Goal: Task Accomplishment & Management: Manage account settings

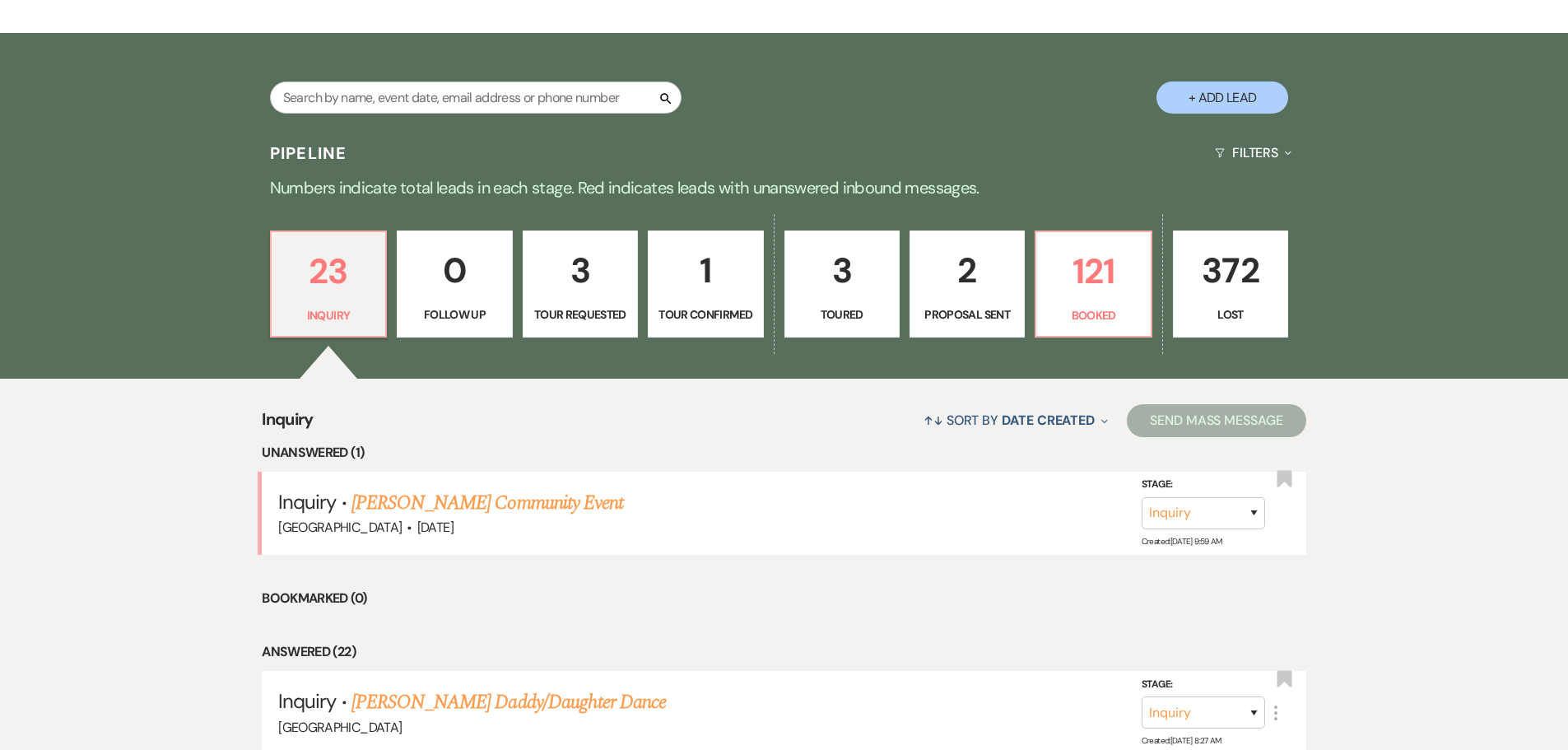
scroll to position [330, 0]
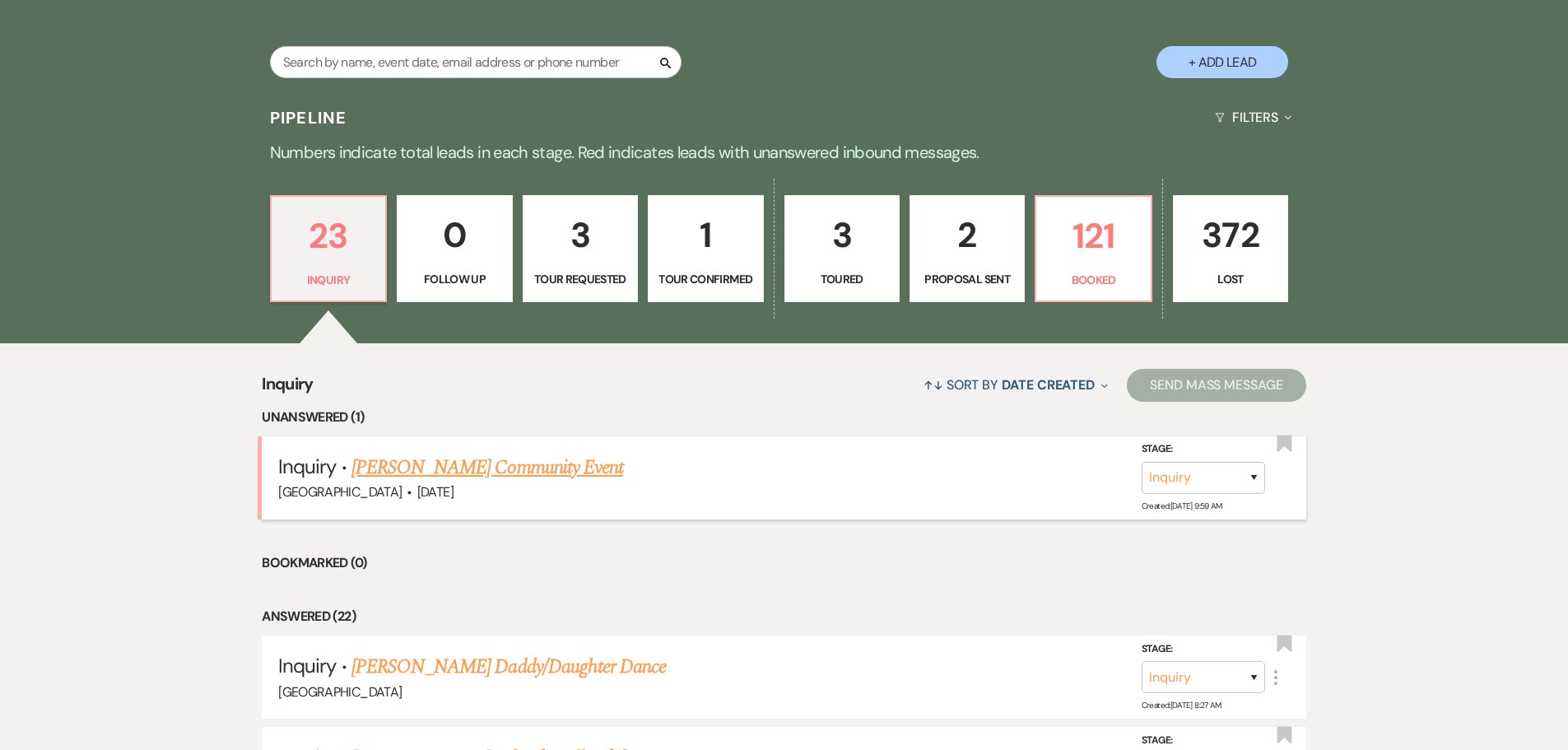
click at [528, 468] on link "[PERSON_NAME] Community Event" at bounding box center [487, 468] width 272 height 30
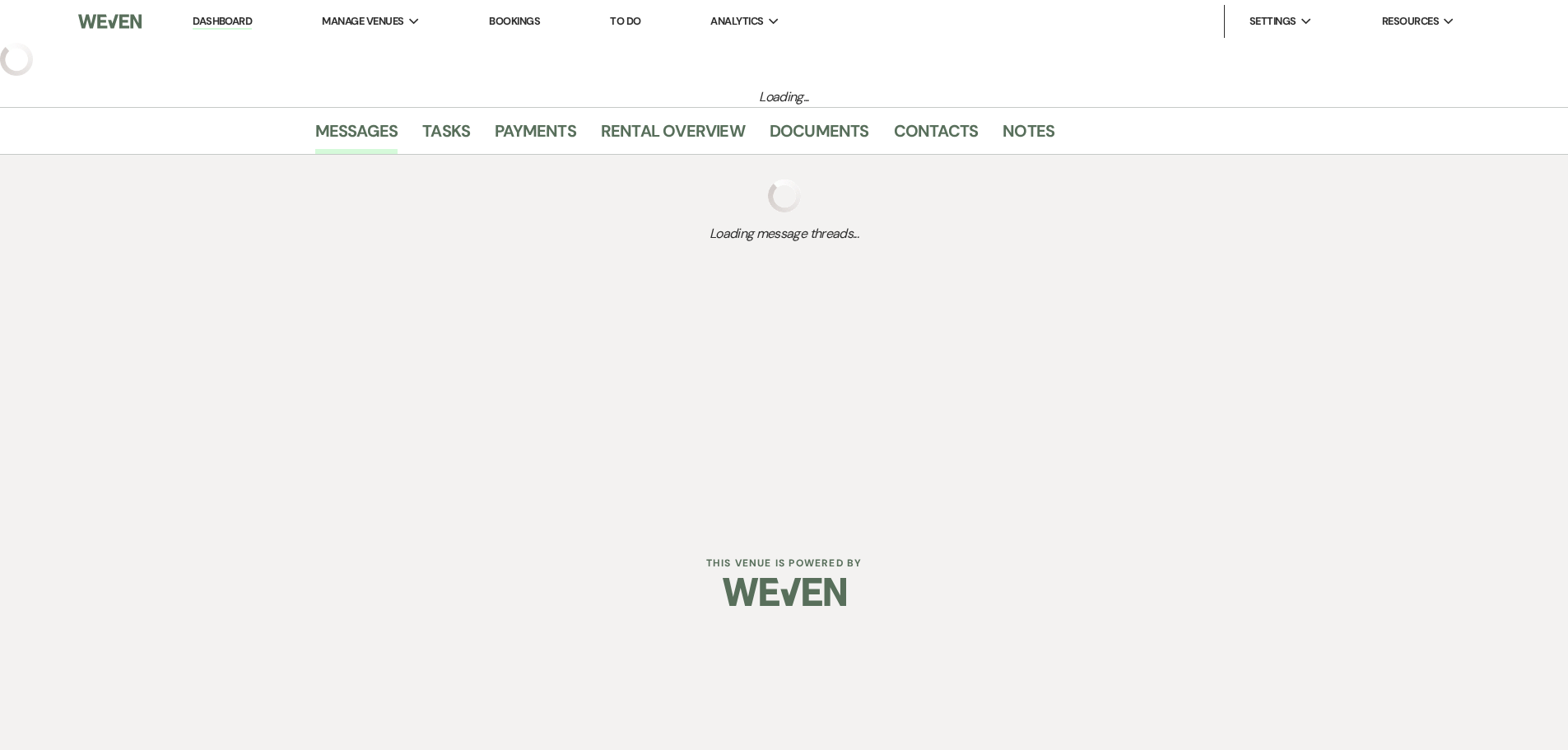
select select "5"
select select "7"
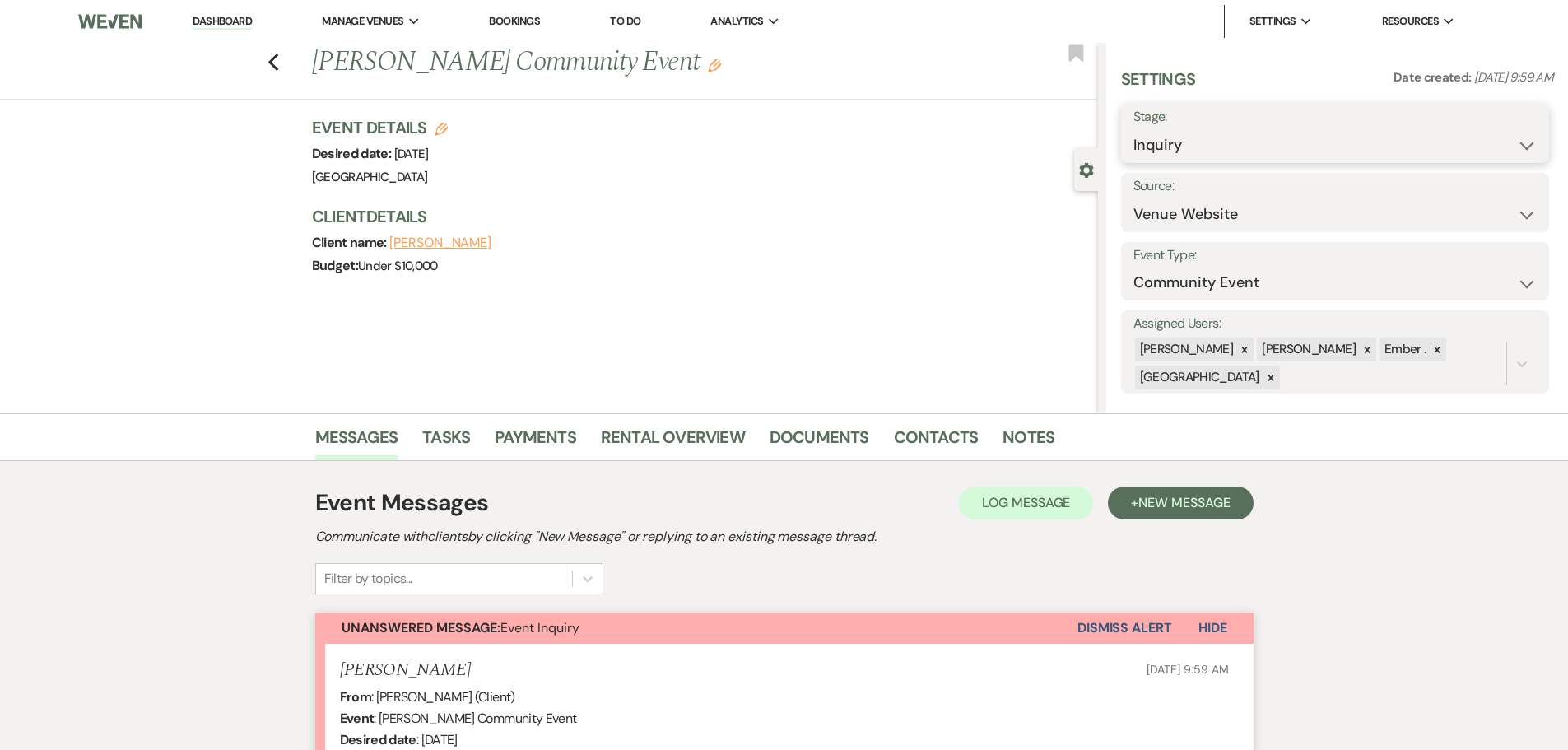
click at [1245, 141] on select "Inquiry Follow Up Tour Requested Tour Confirmed Toured Proposal Sent Booked Lost" at bounding box center [1334, 145] width 403 height 32
select select "6"
click at [1133, 129] on select "Inquiry Follow Up Tour Requested Tour Confirmed Toured Proposal Sent Booked Lost" at bounding box center [1334, 145] width 403 height 32
click at [1499, 134] on button "Save" at bounding box center [1501, 132] width 93 height 33
click at [448, 125] on use "button" at bounding box center [441, 128] width 13 height 13
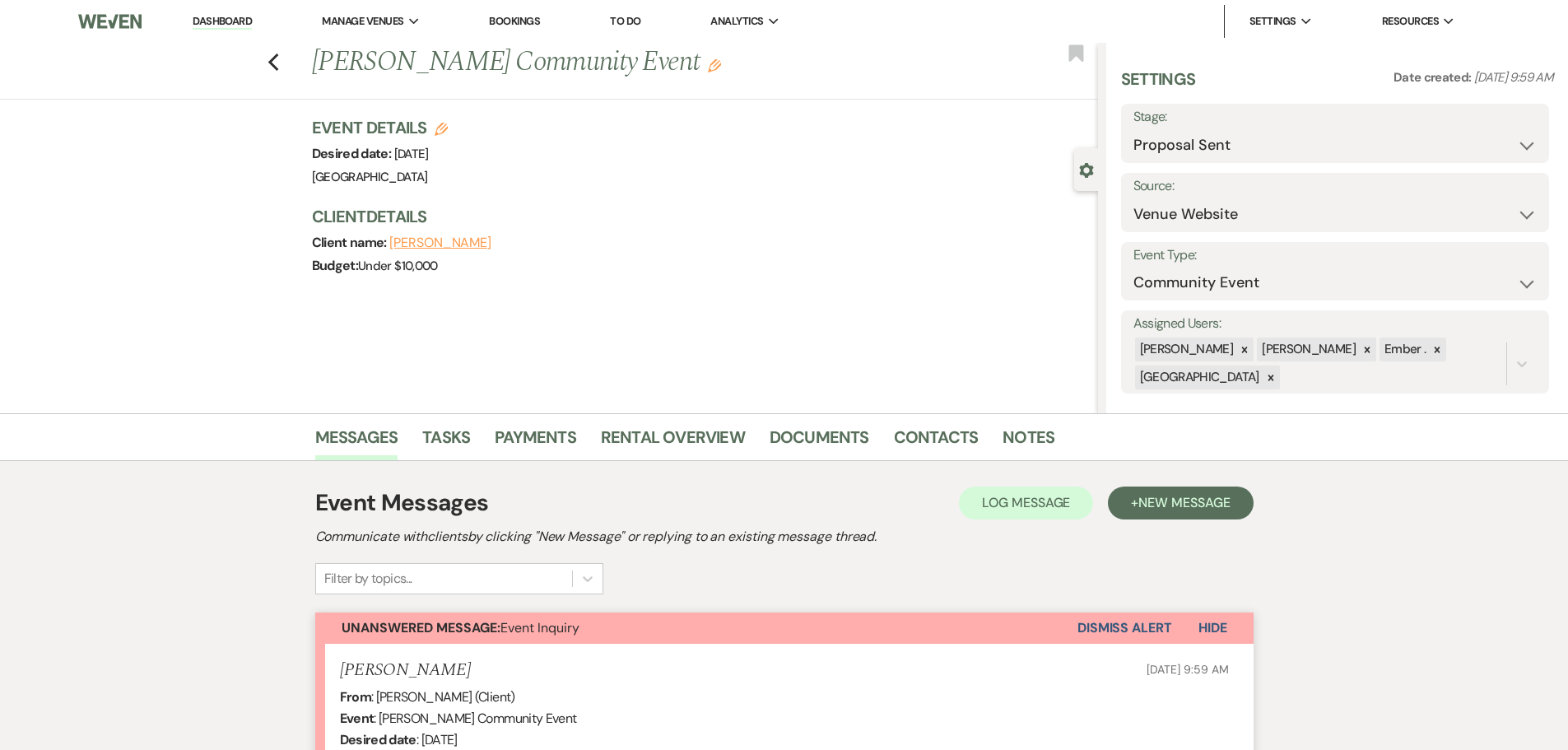
select select "677"
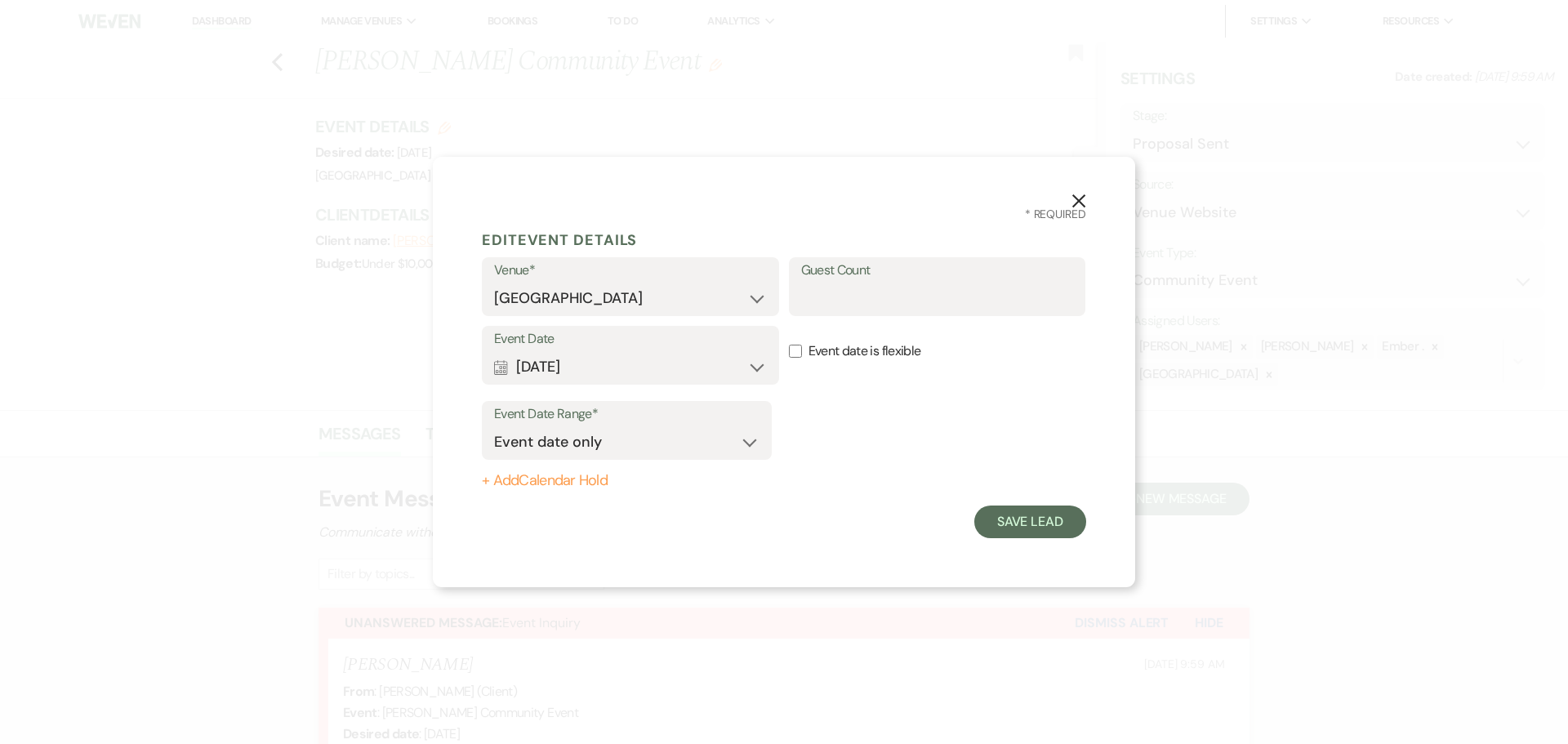
click at [1073, 199] on icon "X" at bounding box center [1079, 201] width 15 height 15
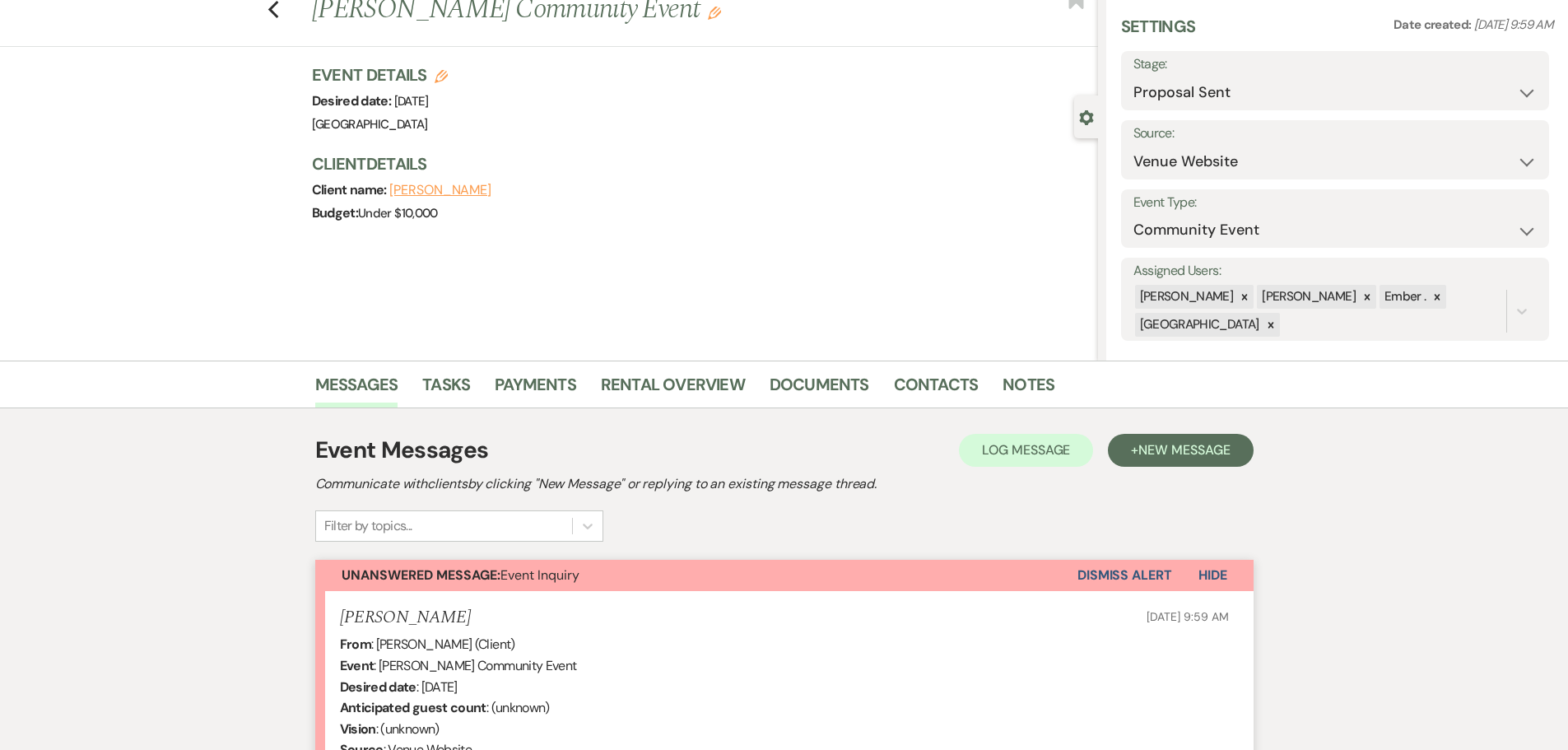
scroll to position [83, 0]
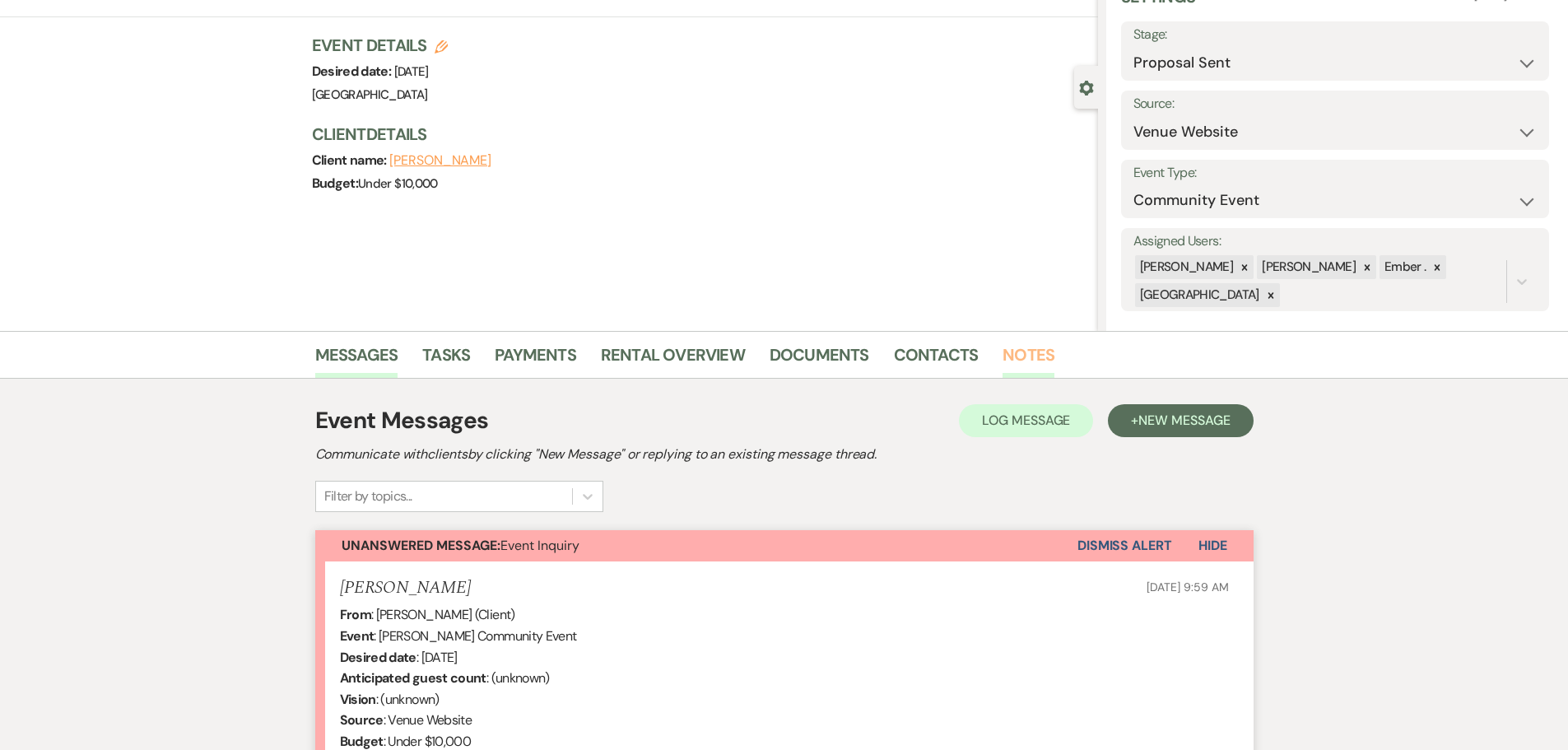
click at [1040, 359] on link "Notes" at bounding box center [1028, 360] width 52 height 36
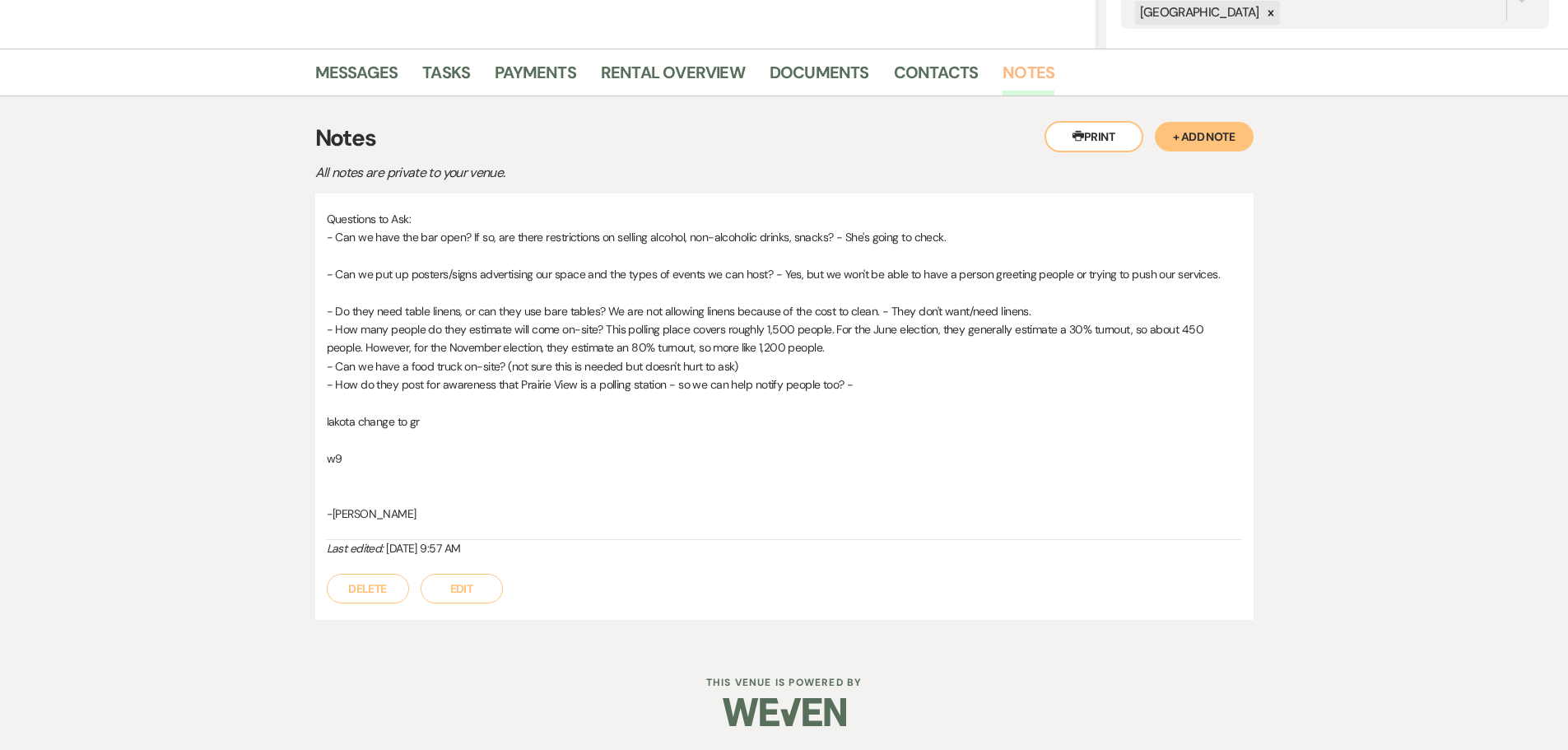
scroll to position [366, 0]
click at [465, 584] on button "Edit" at bounding box center [461, 588] width 83 height 30
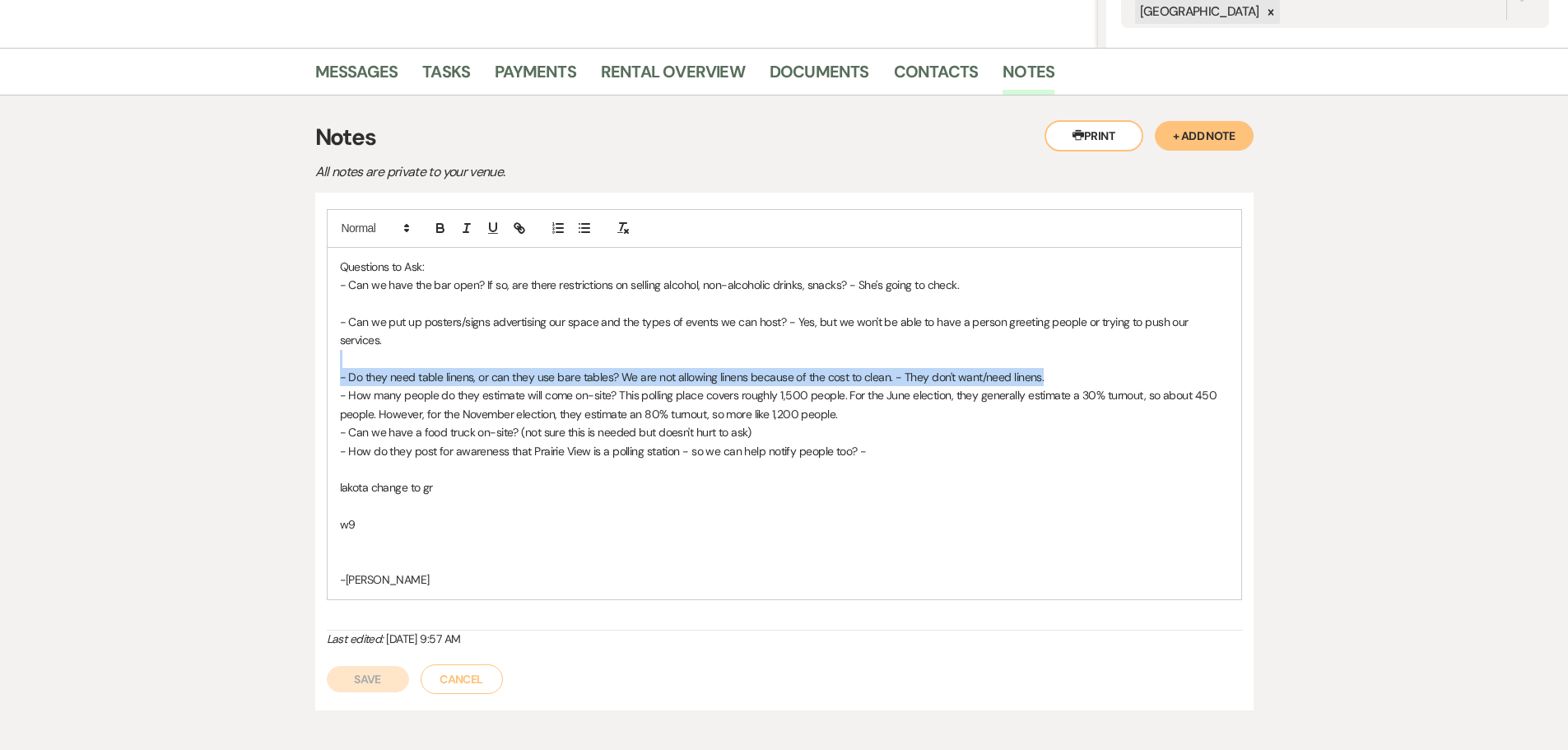
click at [1043, 349] on div "Questions to Ask: - Can we have the bar open? If so, are there restrictions on …" at bounding box center [784, 423] width 914 height 352
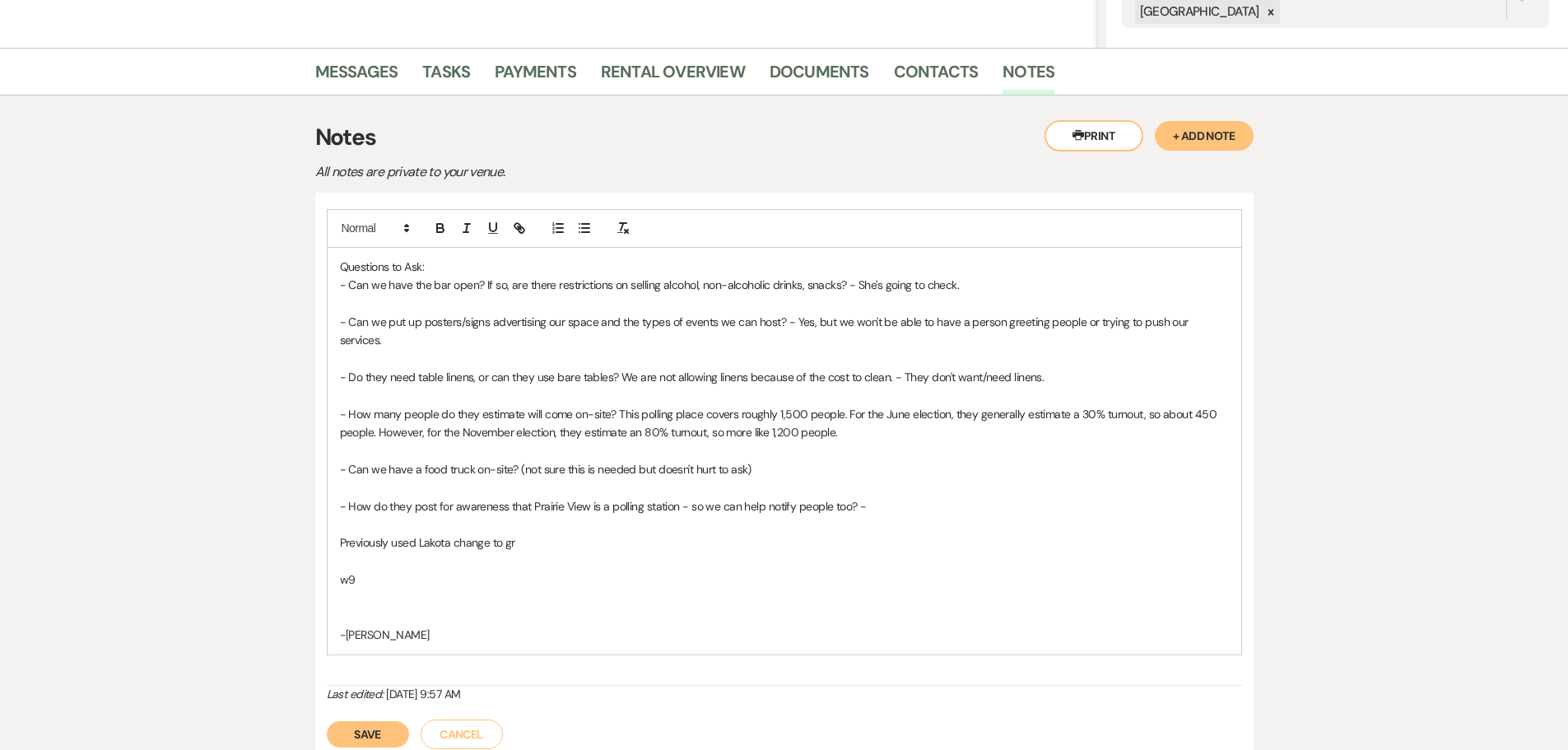
click at [549, 534] on p "Previously used Lakota change to gr" at bounding box center [784, 543] width 889 height 18
click at [852, 284] on p "- Can we have the bar open? If so, are there restrictions on selling alcohol, n…" at bounding box center [784, 285] width 889 height 18
click at [914, 396] on p at bounding box center [784, 395] width 889 height 18
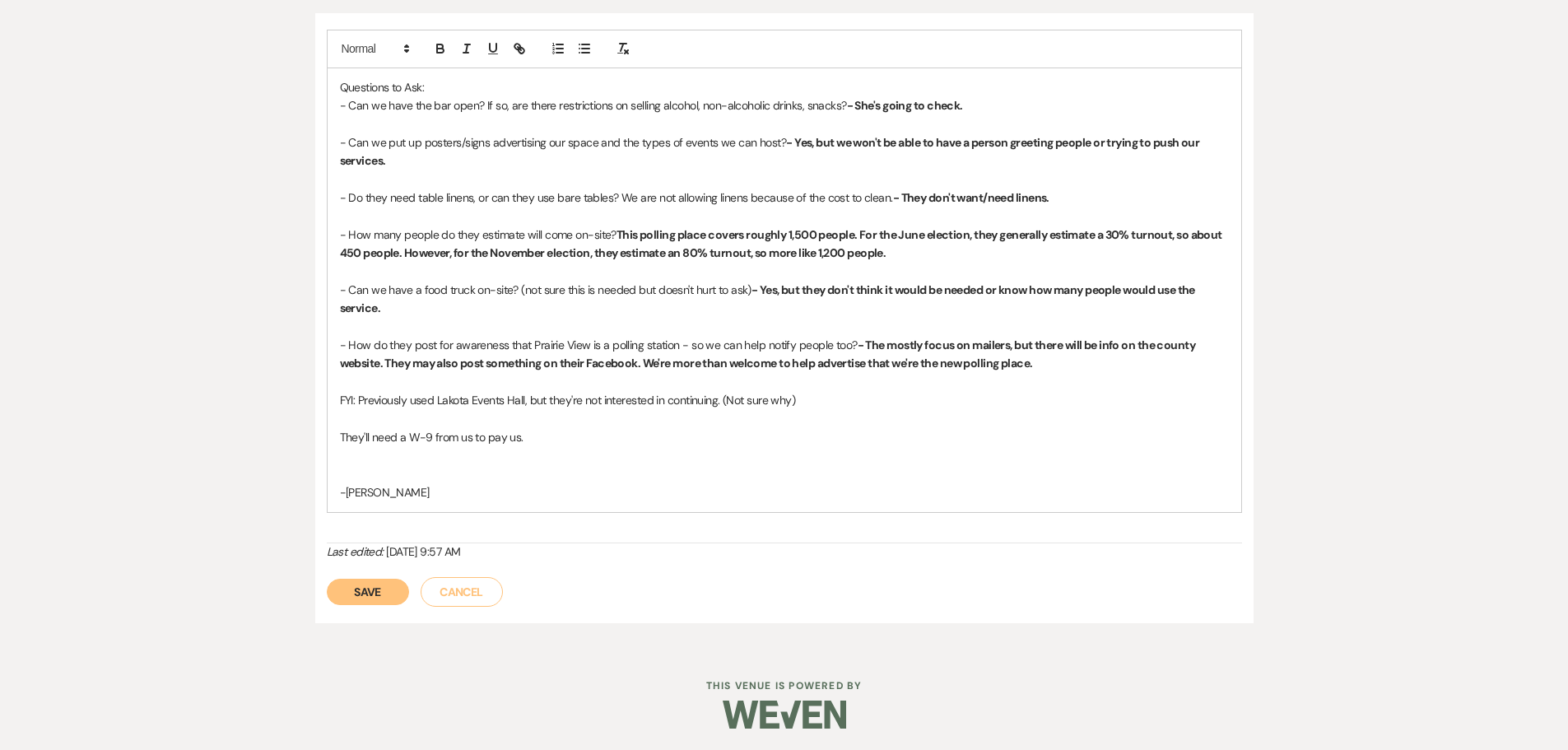
scroll to position [549, 0]
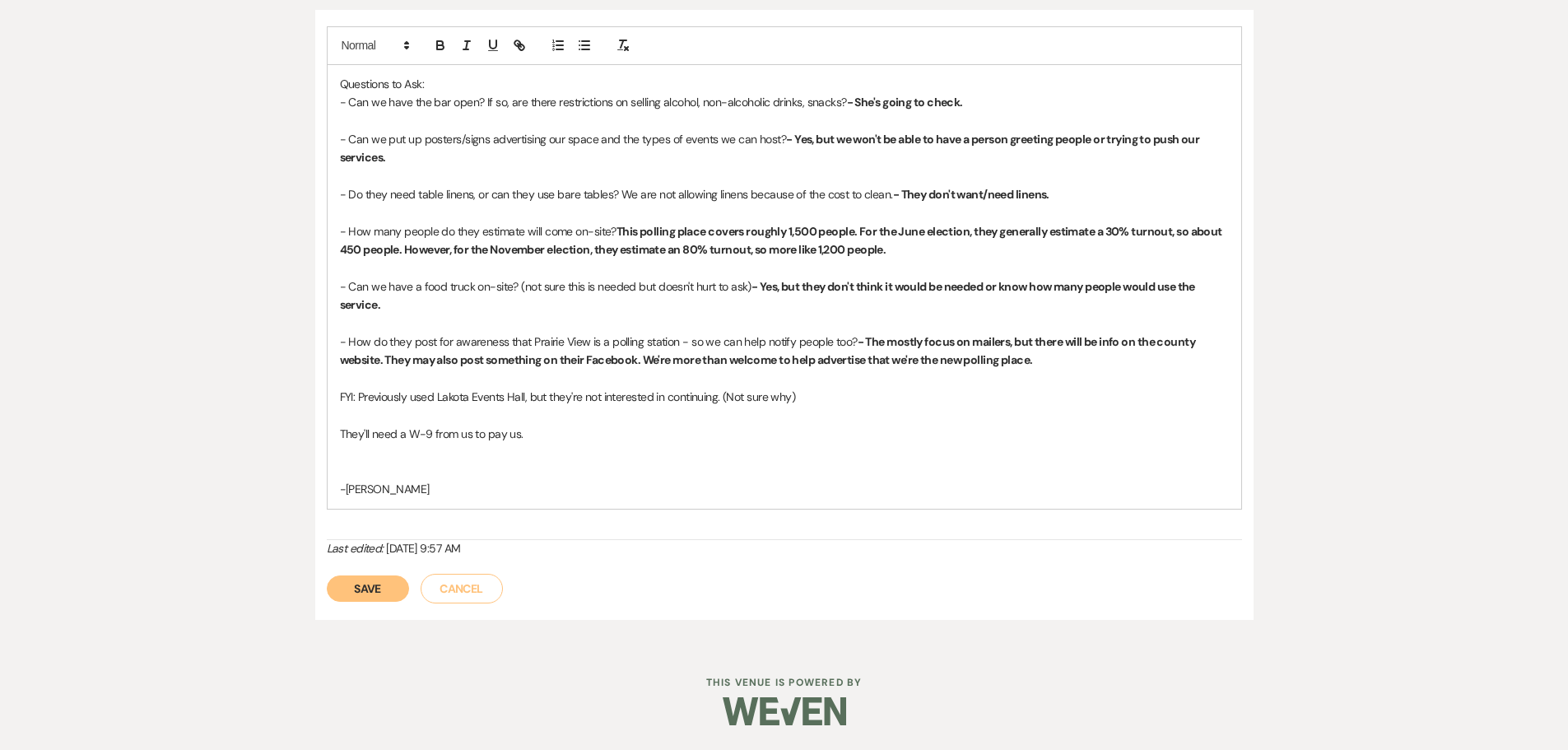
click at [361, 589] on button "Save" at bounding box center [367, 589] width 83 height 26
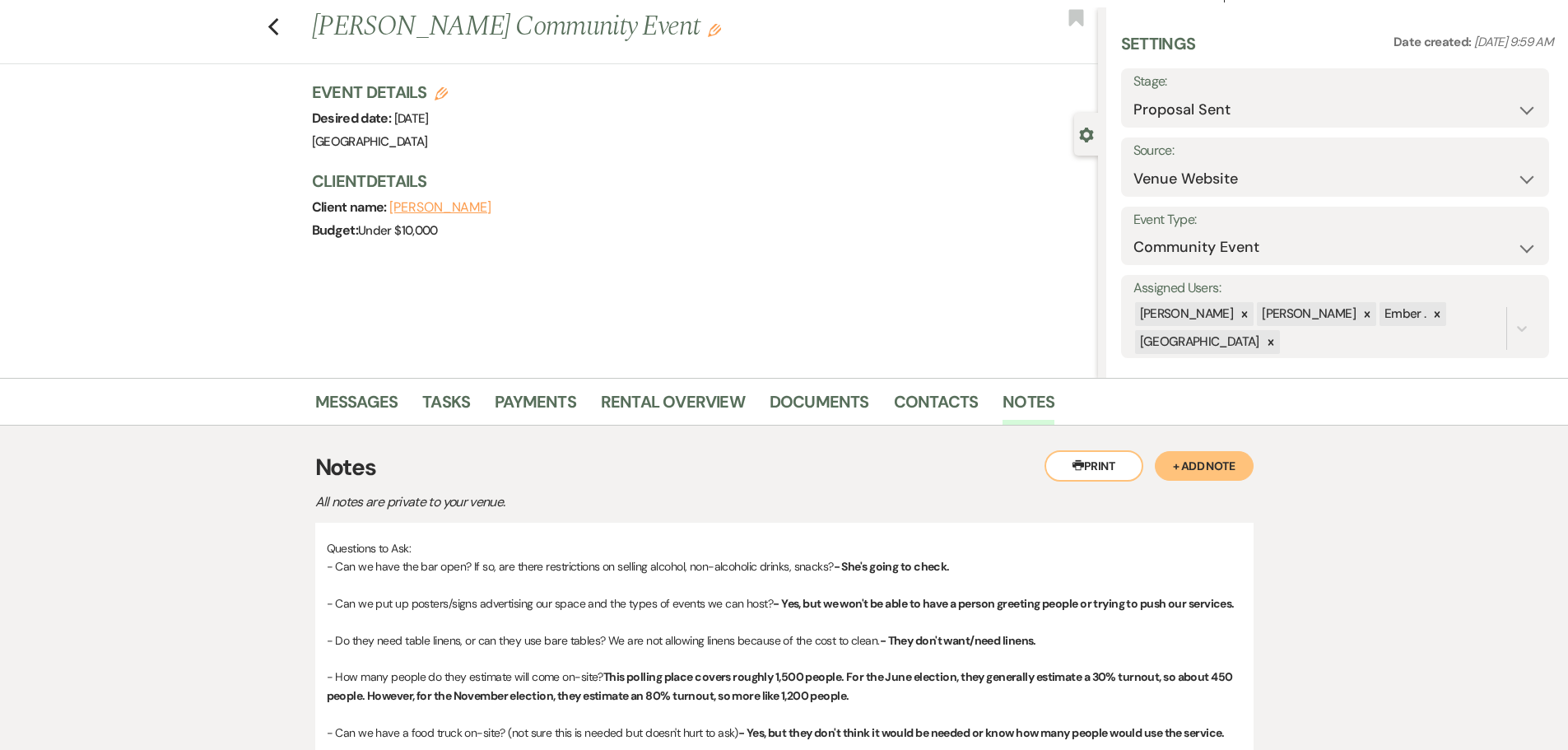
scroll to position [0, 0]
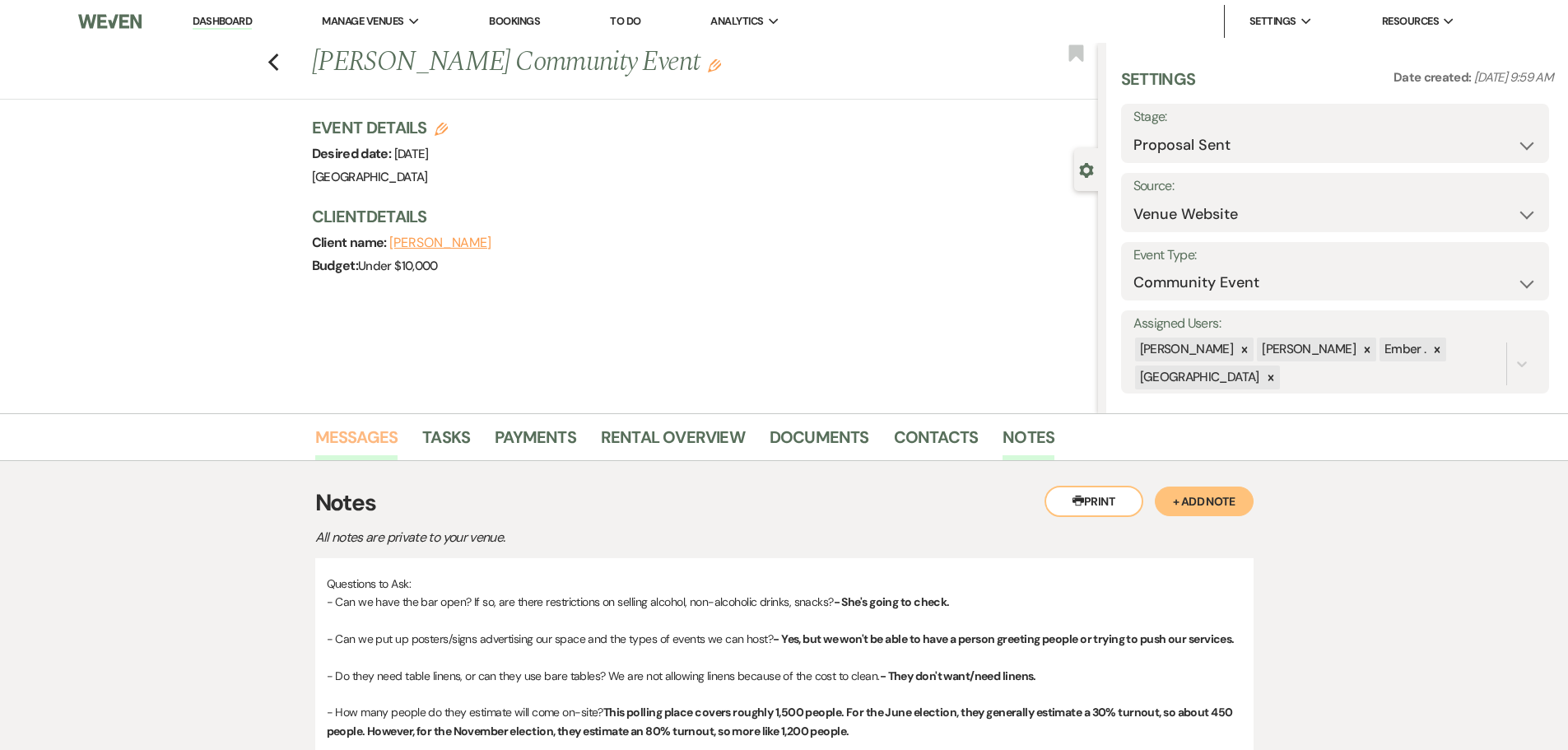
click at [336, 445] on link "Messages" at bounding box center [357, 442] width 84 height 36
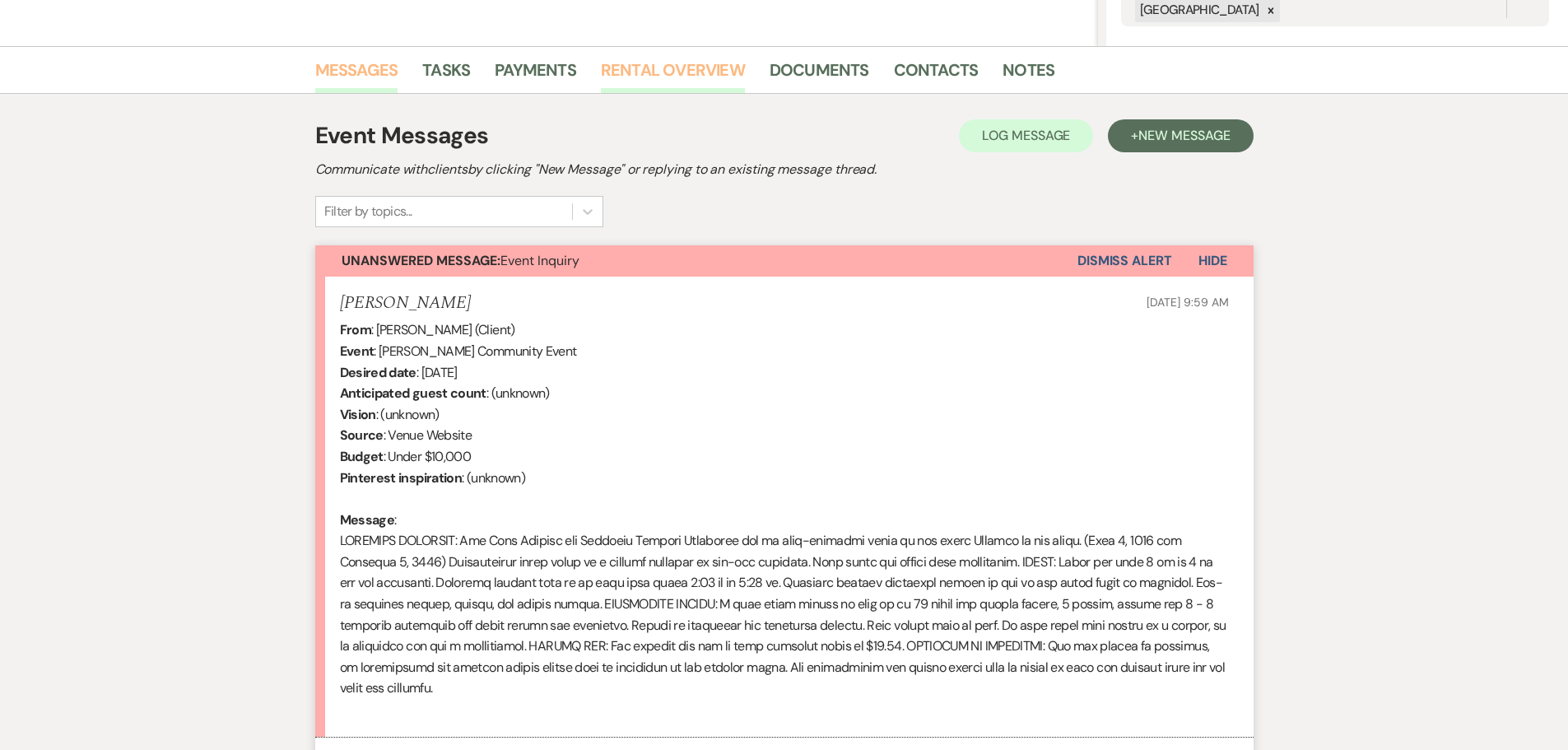
scroll to position [367, 0]
click at [1103, 262] on button "Dismiss Alert" at bounding box center [1124, 261] width 95 height 31
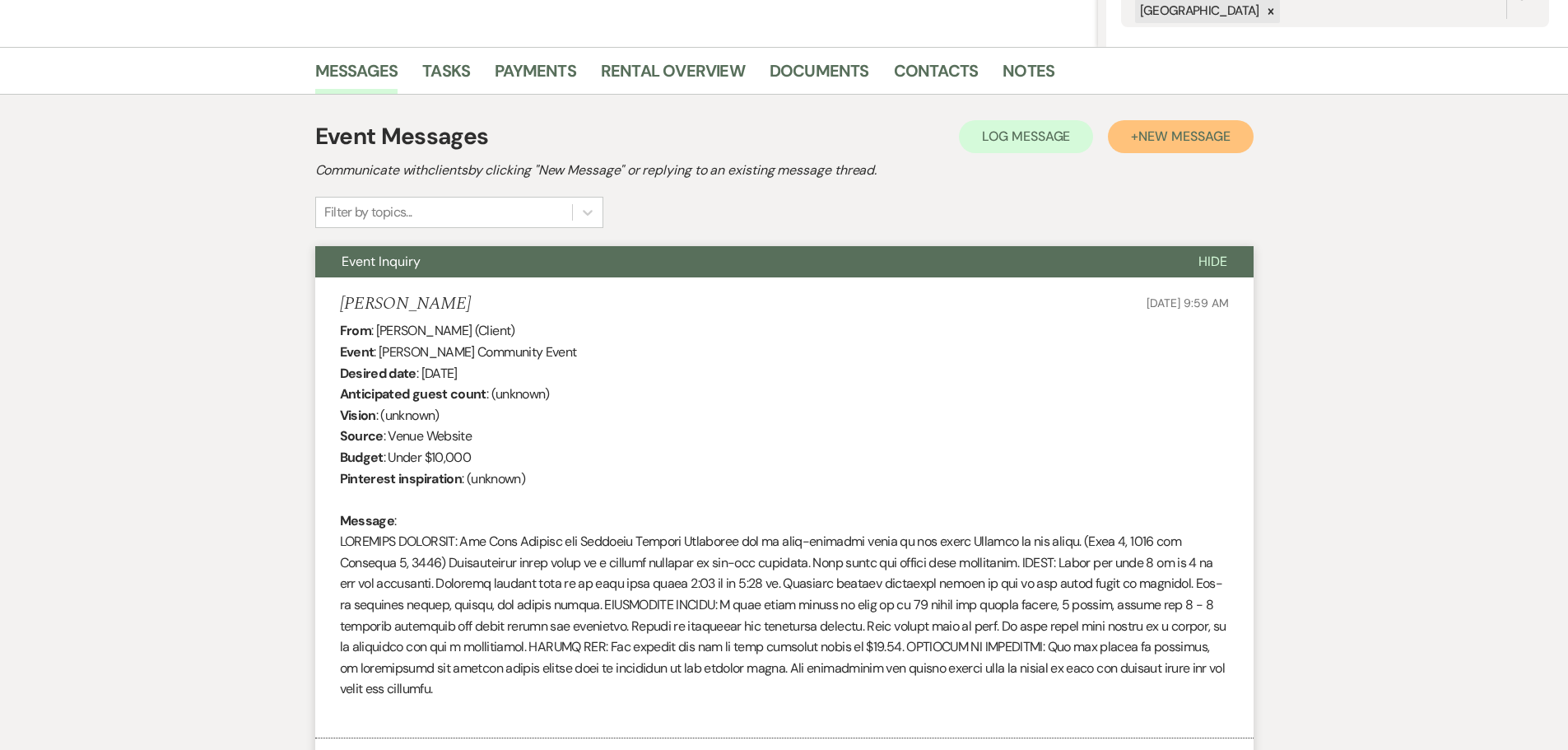
click at [1165, 135] on span "New Message" at bounding box center [1184, 135] width 92 height 17
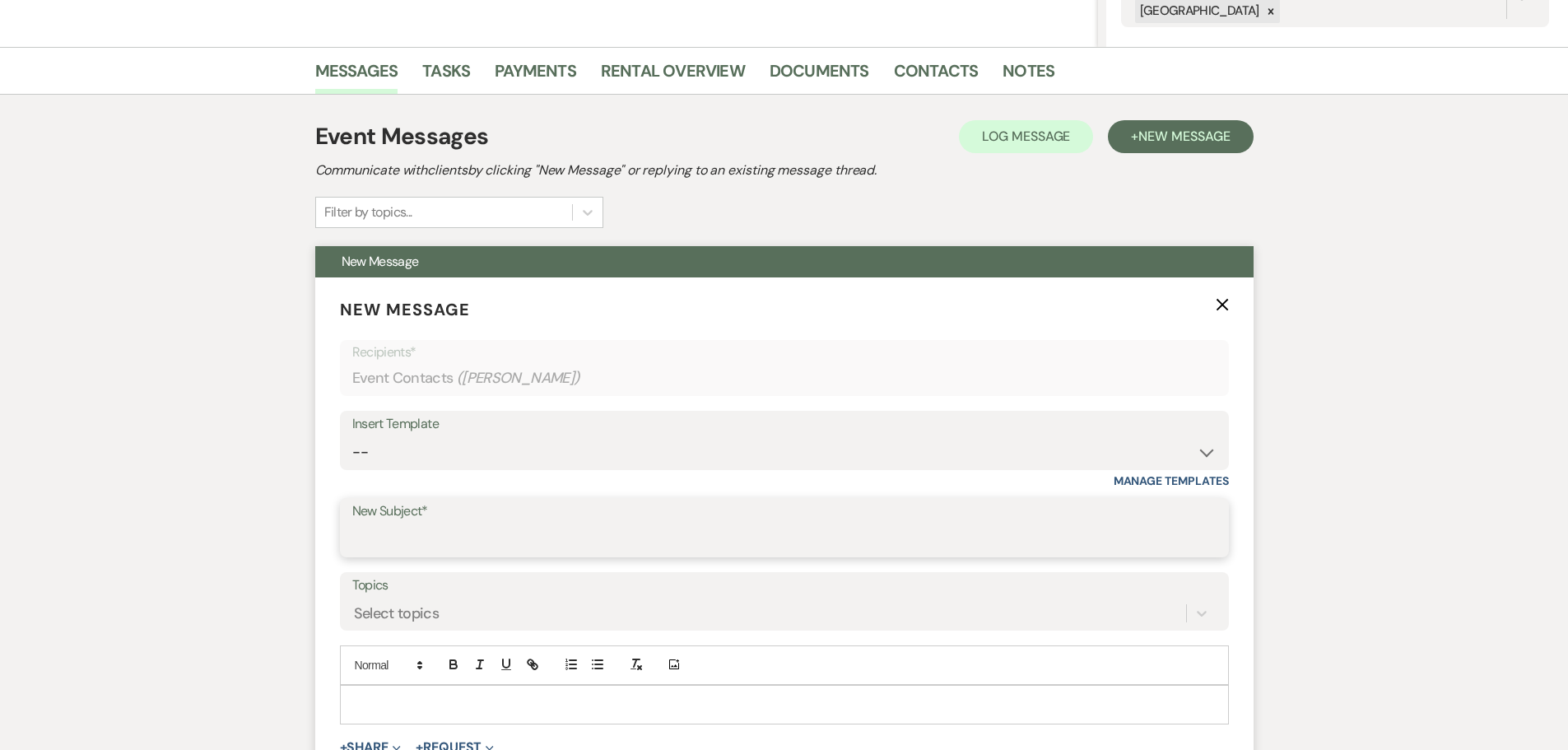
click at [419, 535] on input "New Subject*" at bounding box center [784, 540] width 864 height 32
click at [552, 544] on input "Pr" at bounding box center [784, 540] width 864 height 32
click at [1410, 623] on div "Messages Tasks Payments Rental Overview Documents Contacts Notes Event Messages…" at bounding box center [784, 734] width 1568 height 1375
click at [576, 537] on input "Pr" at bounding box center [784, 540] width 864 height 32
type input "Prairie View Event Hall Contract"
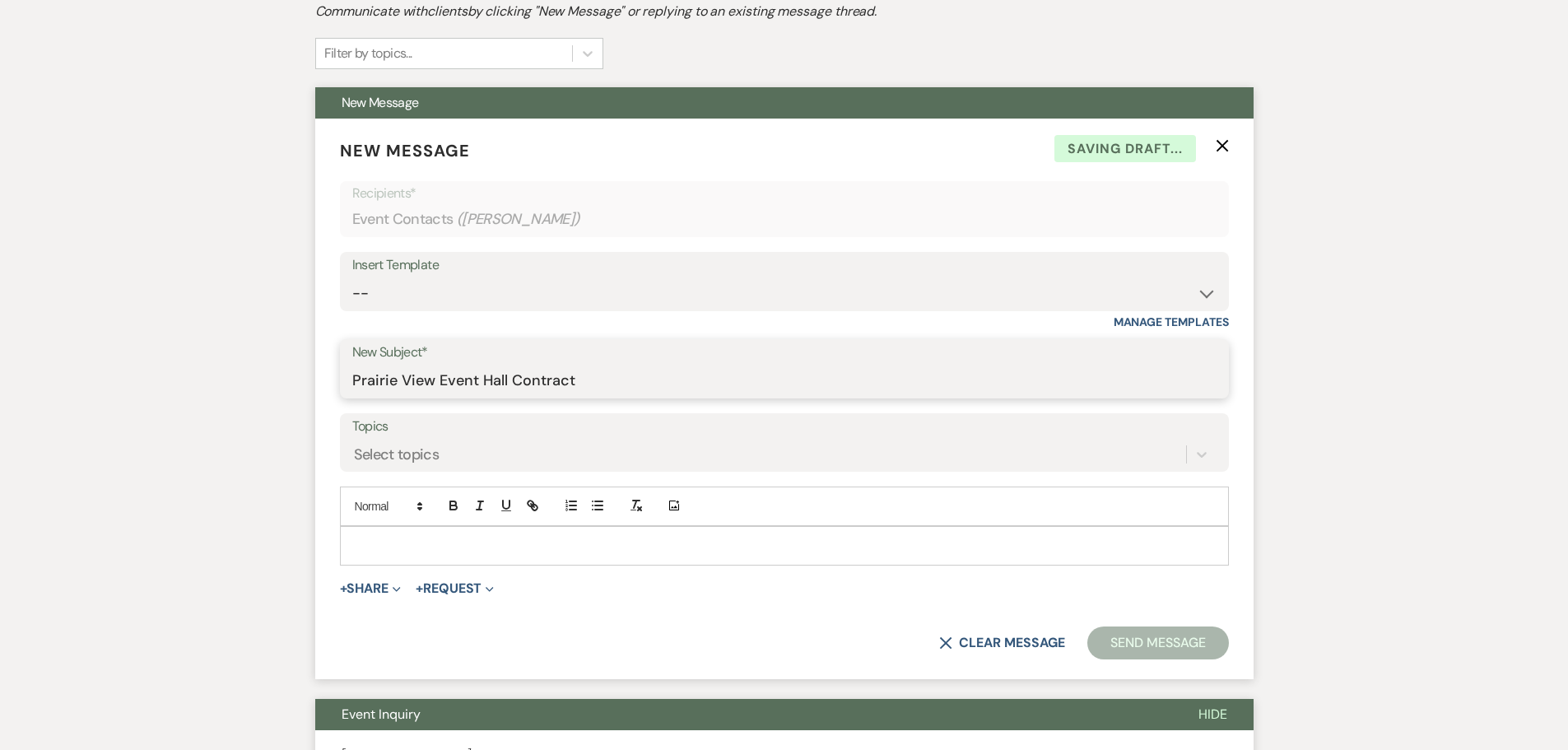
scroll to position [531, 0]
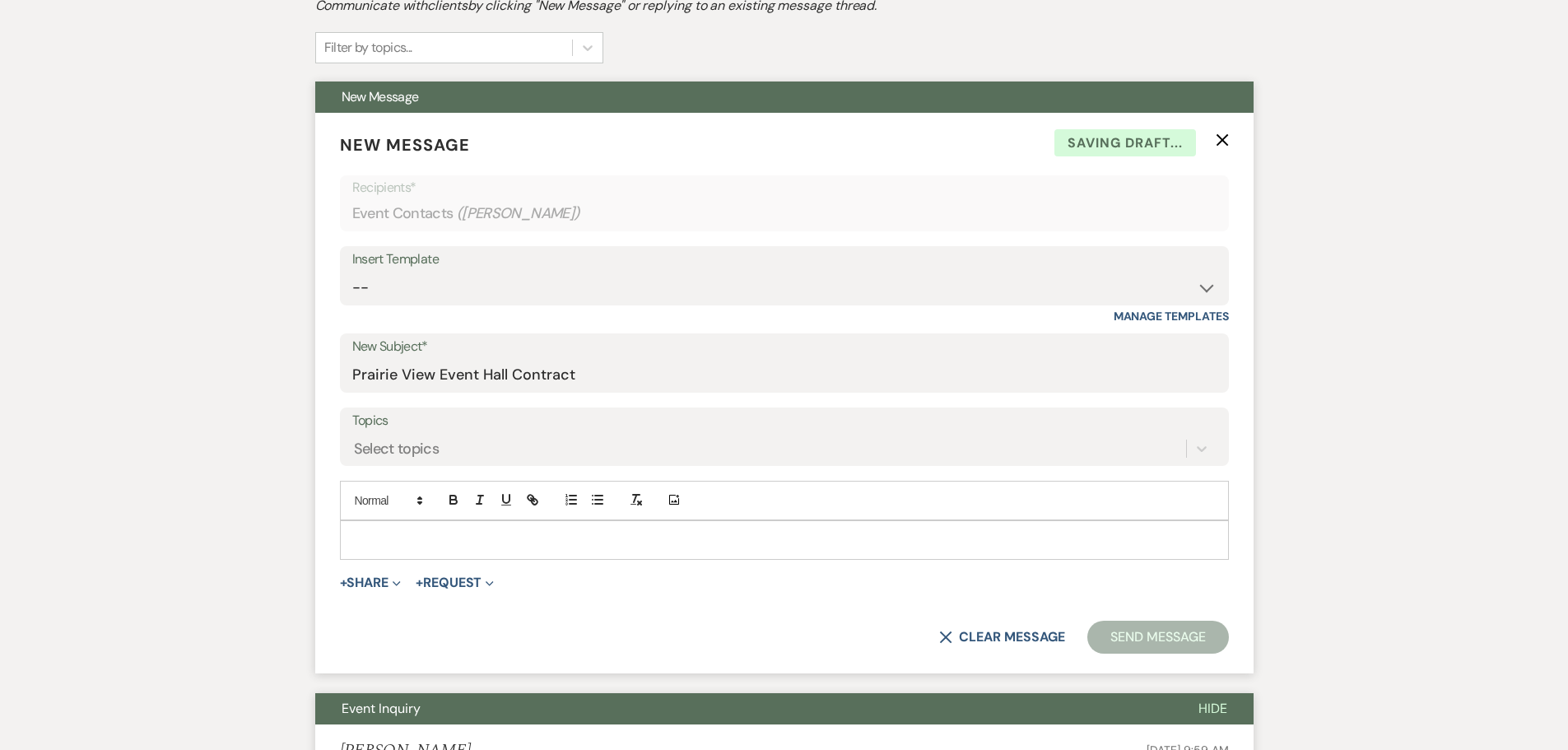
click at [651, 544] on p at bounding box center [784, 540] width 862 height 18
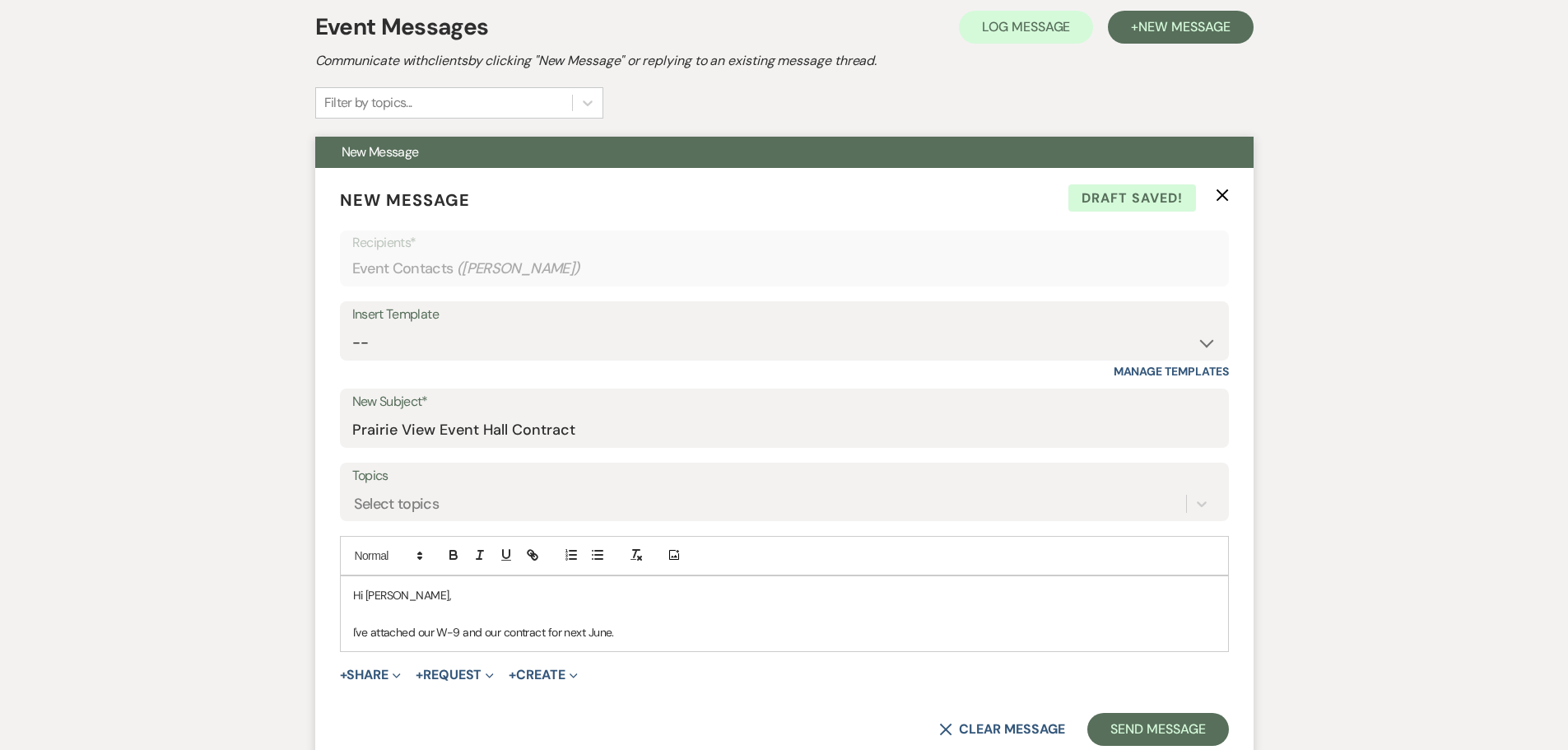
scroll to position [494, 0]
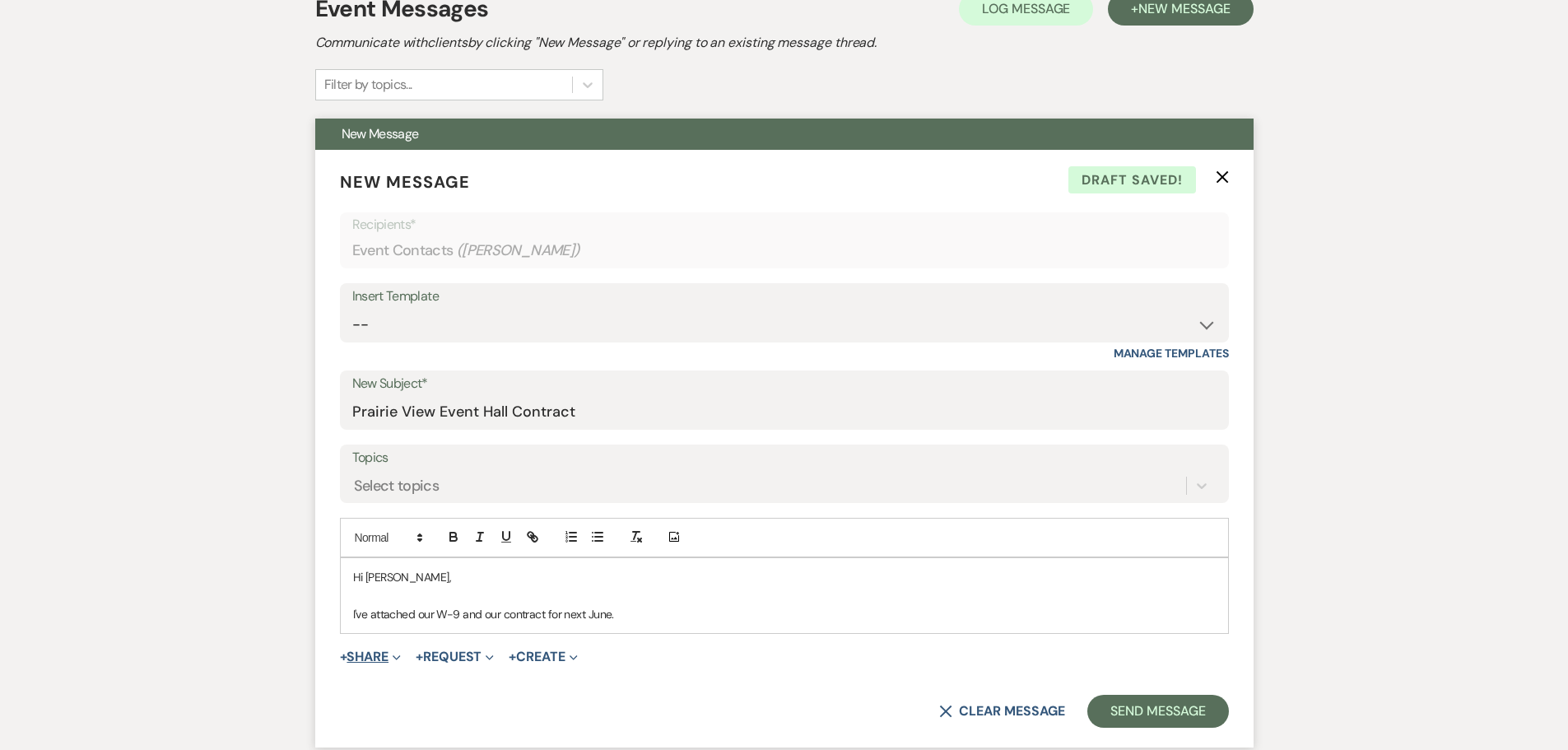
click at [360, 658] on button "+ Share Expand" at bounding box center [370, 656] width 62 height 13
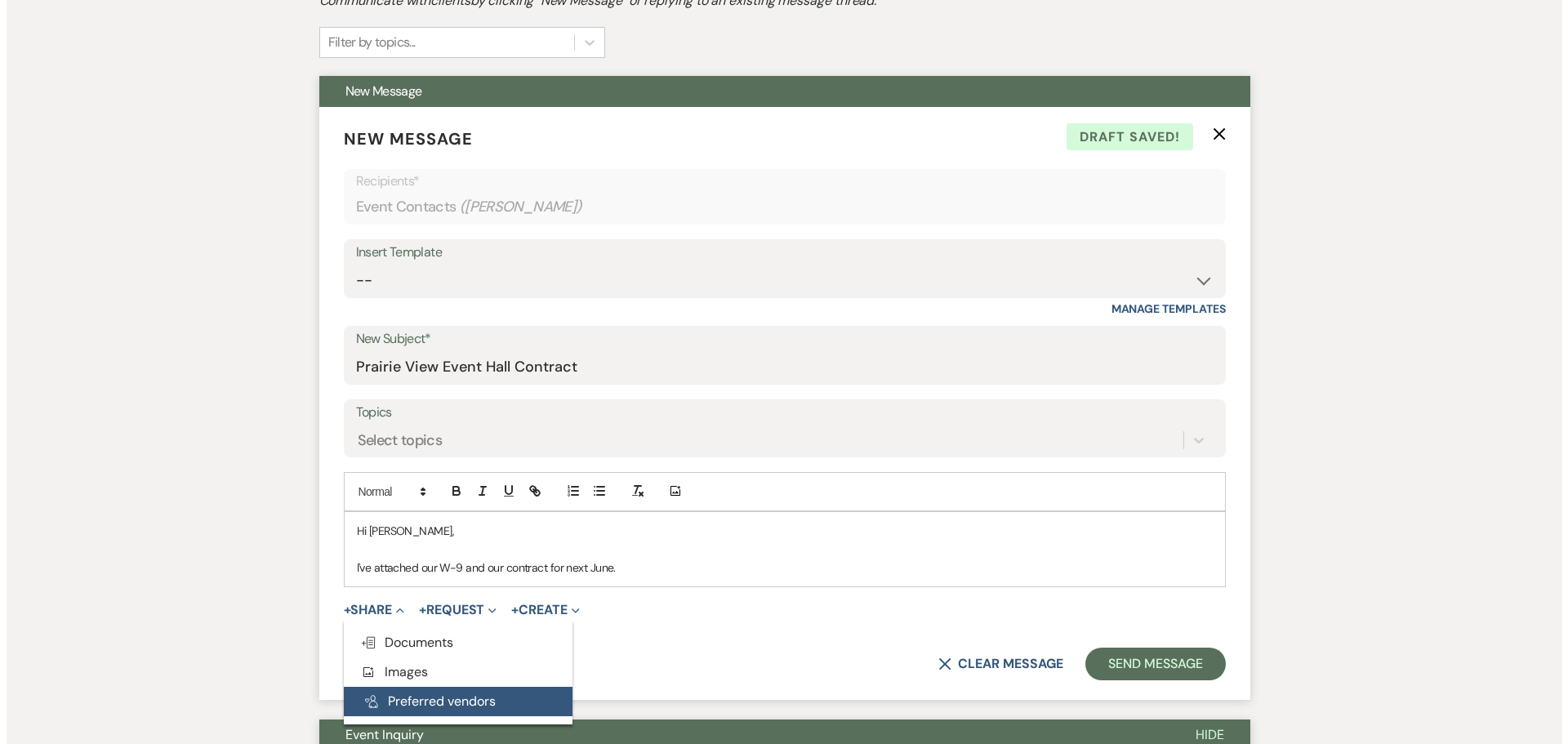
scroll to position [572, 0]
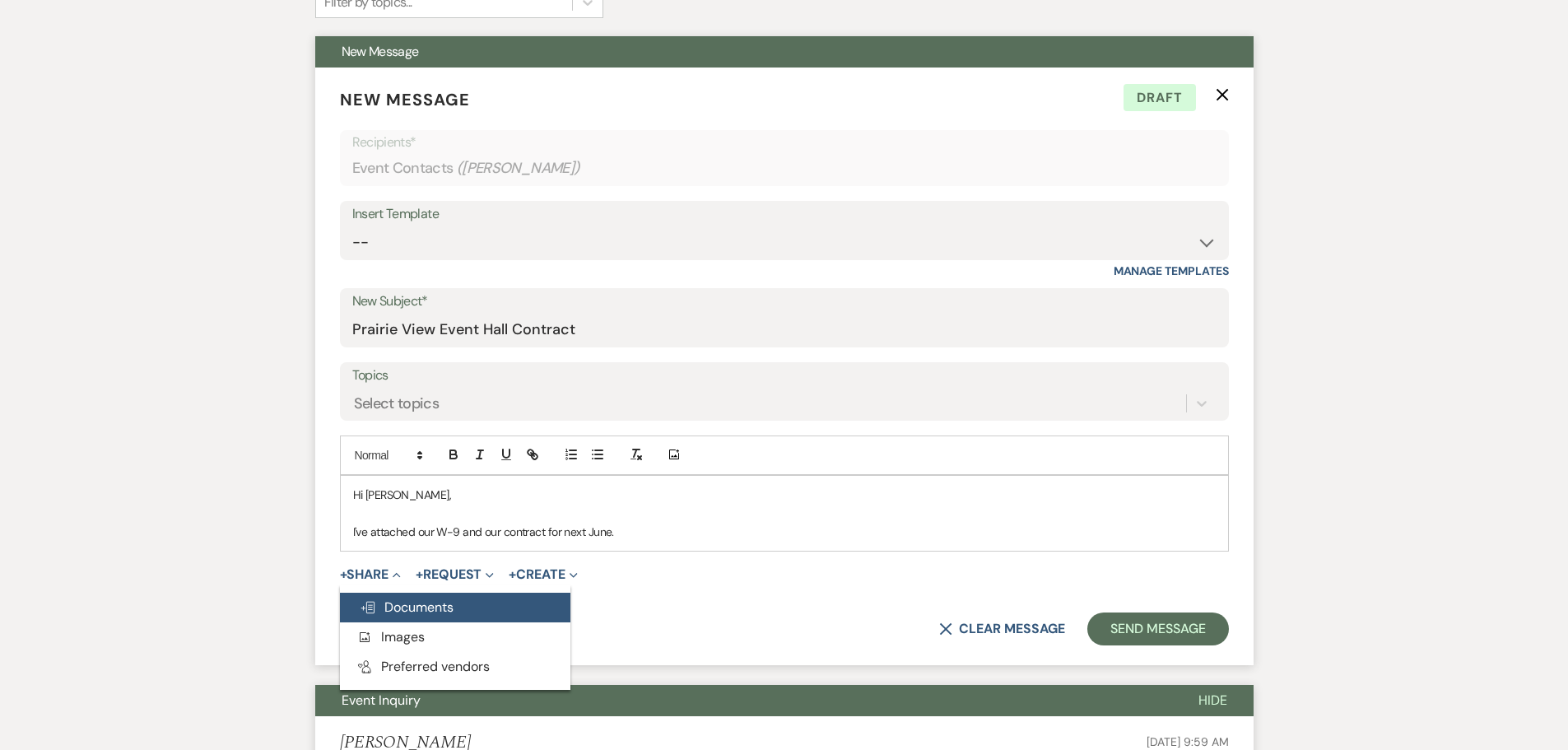
click at [398, 613] on span "Doc Upload Documents" at bounding box center [406, 607] width 94 height 17
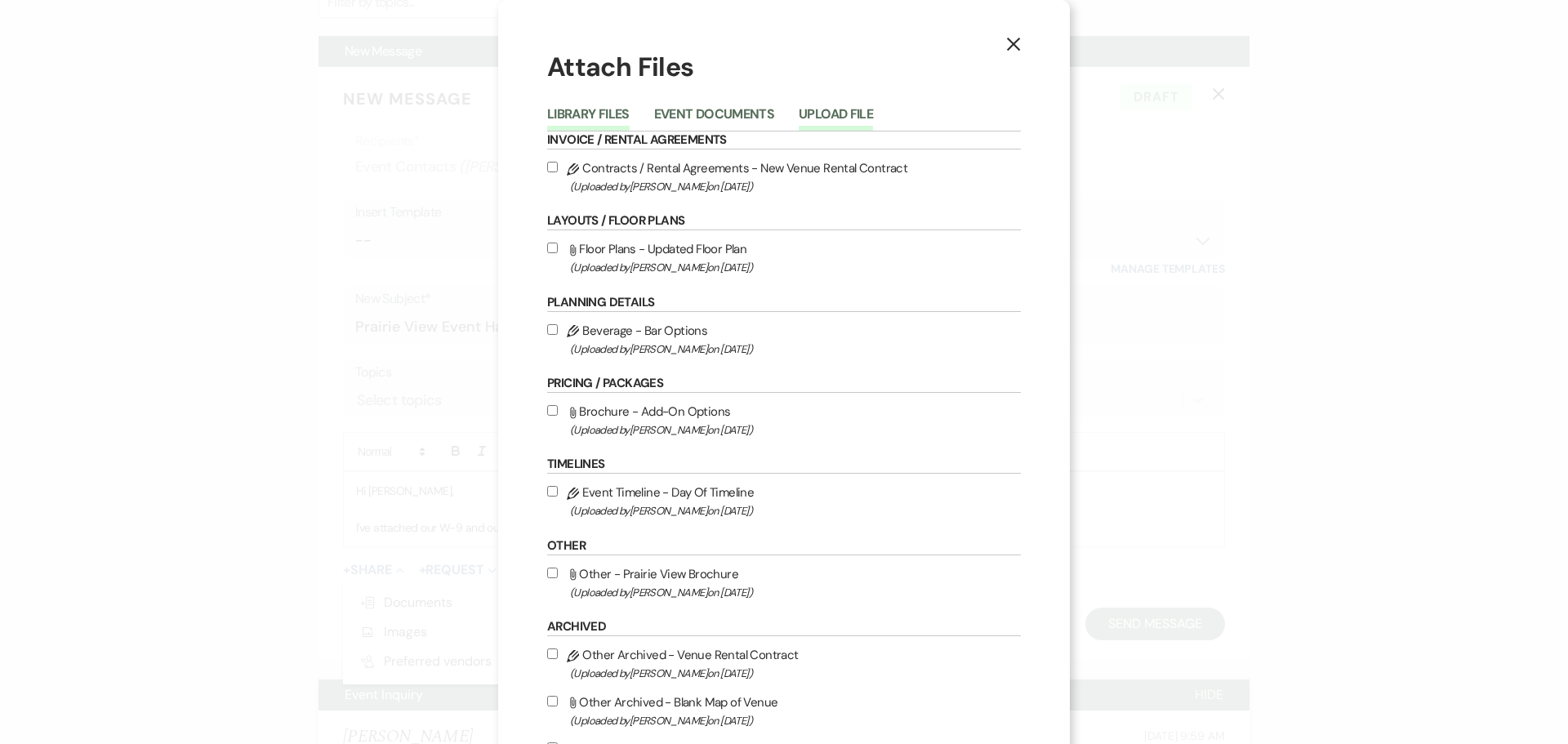
click at [846, 118] on button "Upload File" at bounding box center [836, 119] width 74 height 23
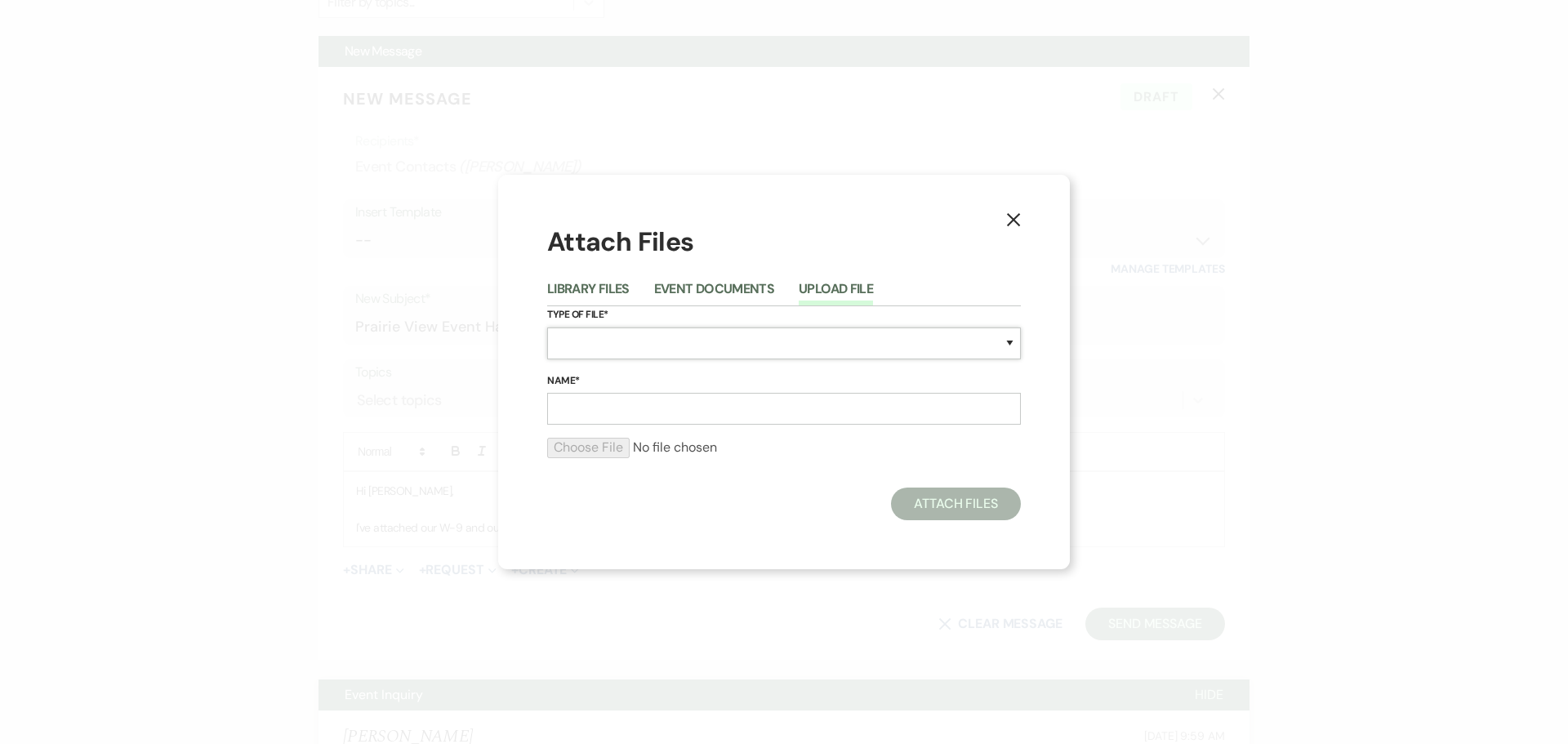
click at [602, 344] on select "Special Event Insurance Vendor Certificate of Insurance Contracts / Rental Agre…" at bounding box center [784, 344] width 474 height 32
select select "0"
click at [547, 328] on select "Special Event Insurance Vendor Certificate of Insurance Contracts / Rental Agre…" at bounding box center [784, 344] width 474 height 32
click at [645, 407] on input "Name*" at bounding box center [784, 409] width 474 height 32
type input "[GEOGRAPHIC_DATA] W-9"
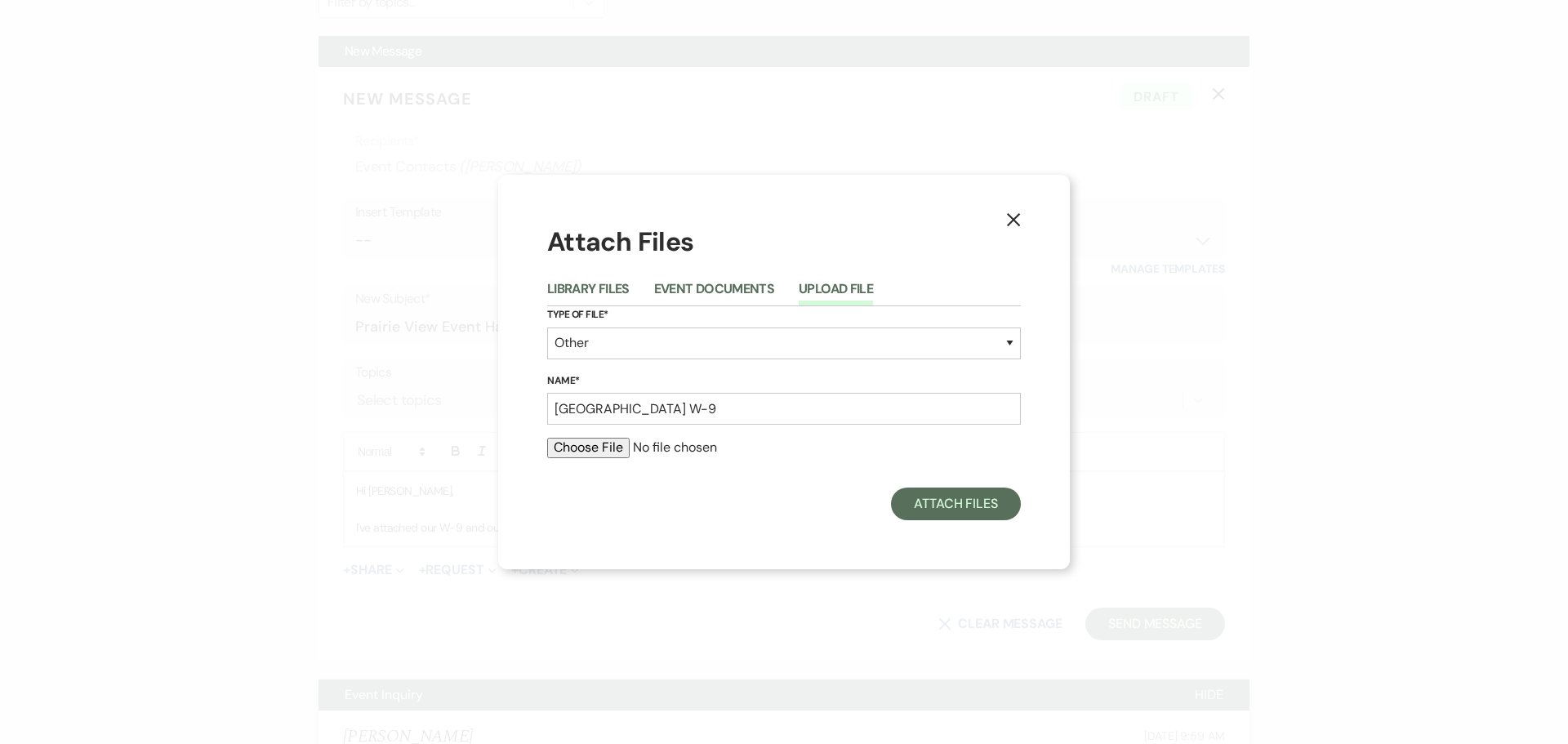
click at [591, 442] on input "file" at bounding box center [784, 448] width 474 height 20
type input "C:\fakepath\W-9 Prairie View Event Hall.PDF"
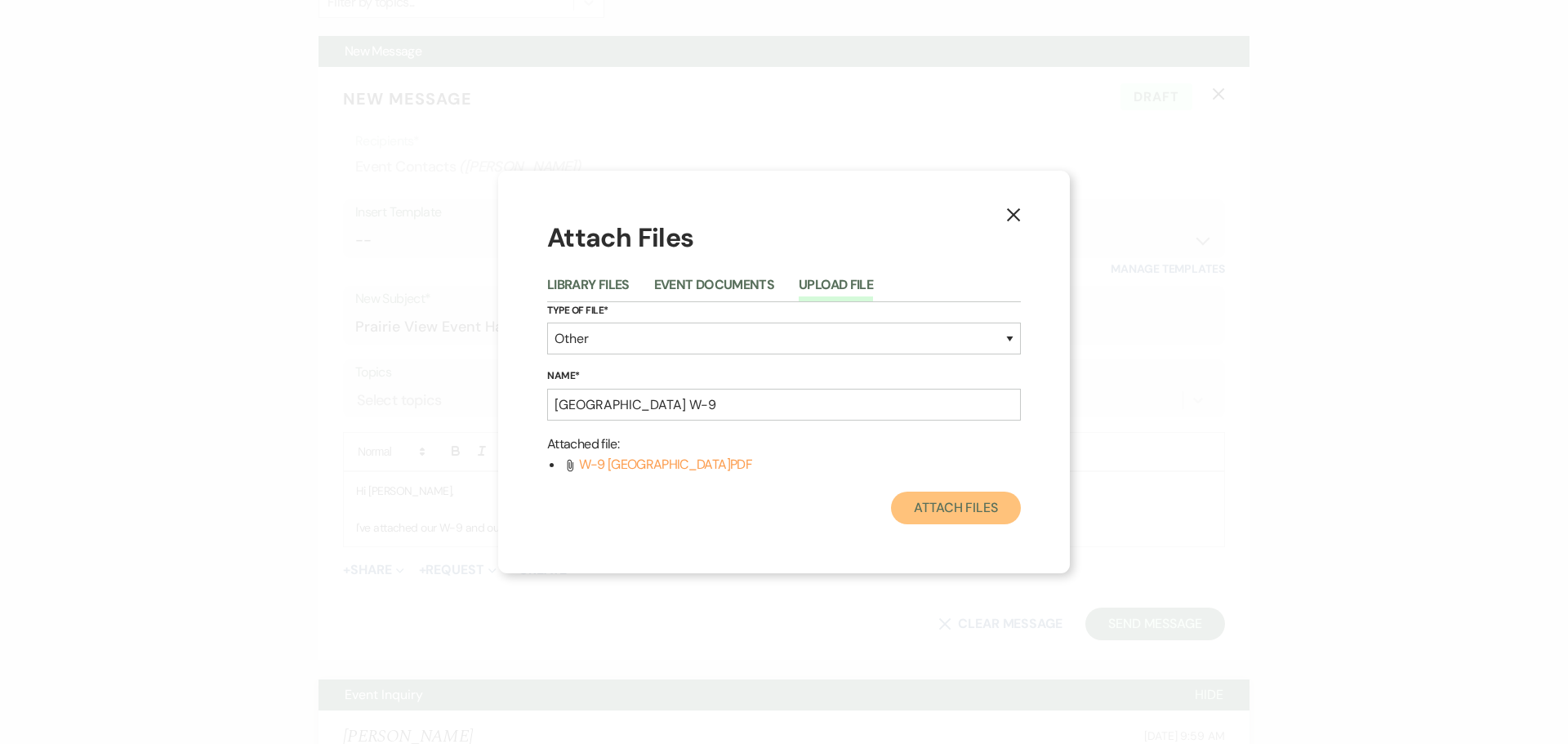
click at [971, 507] on button "Attach Files" at bounding box center [955, 508] width 129 height 33
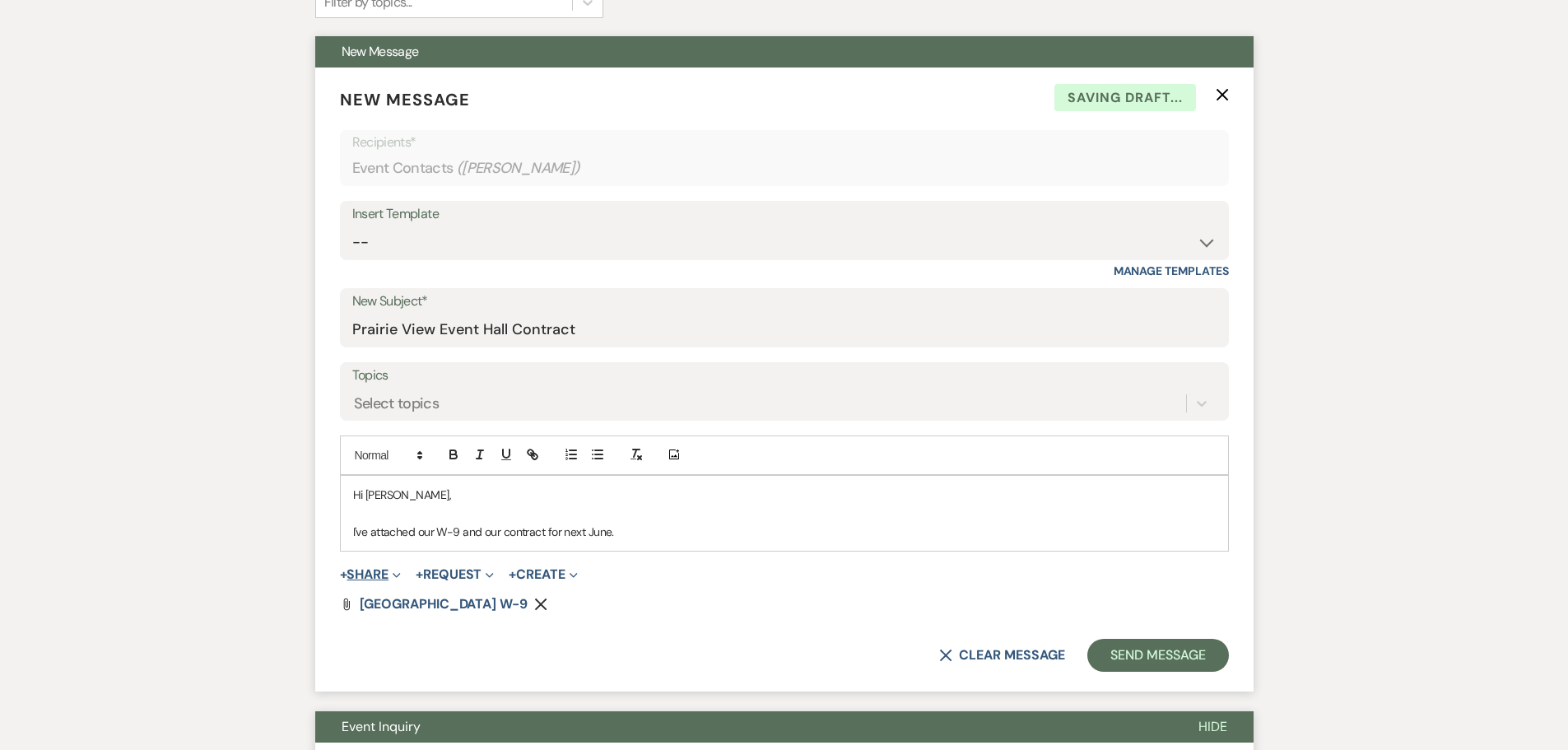
click at [385, 579] on button "+ Share Expand" at bounding box center [370, 574] width 62 height 13
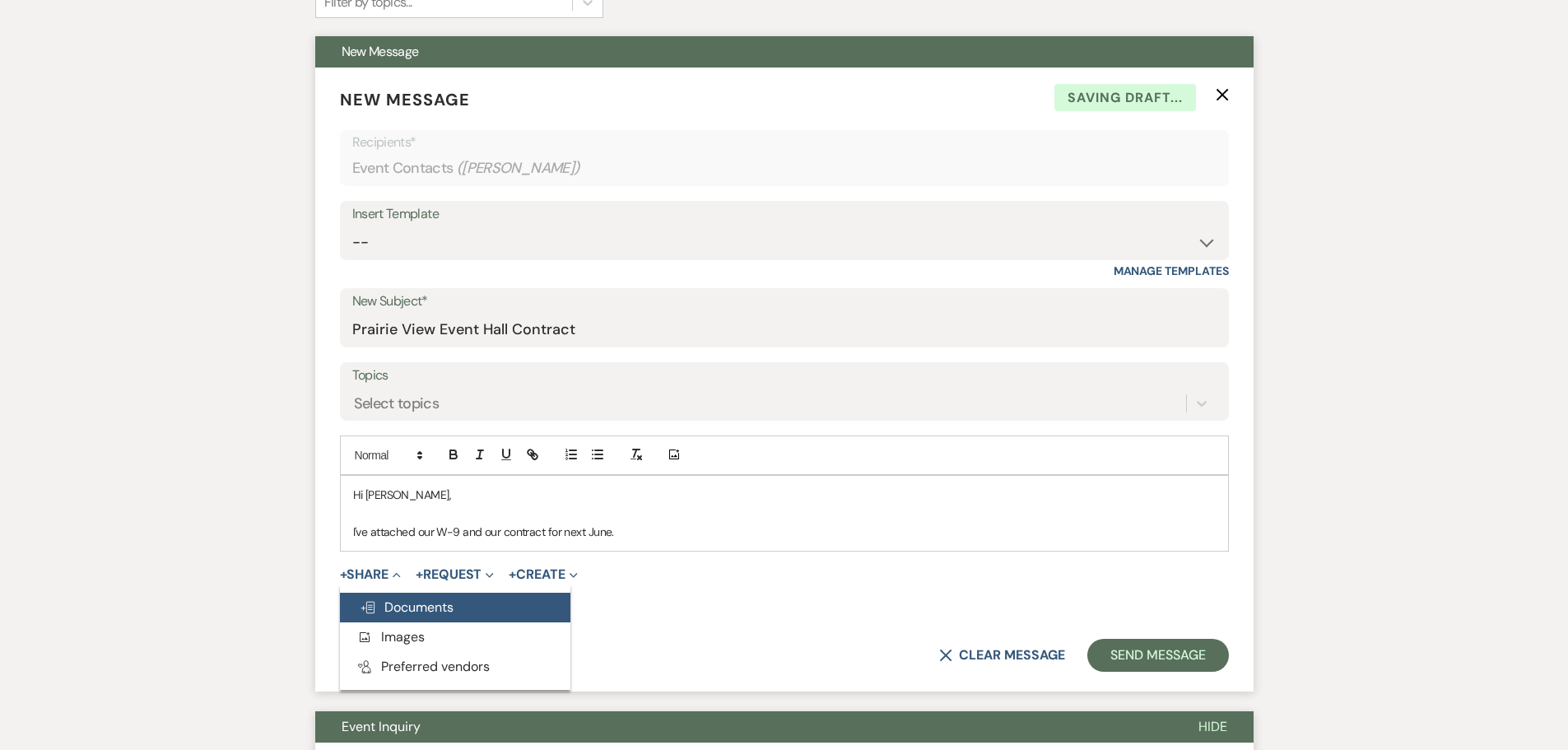
click at [391, 608] on span "Doc Upload Documents" at bounding box center [406, 607] width 94 height 17
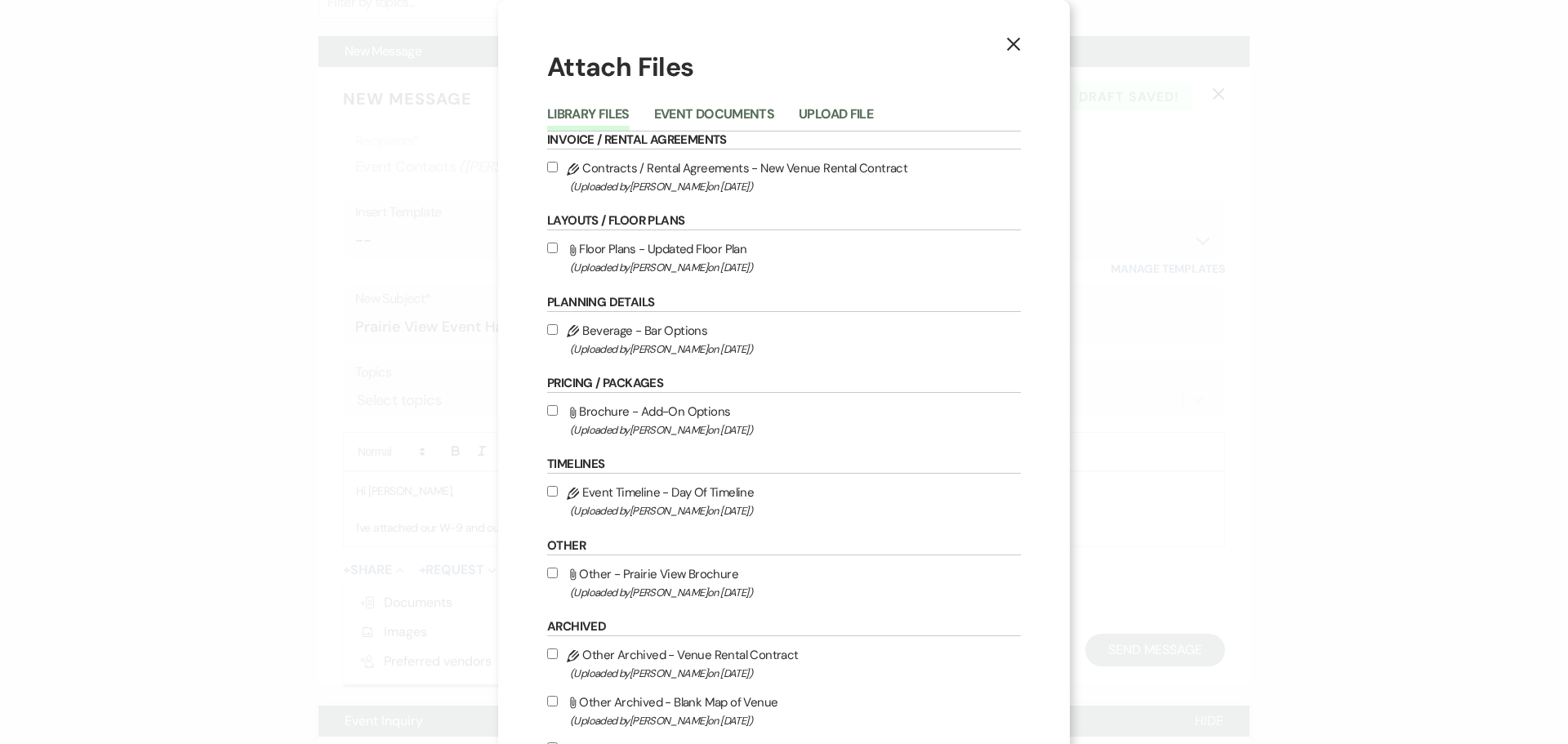
click at [548, 167] on input "Pencil Contracts / Rental Agreements - New Venue Rental Contract (Uploaded by […" at bounding box center [552, 167] width 11 height 11
checkbox input "true"
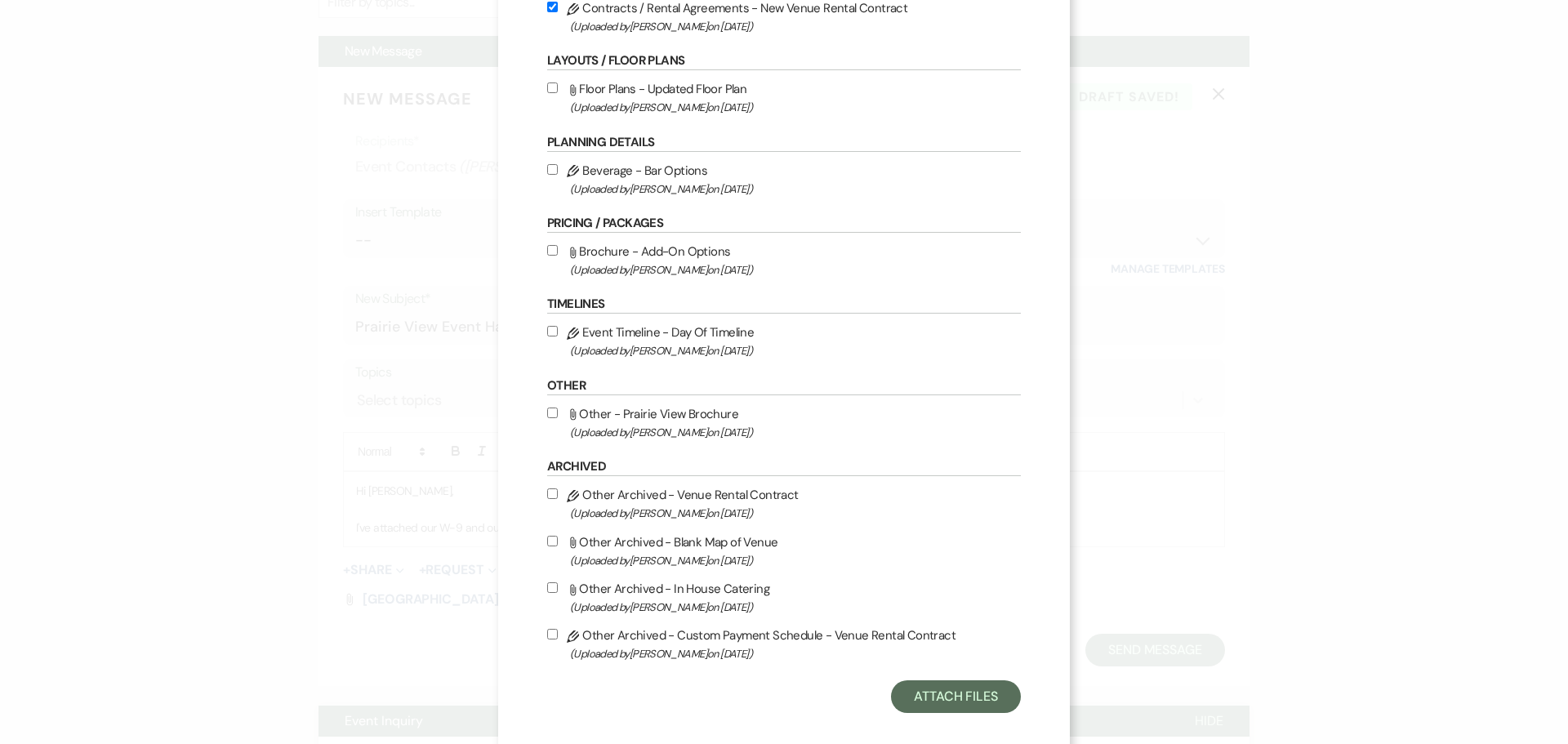
scroll to position [178, 0]
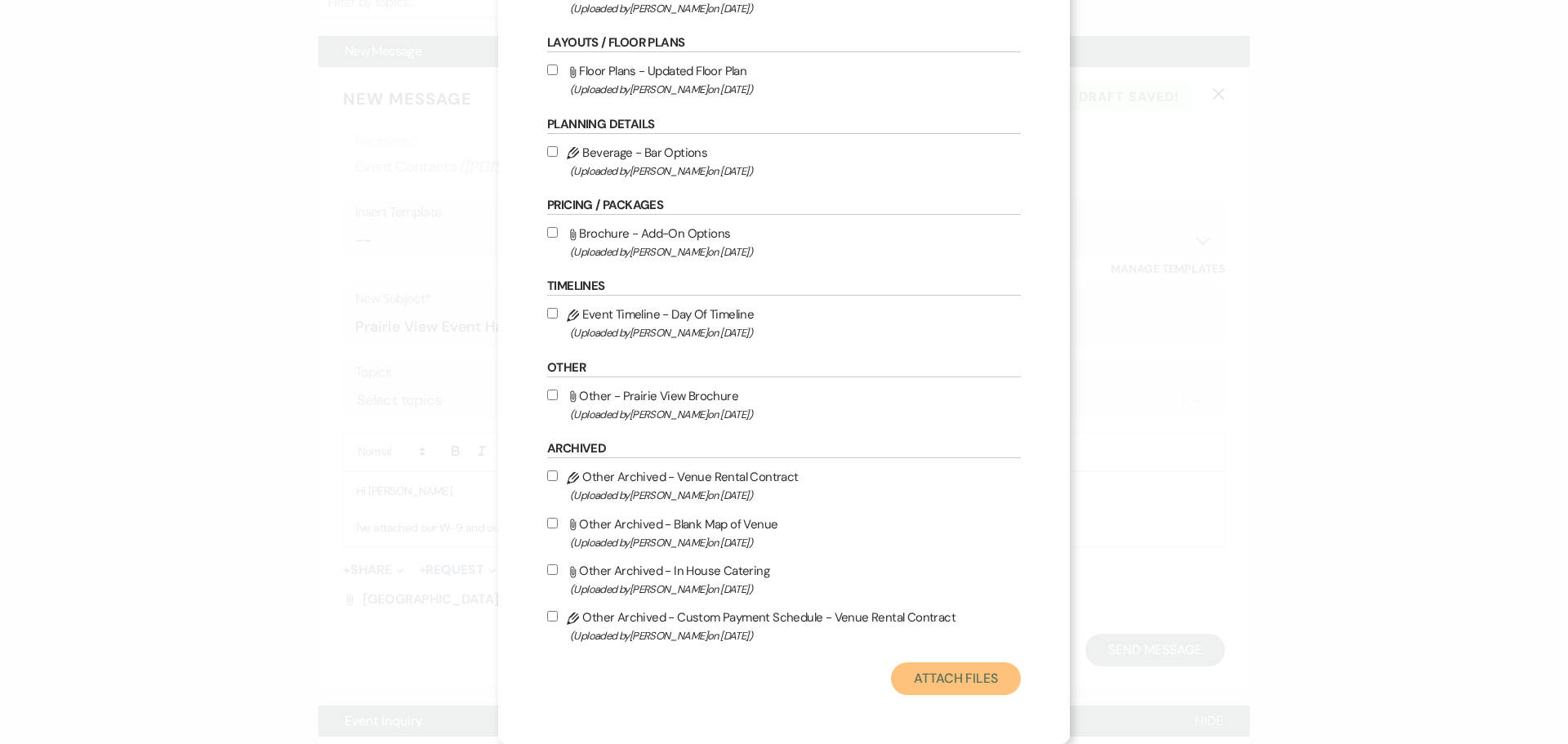
click at [936, 677] on button "Attach Files" at bounding box center [955, 678] width 129 height 33
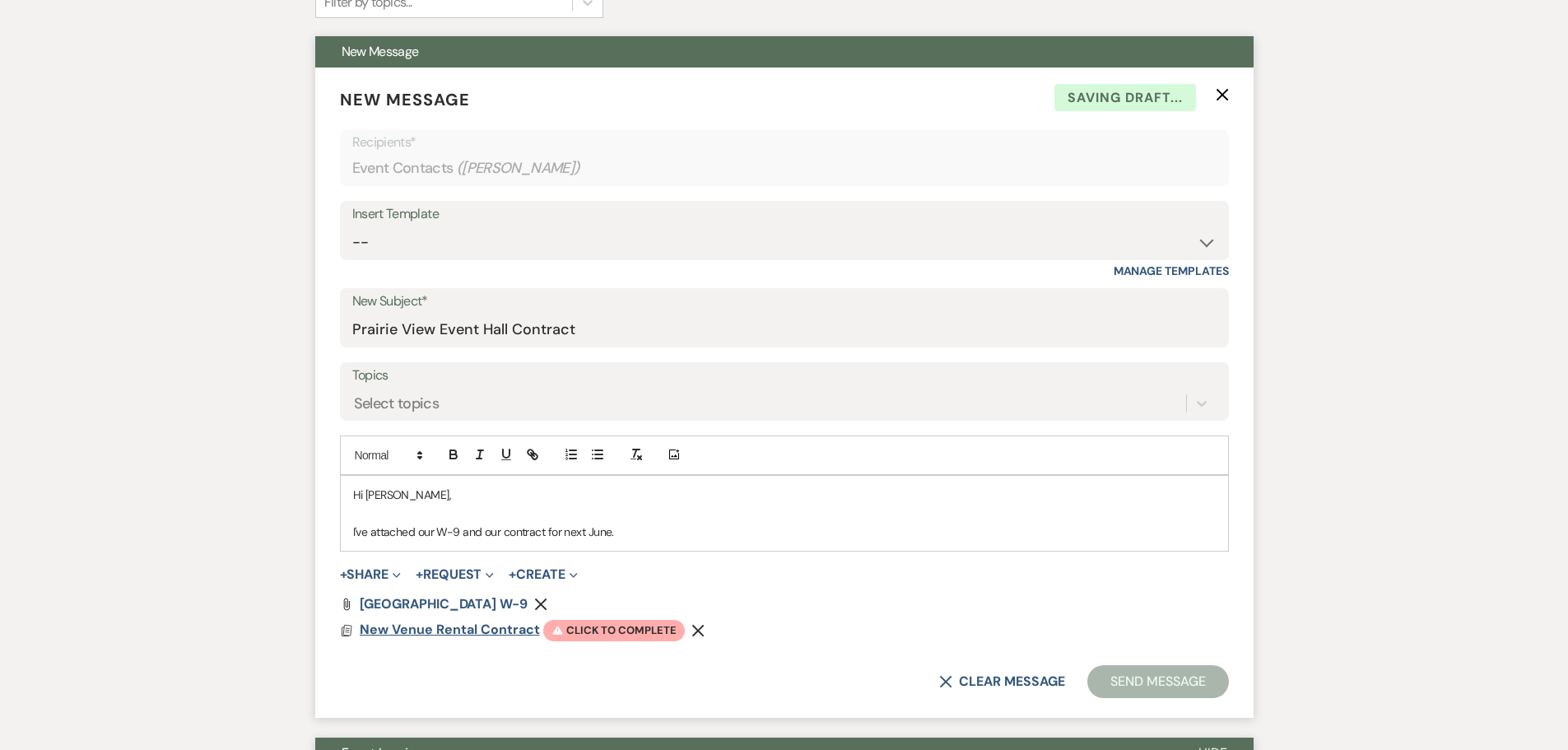
click at [477, 625] on span "New Venue Rental Contract" at bounding box center [449, 628] width 180 height 17
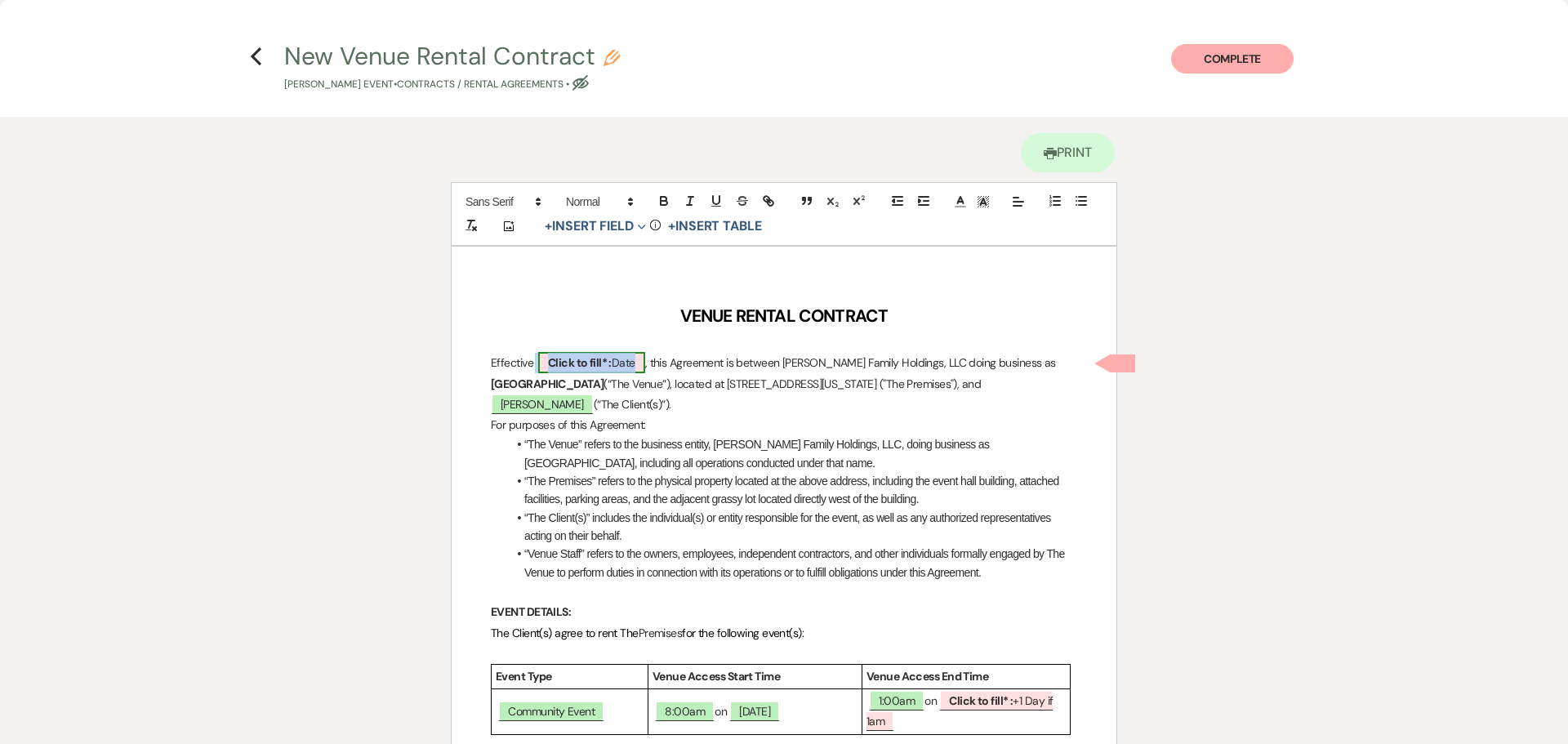
click at [610, 366] on b "Click to fill* :" at bounding box center [580, 363] width 63 height 15
select select "owner"
select select "Date"
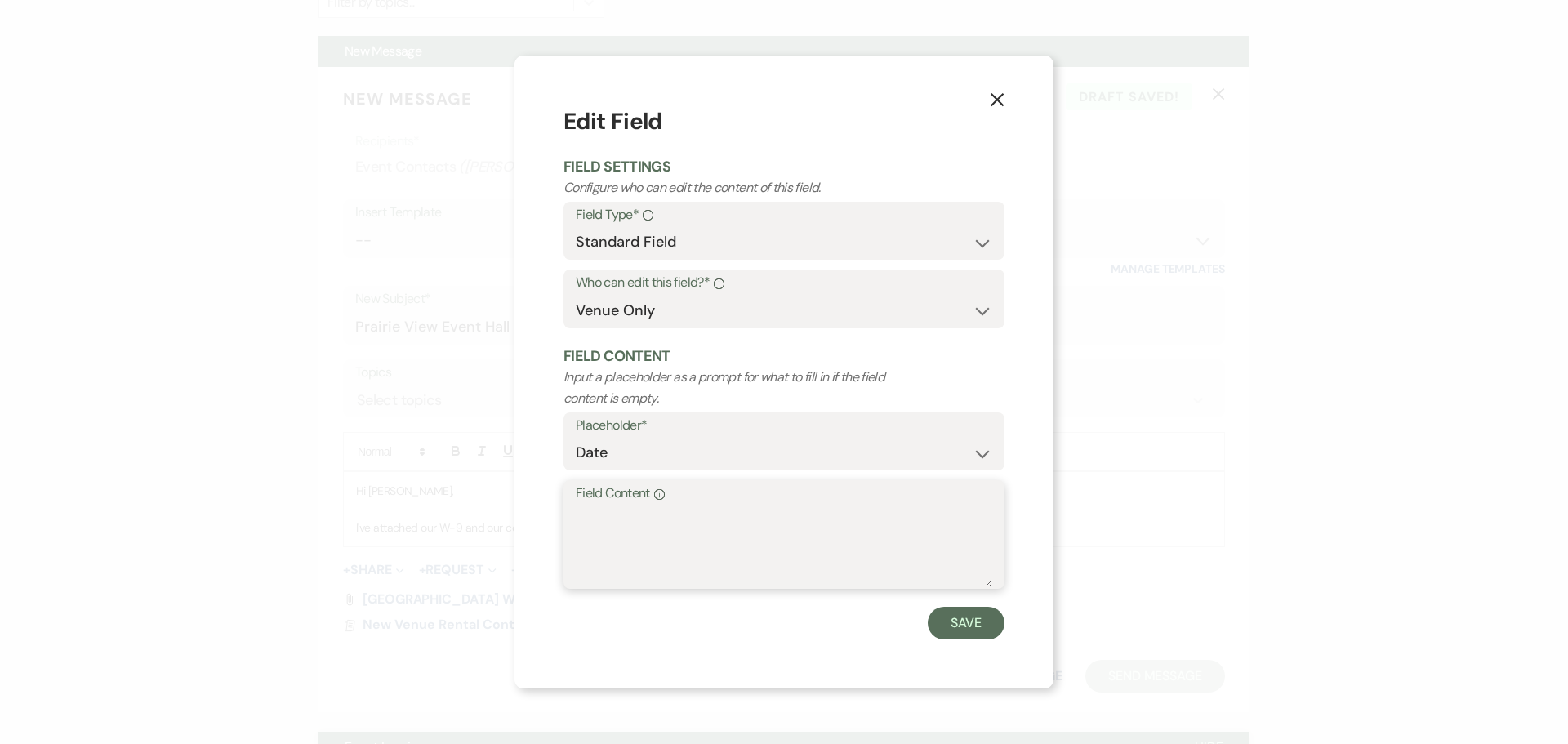
click at [623, 549] on textarea "Field Content Info" at bounding box center [784, 546] width 417 height 82
type textarea "[DATE]"
click at [960, 626] on button "Save" at bounding box center [966, 622] width 77 height 33
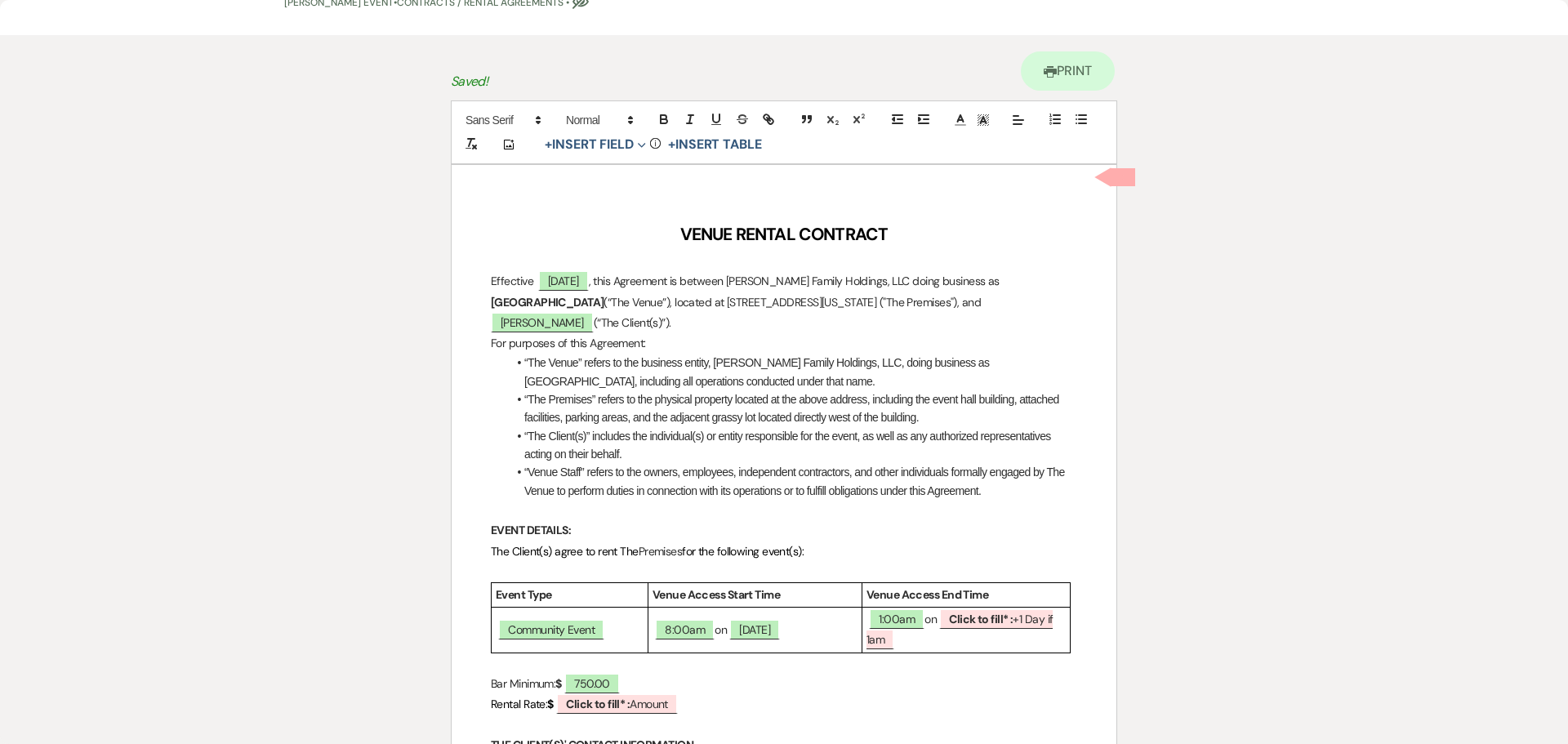
scroll to position [163, 0]
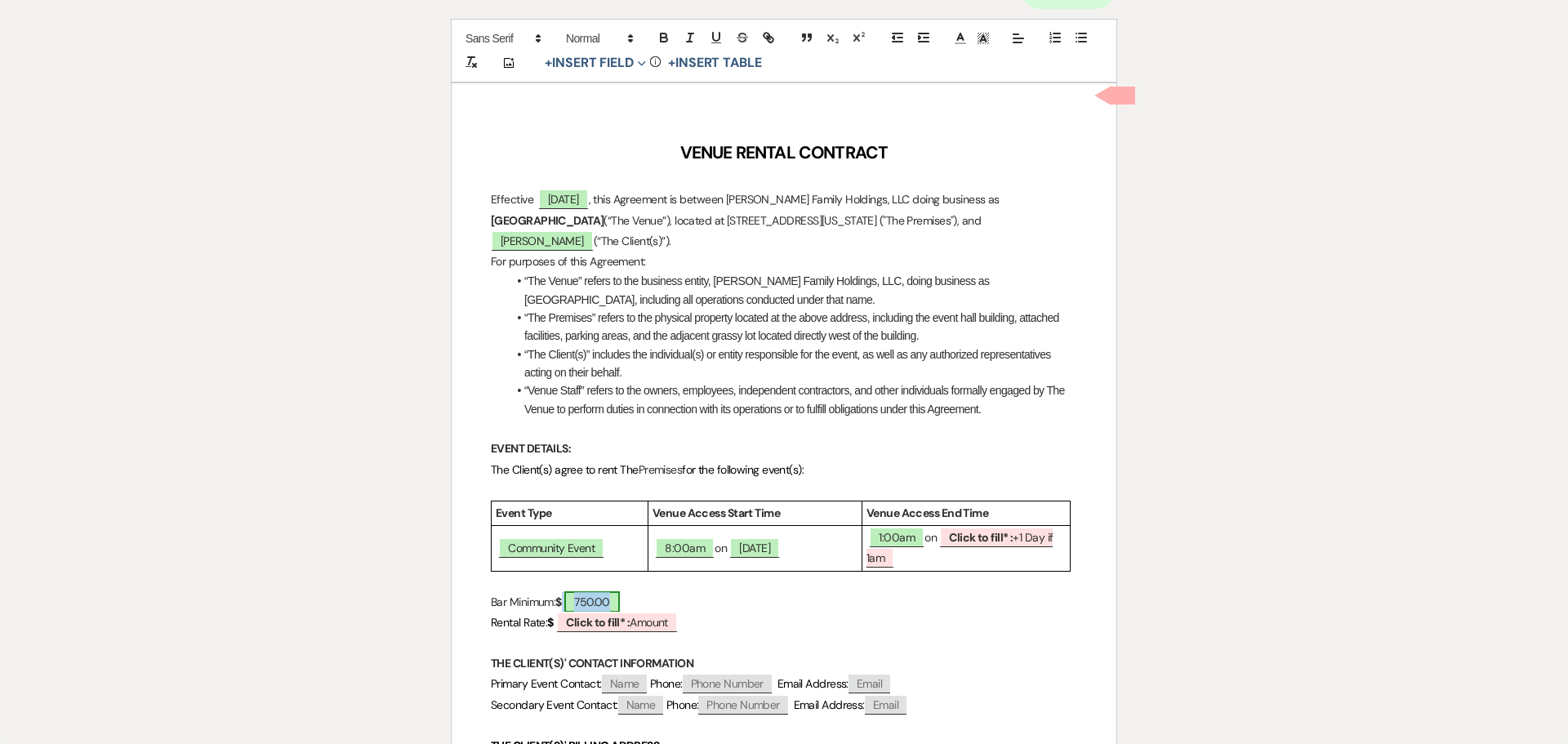
click at [587, 593] on span "750.00" at bounding box center [592, 602] width 55 height 21
select select "owner"
select select "Amount"
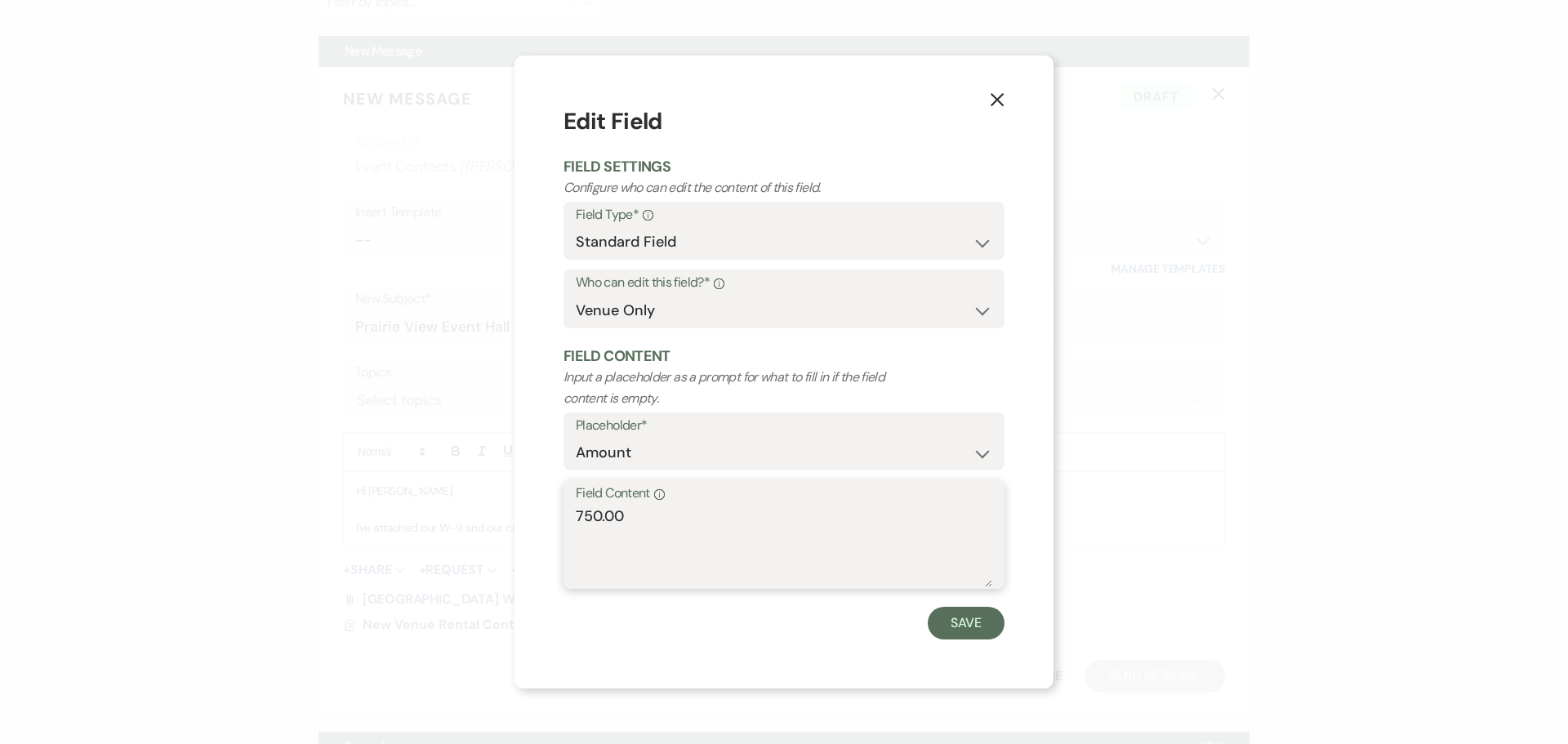
click at [655, 522] on textarea "750.00" at bounding box center [784, 546] width 417 height 82
drag, startPoint x: 592, startPoint y: 508, endPoint x: 554, endPoint y: 508, distance: 38.0
click at [554, 508] on div "X Edit Field Field Settings Configure who can edit the content of this field. F…" at bounding box center [784, 372] width 539 height 633
type textarea "0.00"
click at [969, 613] on button "Save" at bounding box center [966, 622] width 77 height 33
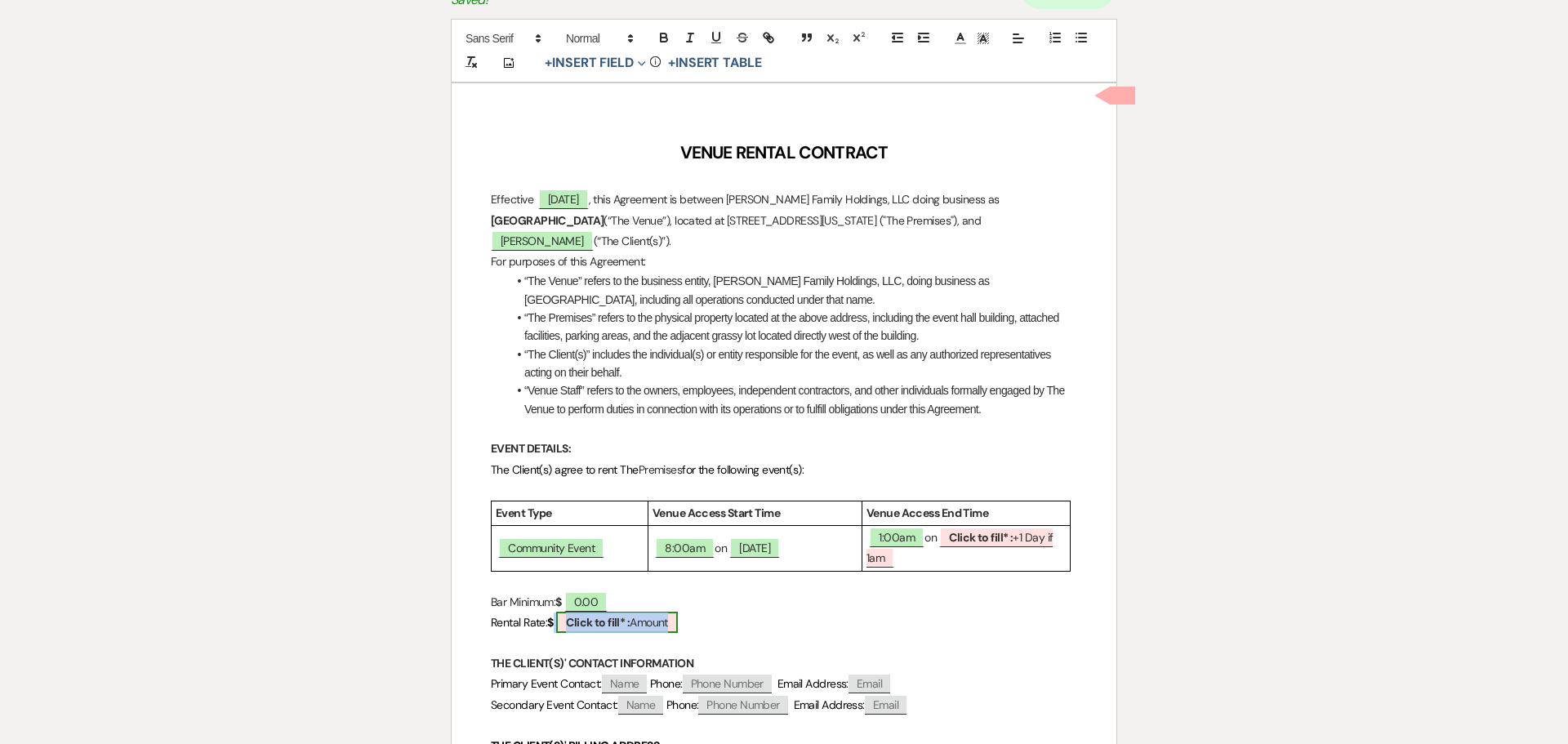
click at [629, 627] on b "Click to fill* :" at bounding box center [598, 622] width 63 height 15
select select "owner"
select select "Amount"
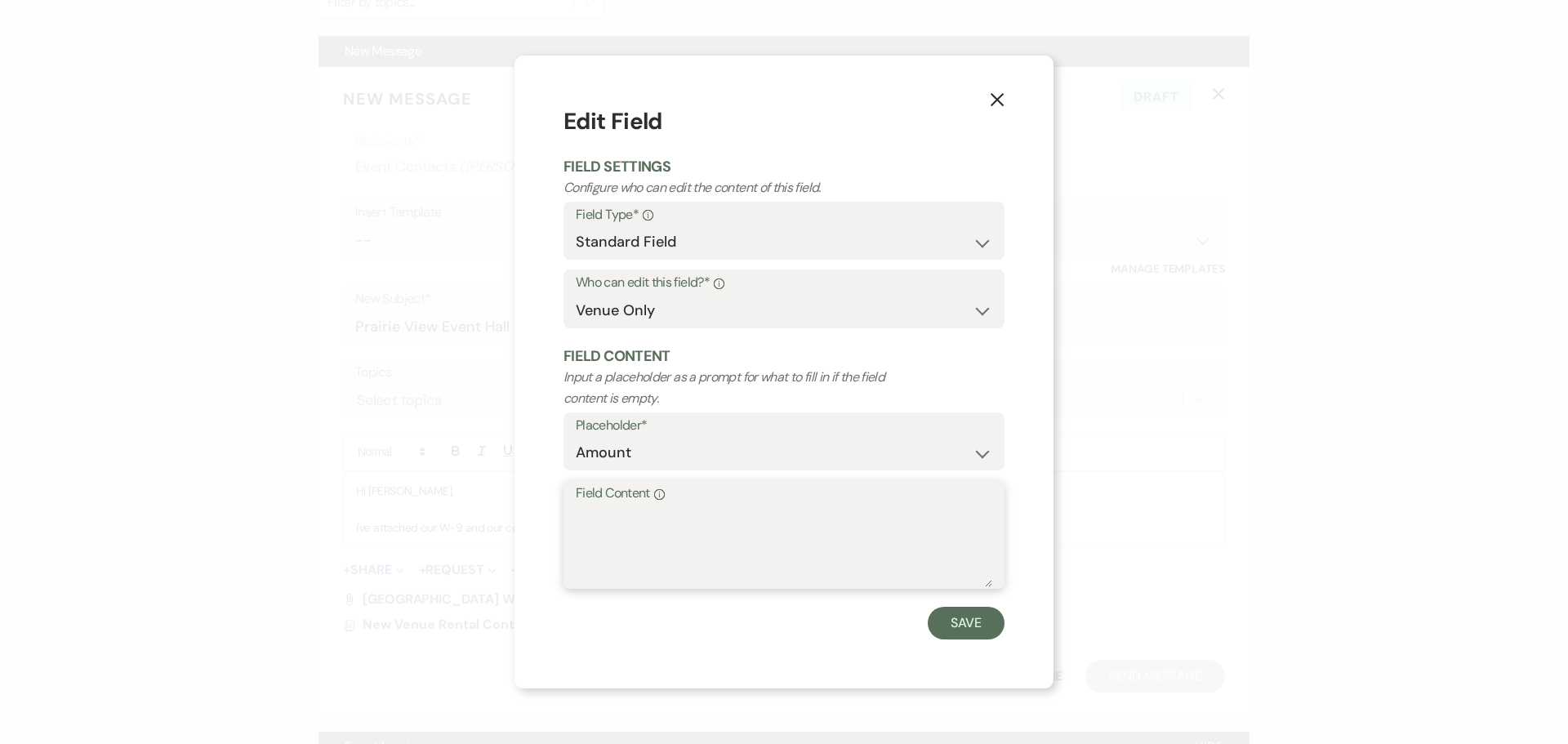
click at [667, 540] on textarea "Field Content Info" at bounding box center [784, 546] width 417 height 82
type textarea "50.00"
click at [980, 629] on button "Save" at bounding box center [966, 622] width 77 height 33
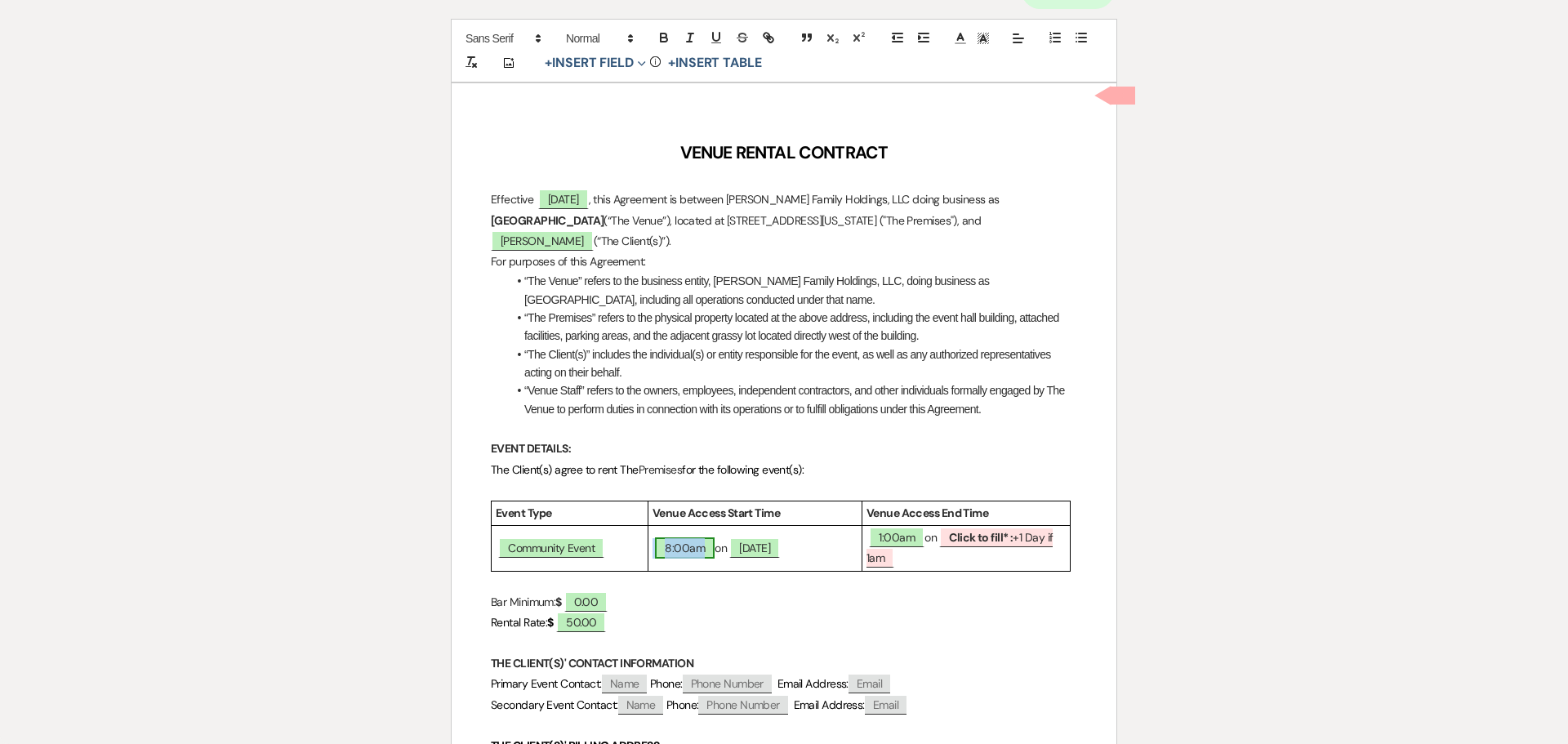
click at [678, 546] on span "8:00am" at bounding box center [685, 547] width 59 height 21
select select "owner"
select select "Time"
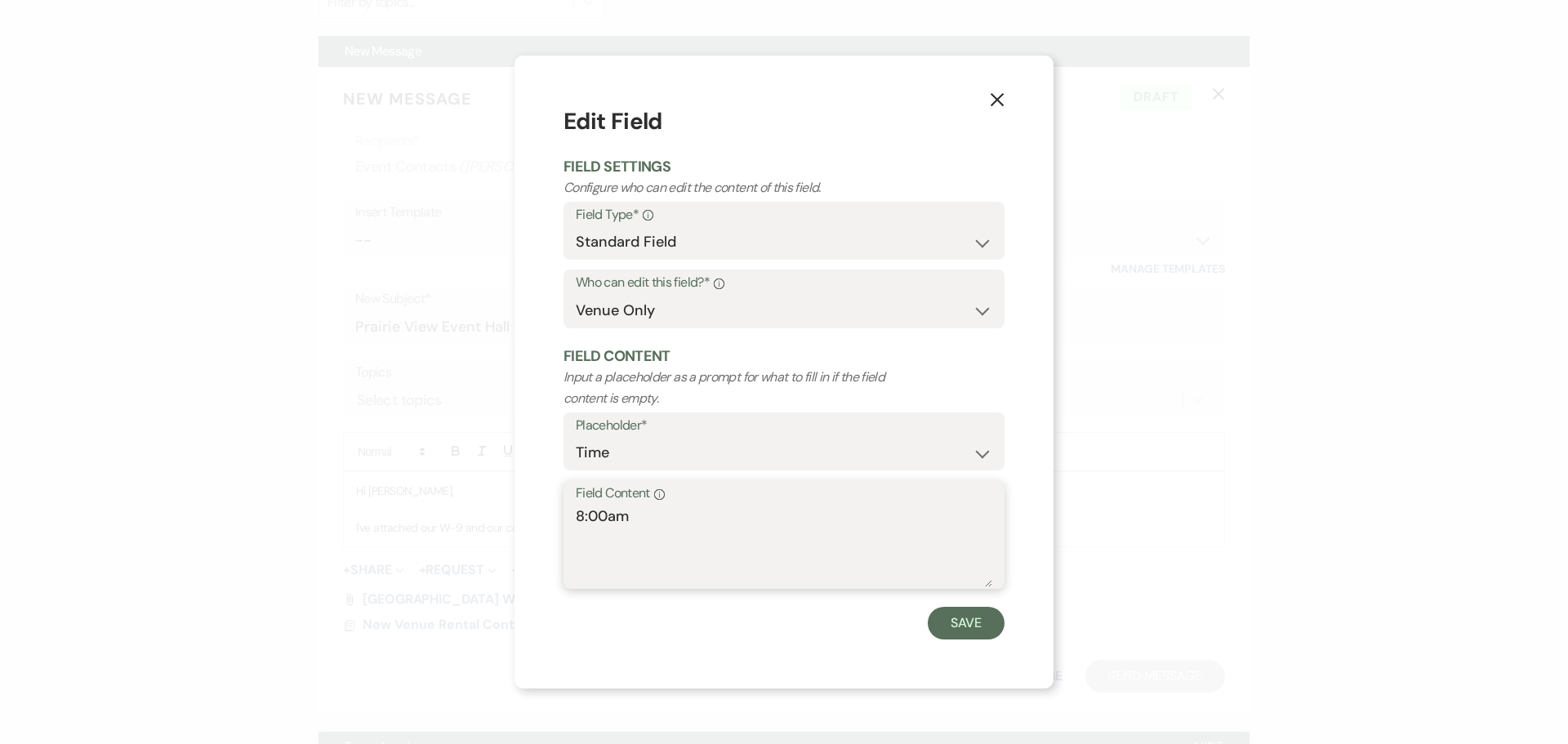
drag, startPoint x: 578, startPoint y: 518, endPoint x: 610, endPoint y: 524, distance: 32.6
click at [610, 524] on textarea "8:00am" at bounding box center [784, 546] width 417 height 82
type textarea "6:15am"
click at [963, 623] on button "Save" at bounding box center [966, 622] width 77 height 33
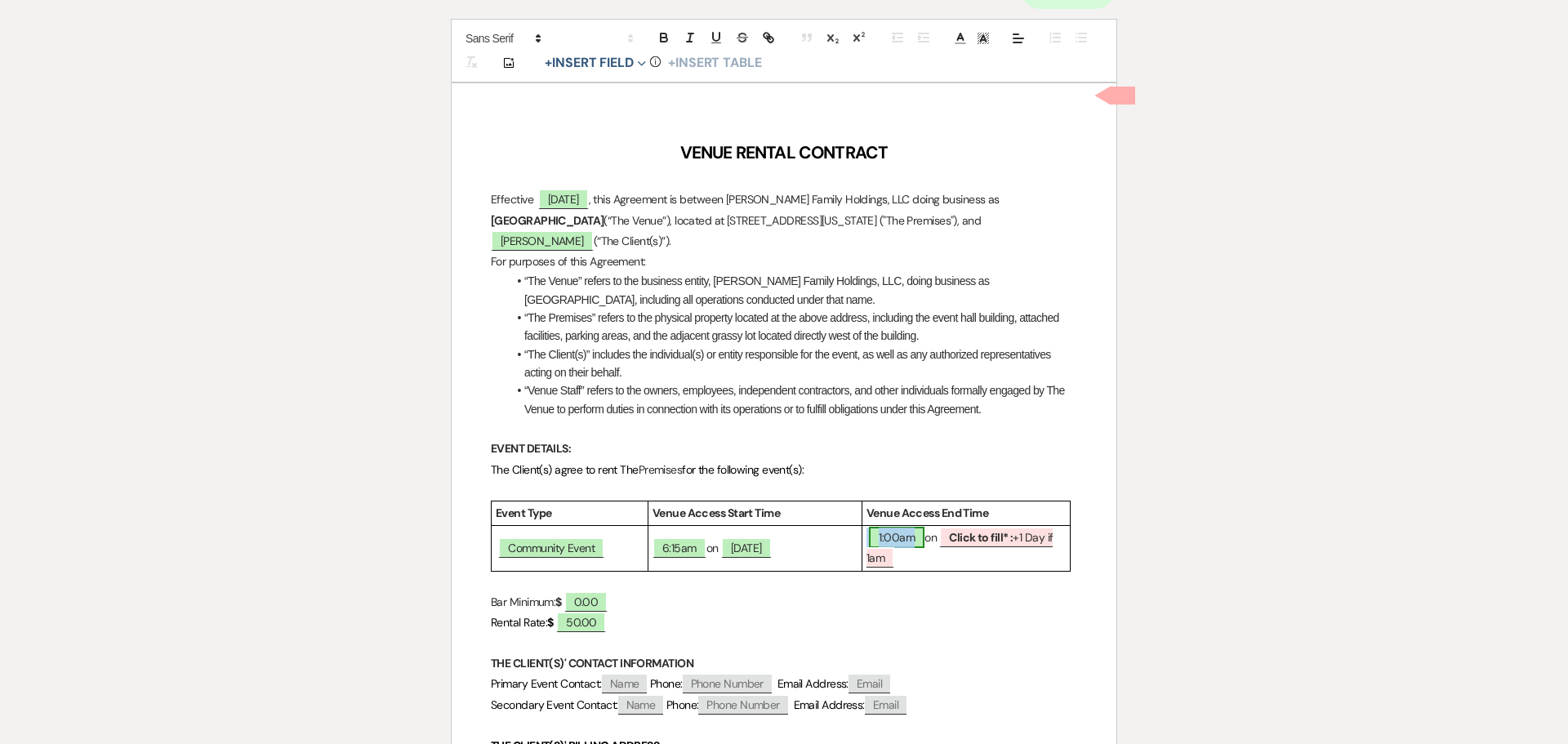
click at [880, 537] on span "1:00am" at bounding box center [897, 537] width 55 height 21
select select "owner"
select select "Time"
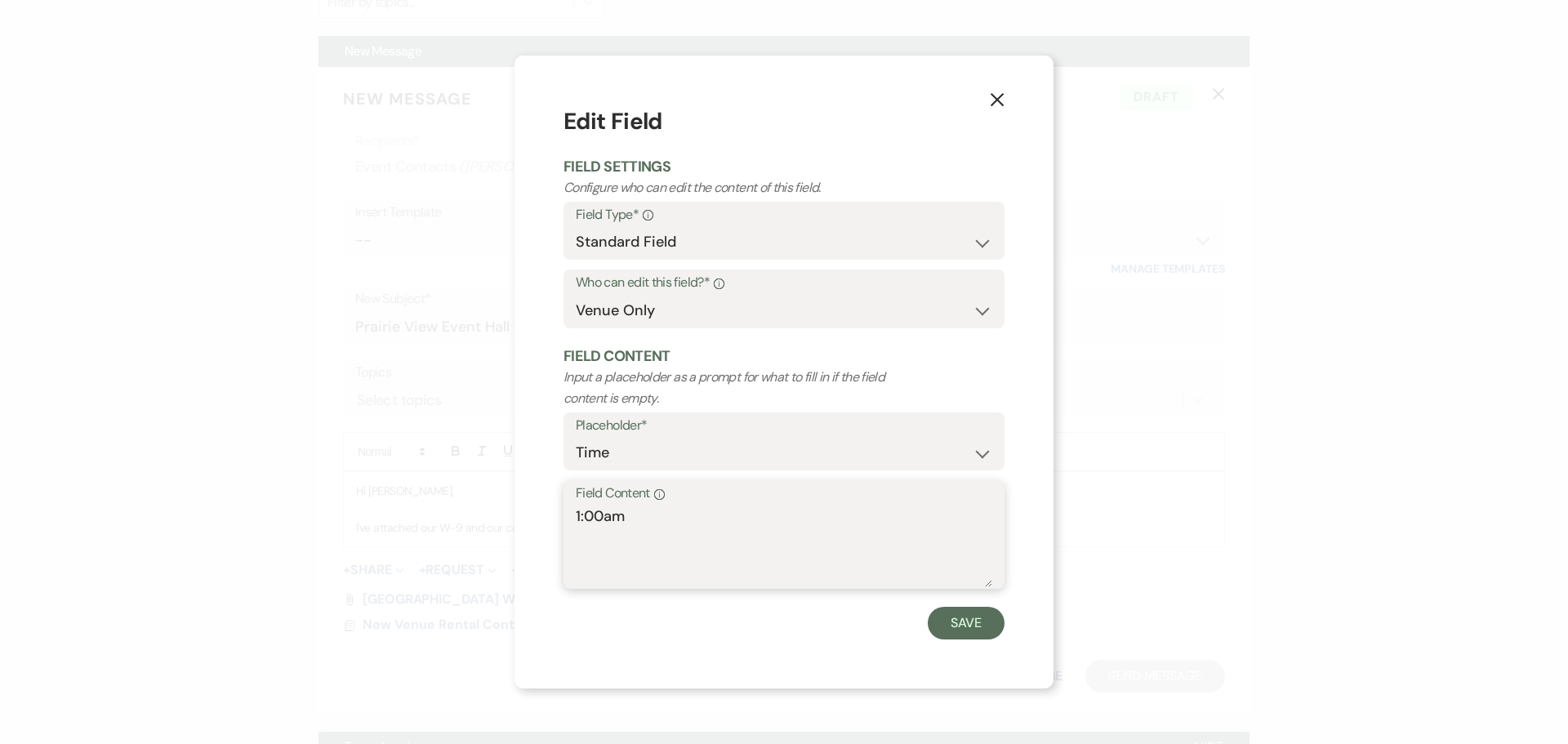
drag, startPoint x: 591, startPoint y: 515, endPoint x: 578, endPoint y: 512, distance: 13.3
click at [578, 512] on textarea "1:00am" at bounding box center [784, 546] width 417 height 82
type textarea "7:45pm"
click at [971, 623] on button "Save" at bounding box center [966, 622] width 77 height 33
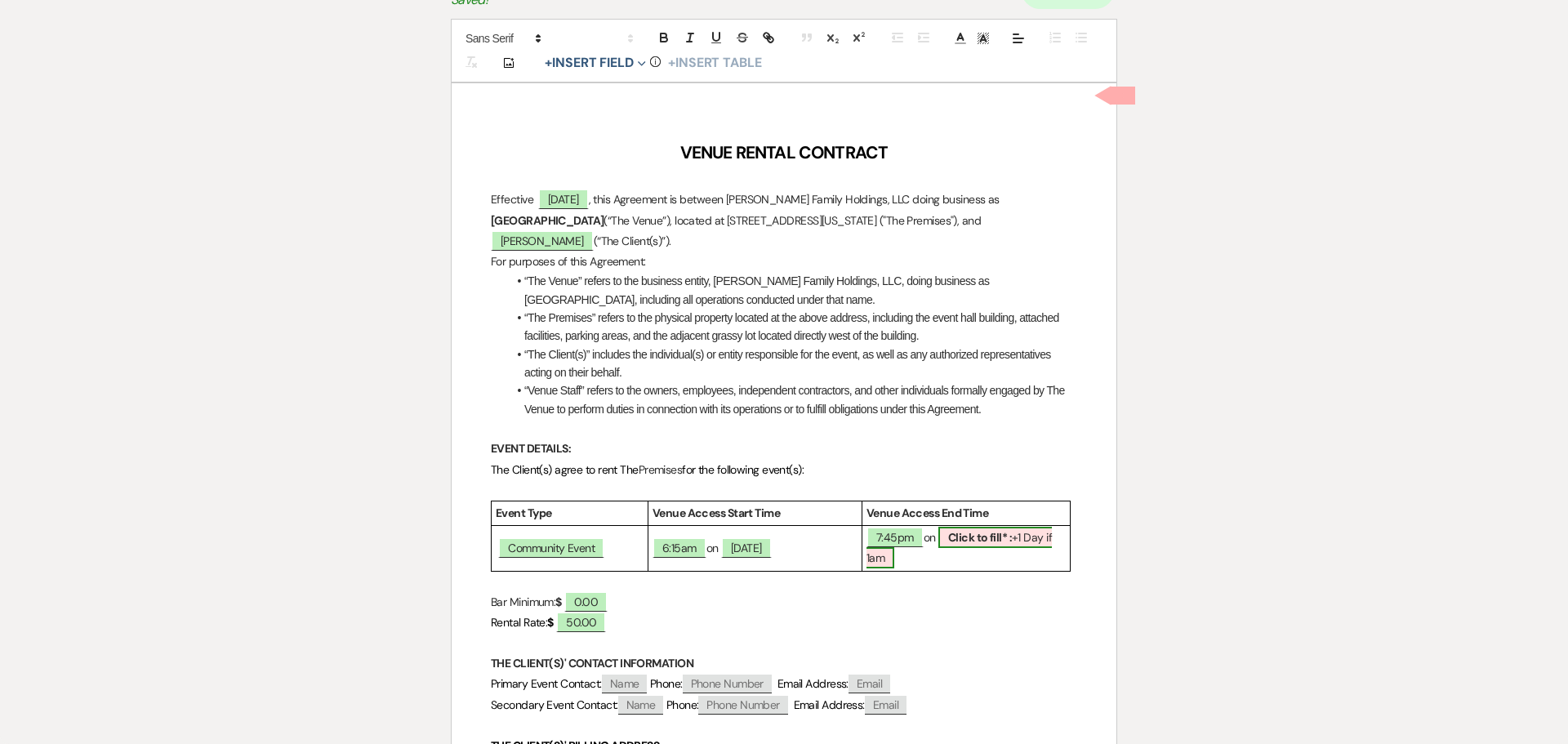
click at [997, 543] on b "Click to fill* :" at bounding box center [980, 537] width 63 height 15
select select "owner"
select select "custom_placeholder"
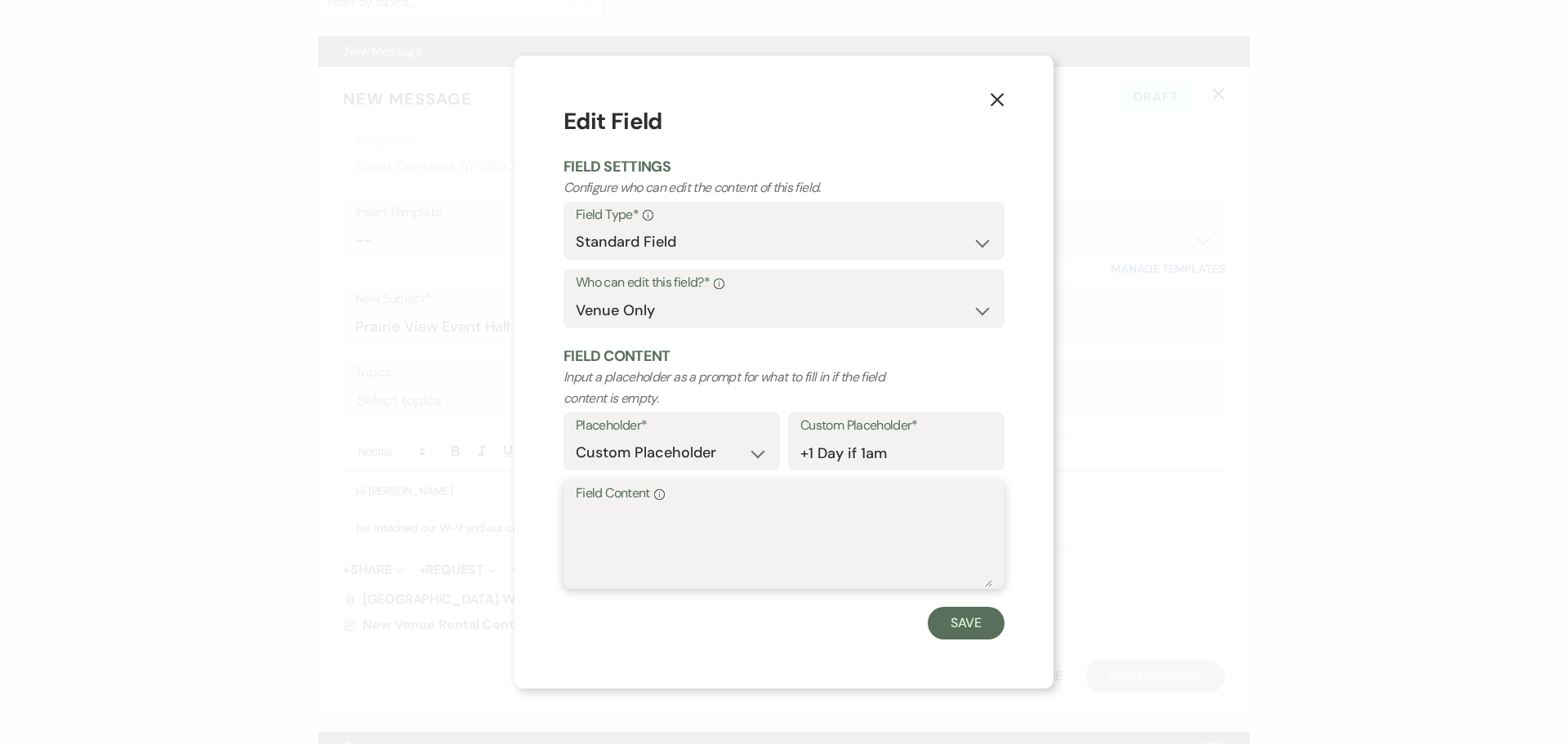
click at [874, 511] on textarea "Field Content Info" at bounding box center [784, 546] width 417 height 82
type textarea "[DATE]"
click at [954, 621] on button "Save" at bounding box center [966, 622] width 77 height 33
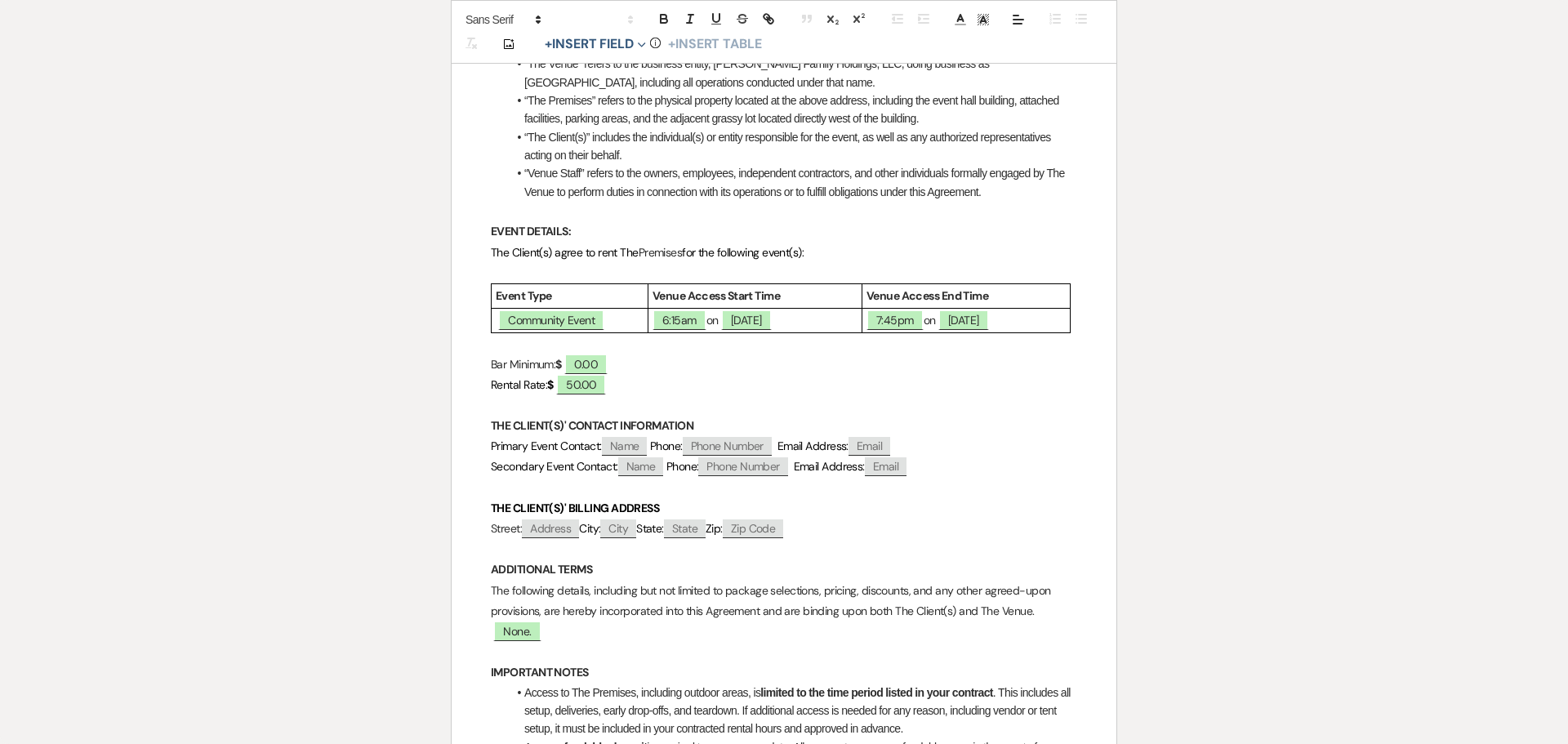
scroll to position [408, 0]
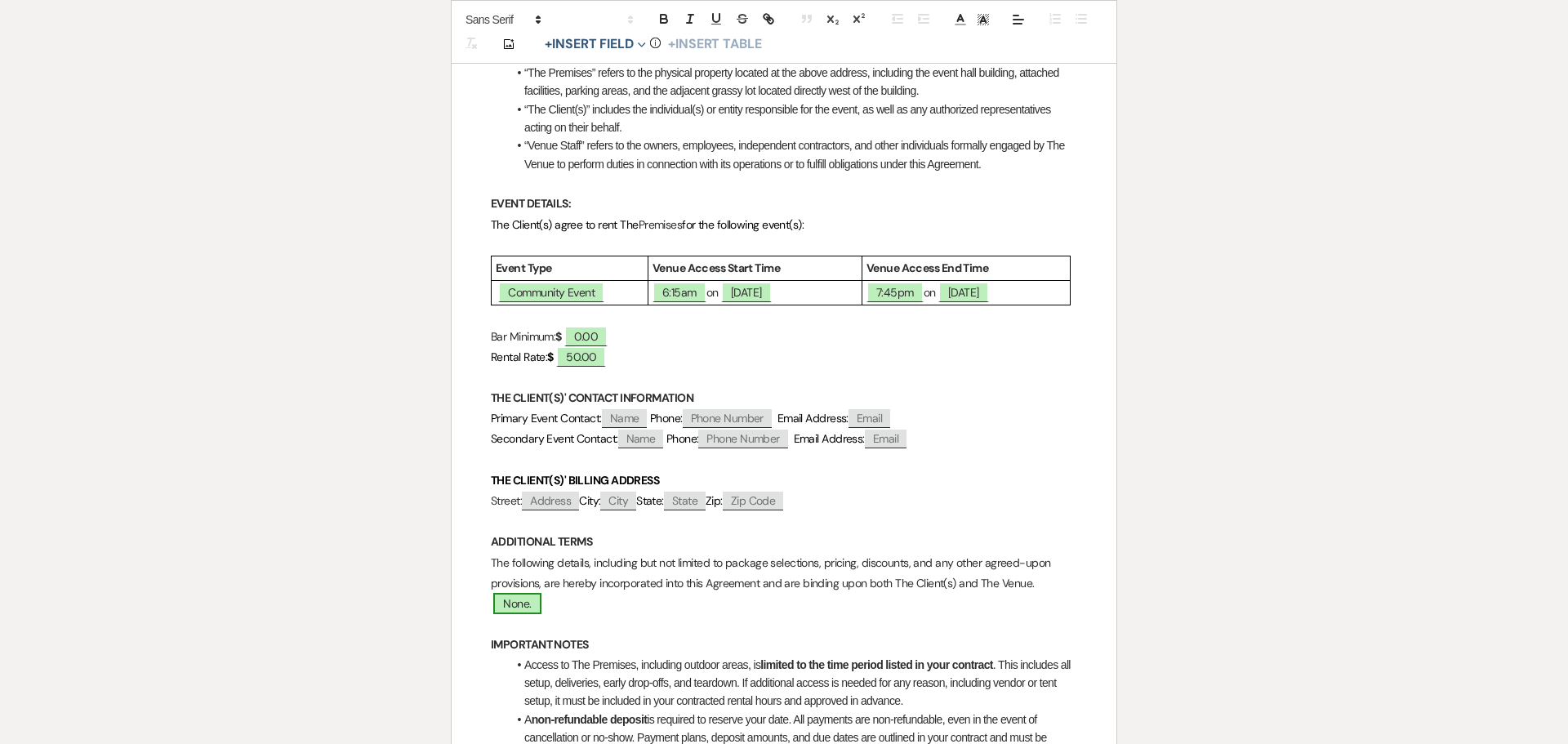
click at [523, 610] on span "None." at bounding box center [517, 603] width 47 height 21
select select "owner"
select select "custom_placeholder"
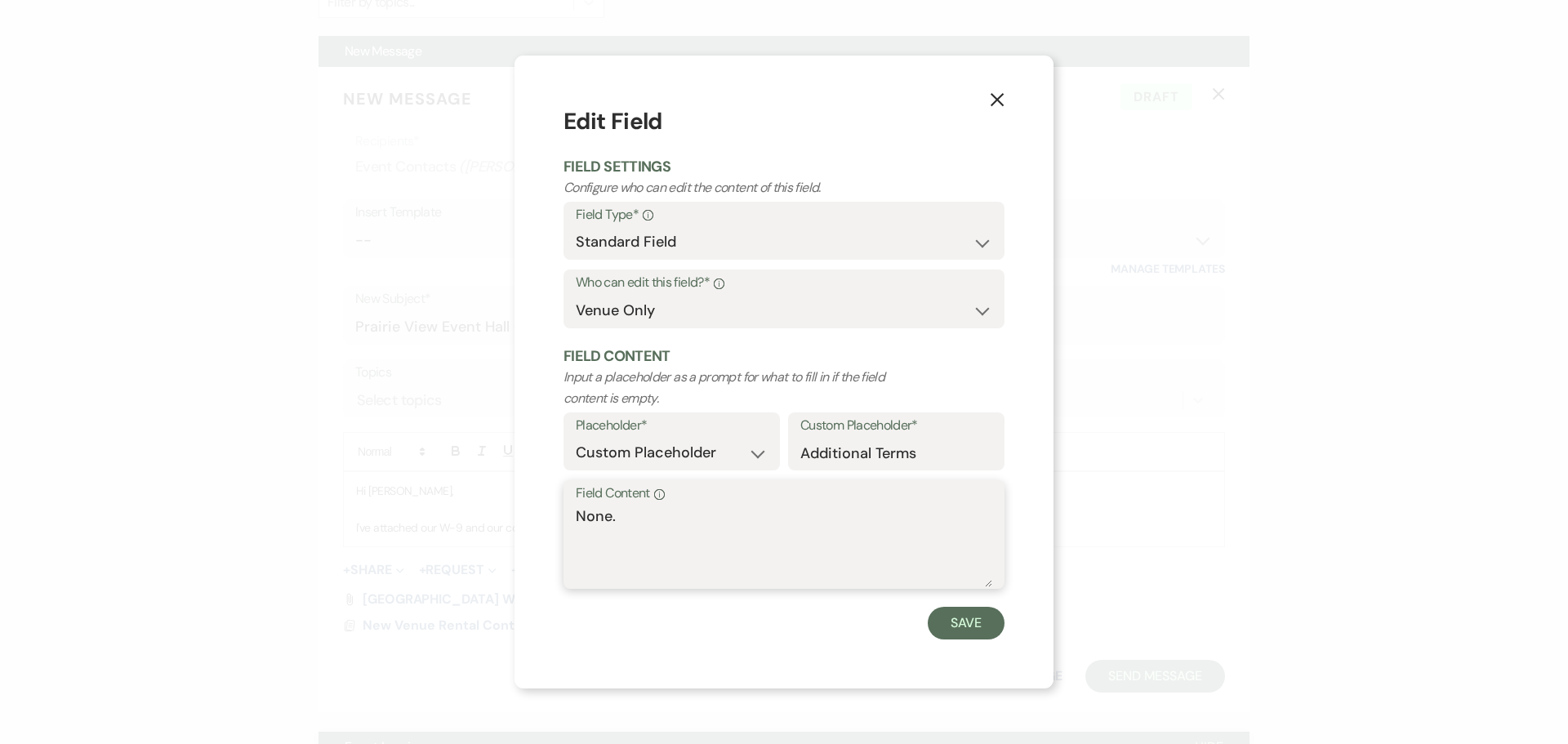
click at [629, 512] on textarea "None." at bounding box center [784, 546] width 417 height 82
type textarea "P"
type textarea "T"
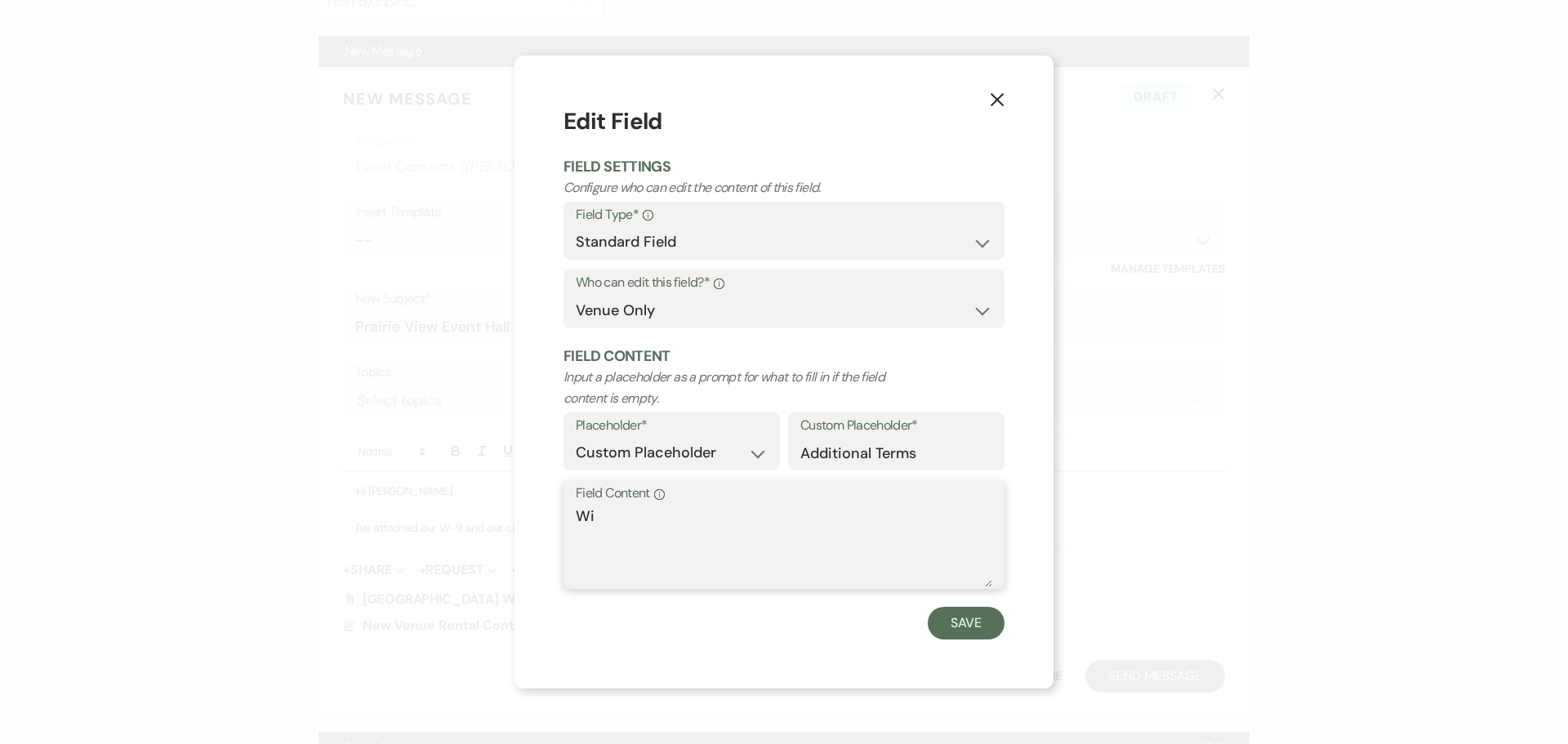
type textarea "W"
type textarea "Delivery of voting equipment will need to be coordinated for the"
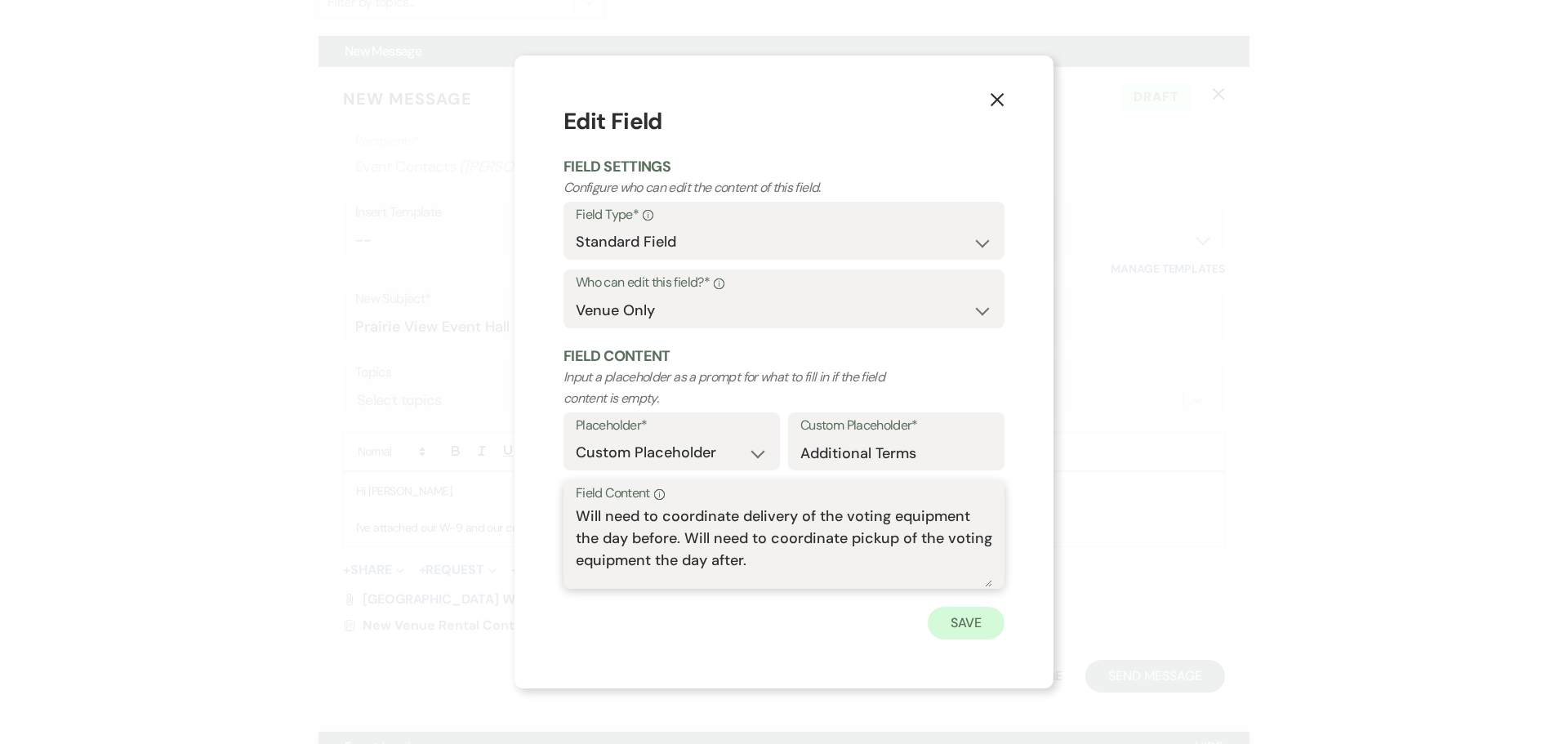
type textarea "Will need to coordinate delivery of the voting equipment the day before. Will n…"
click at [969, 625] on button "Save" at bounding box center [966, 622] width 77 height 33
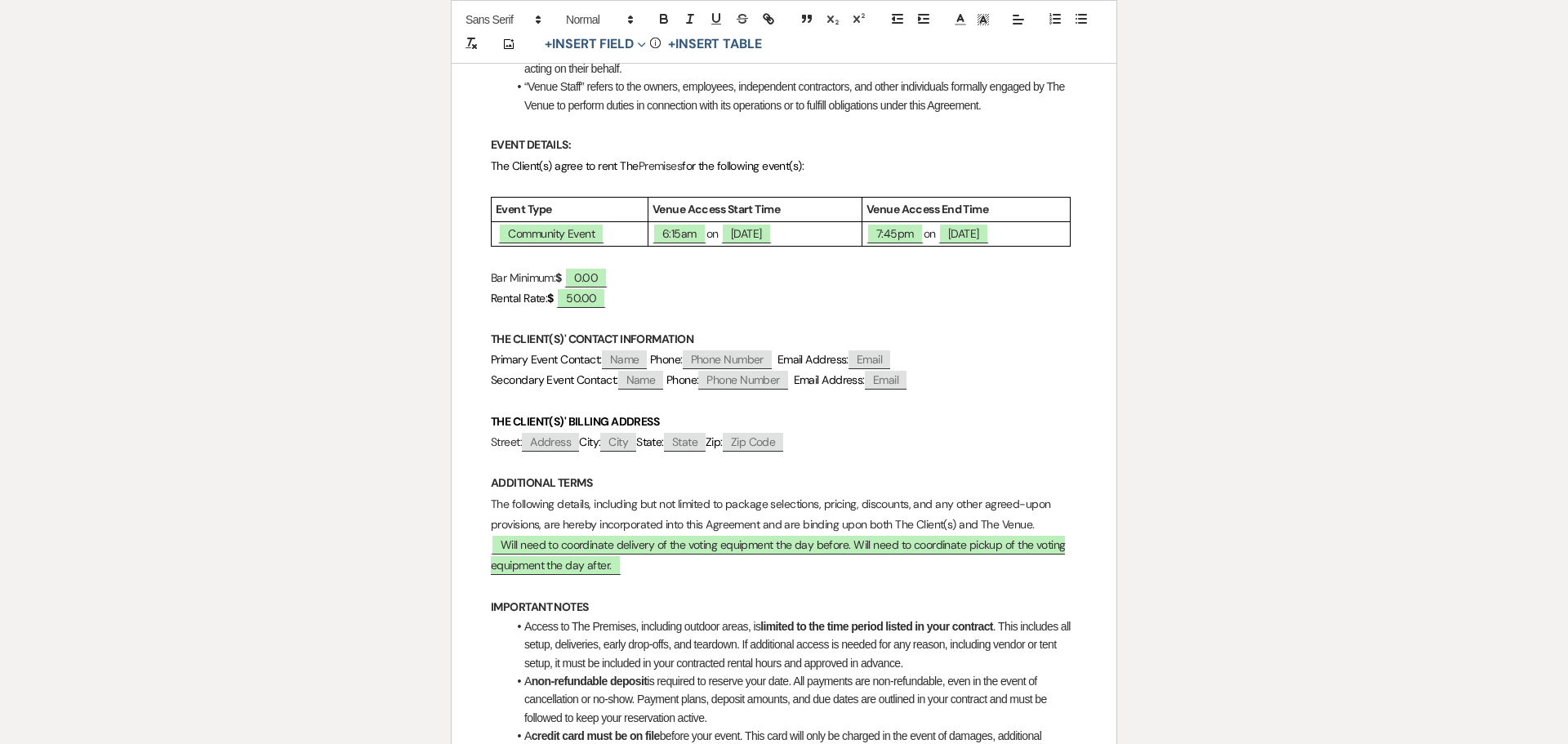
scroll to position [490, 0]
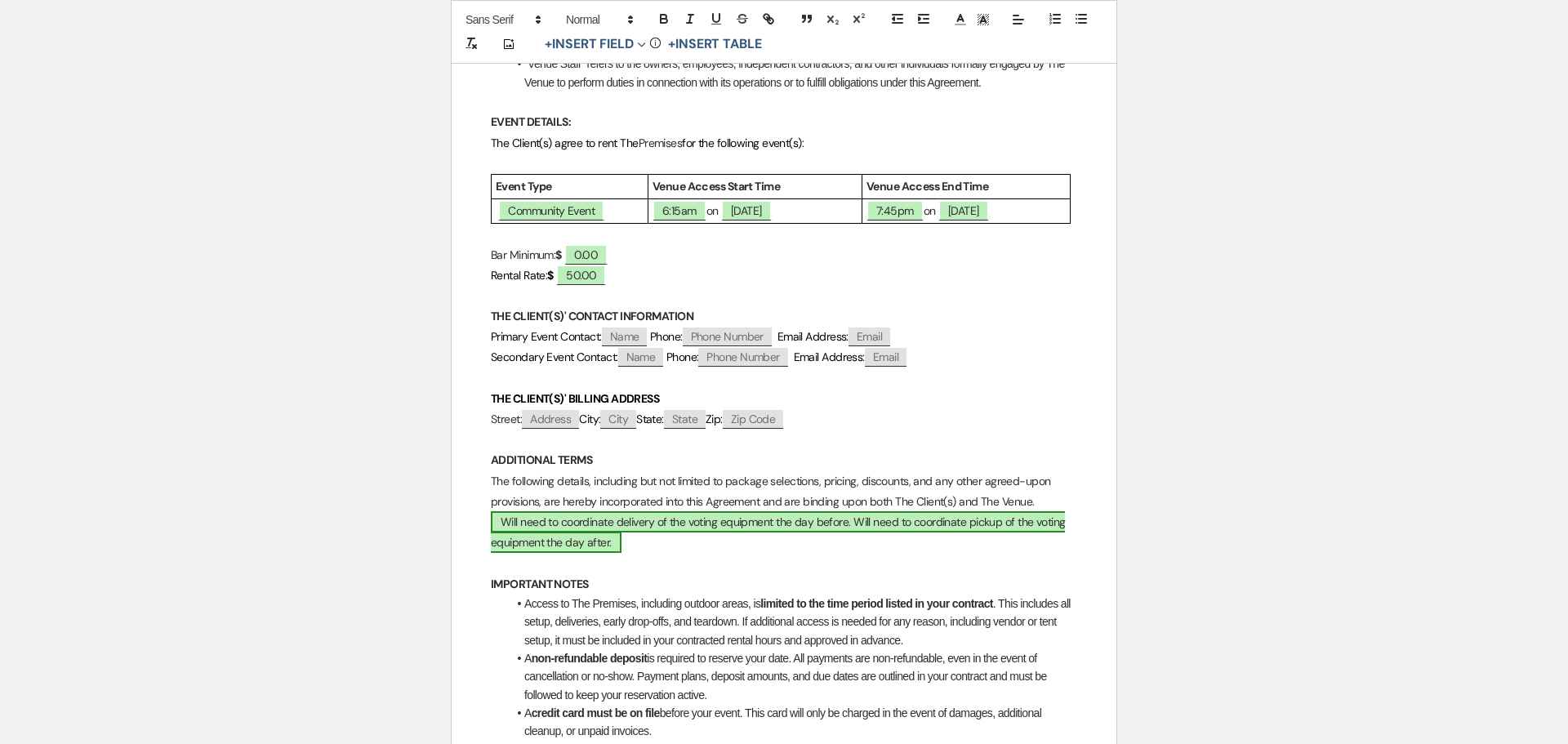
click at [768, 526] on span "Will need to coordinate delivery of the voting equipment the day before. Will n…" at bounding box center [778, 533] width 574 height 41
select select "owner"
select select "custom_placeholder"
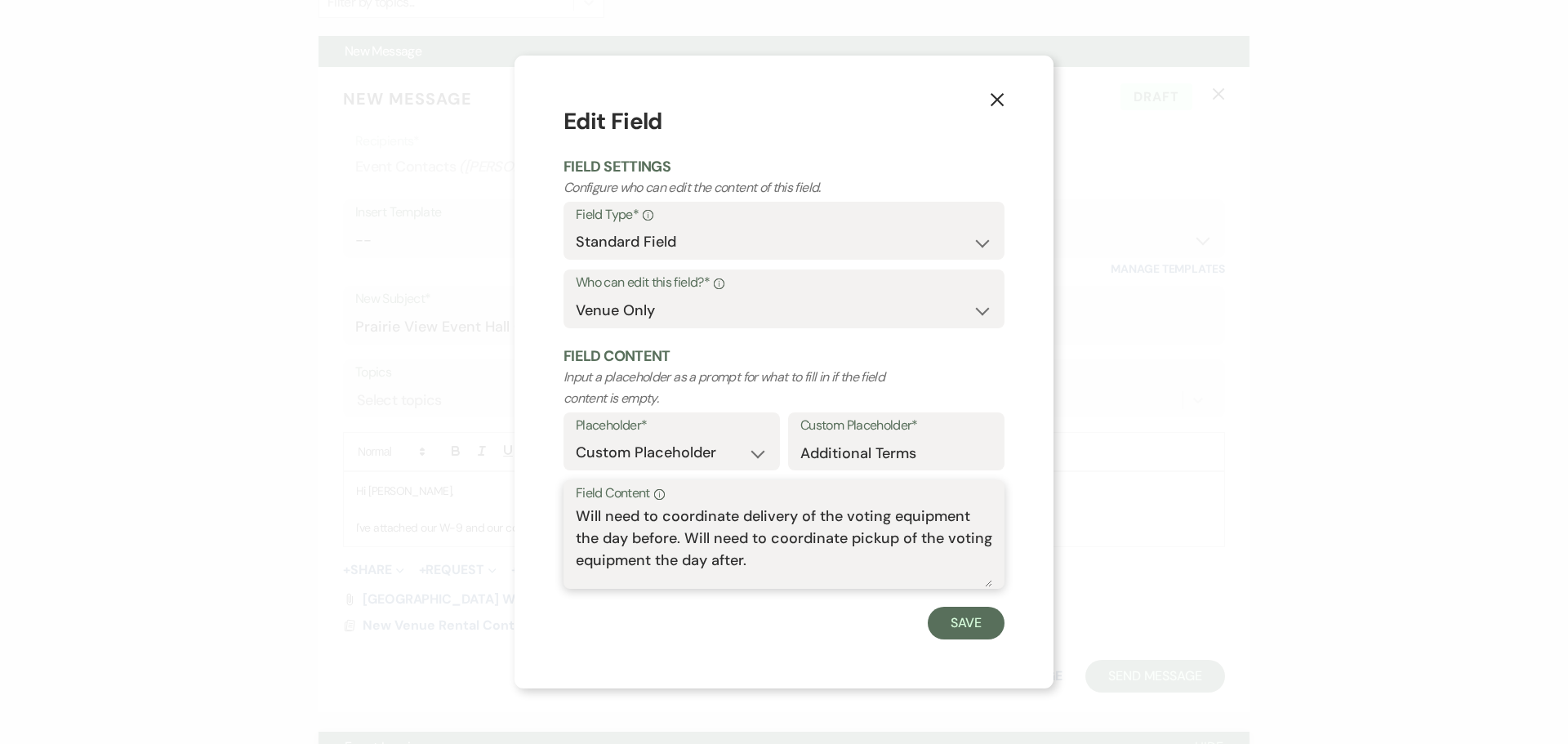
click at [776, 568] on textarea "Will need to coordinate delivery of the voting equipment the day before. Will n…" at bounding box center [784, 546] width 417 height 82
type textarea "Will need to coordinate delivery of the voting equipment the day before. Will n…"
click at [949, 616] on button "Save" at bounding box center [966, 622] width 77 height 33
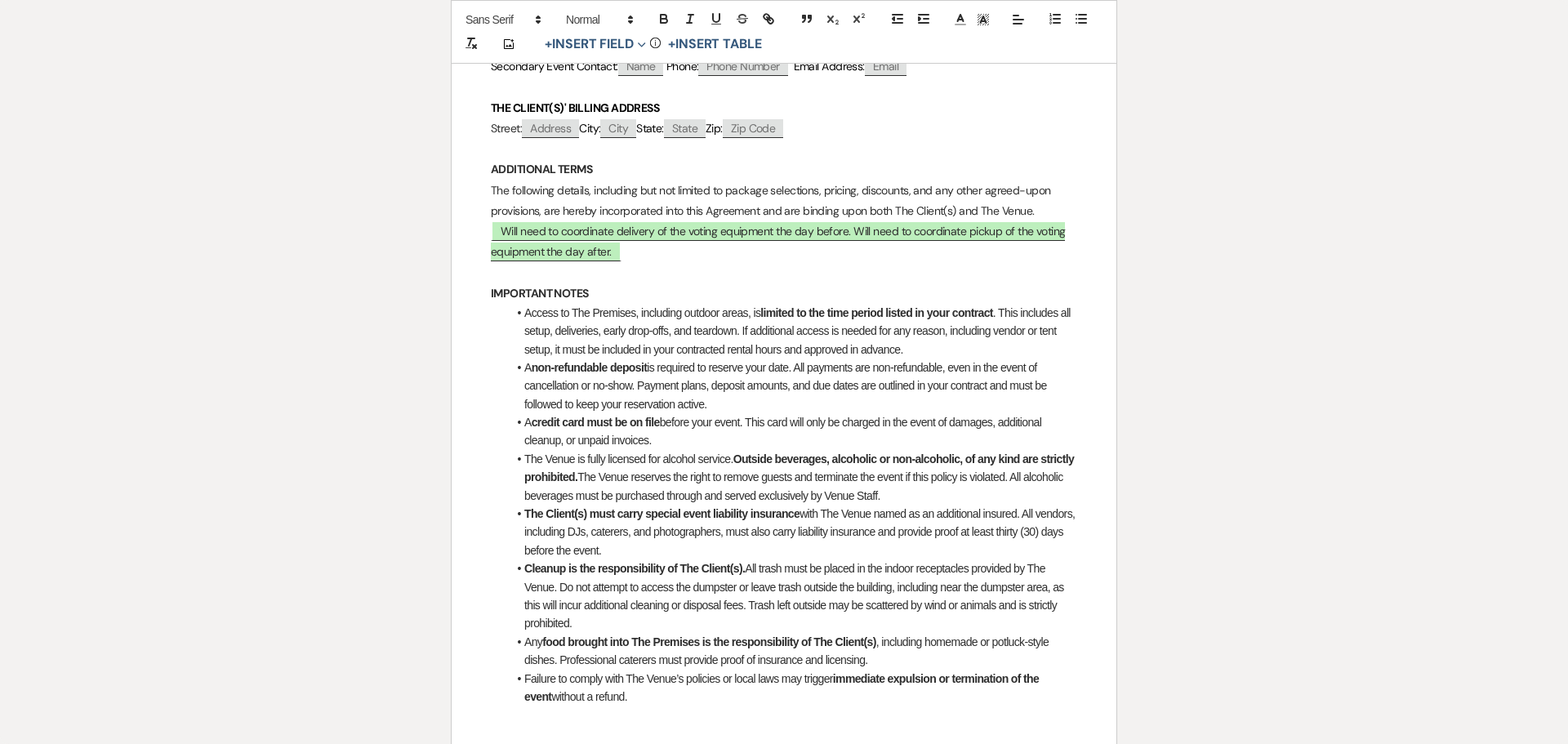
scroll to position [653, 0]
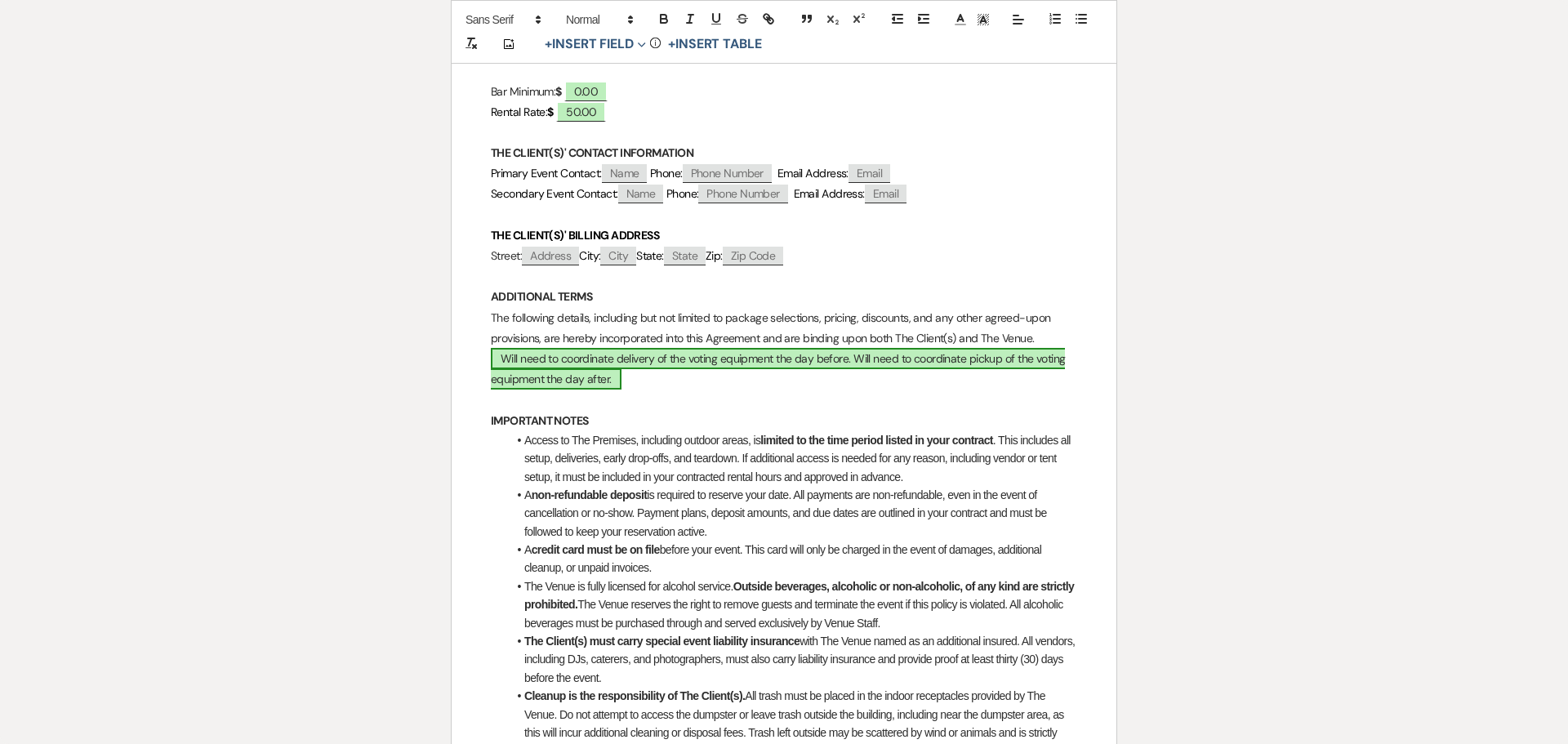
click at [584, 382] on span "Will need to coordinate delivery of the voting equipment the day before. Will n…" at bounding box center [778, 369] width 574 height 41
select select "owner"
select select "custom_placeholder"
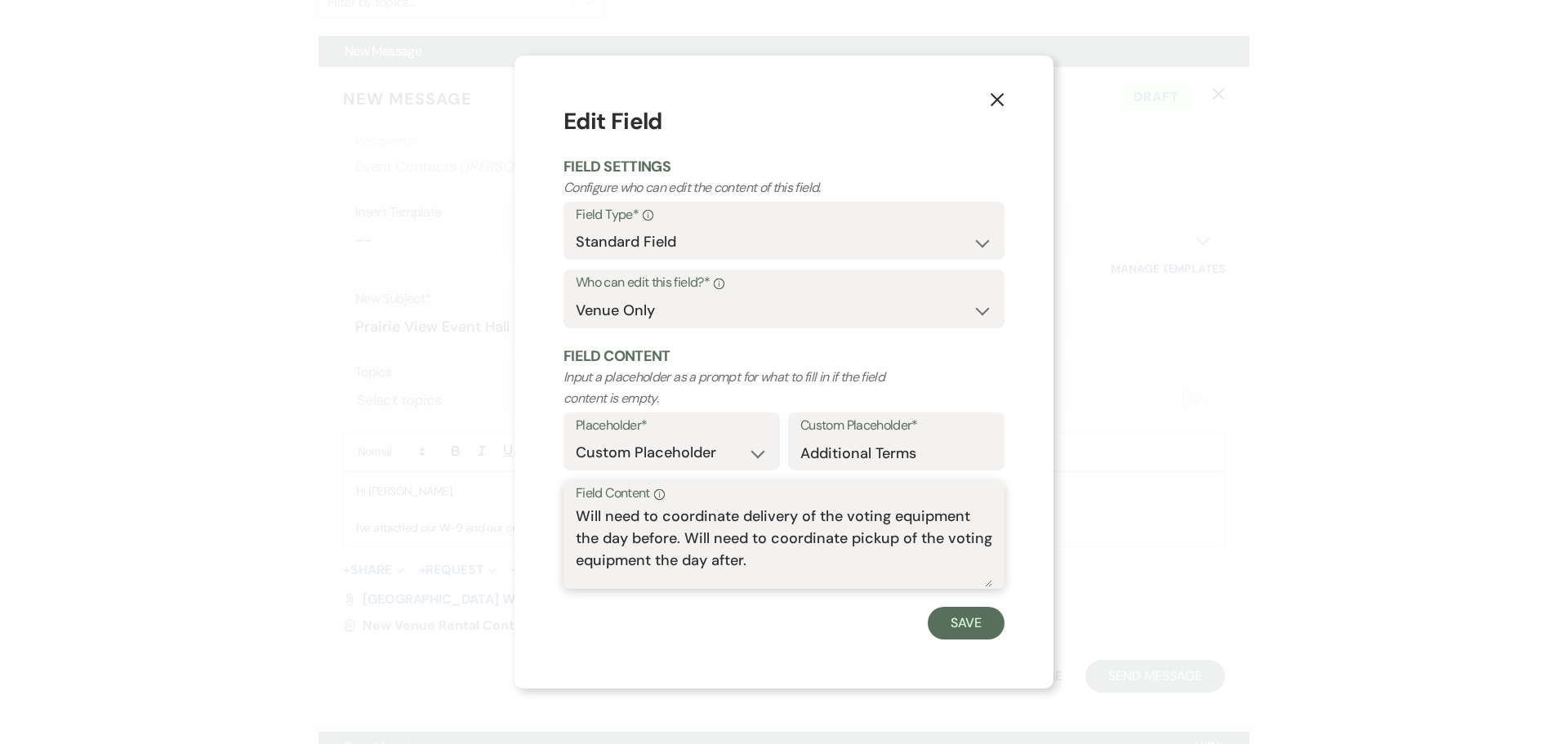
click at [780, 564] on textarea "Will need to coordinate delivery of the voting equipment the day before. Will n…" at bounding box center [784, 546] width 417 height 82
paste textarea "Amendment to Section 1.b: Notwithstanding anything in Section 1.b to the contra…"
type textarea "Will need to coordinate delivery of the voting equipment the day before. Will n…"
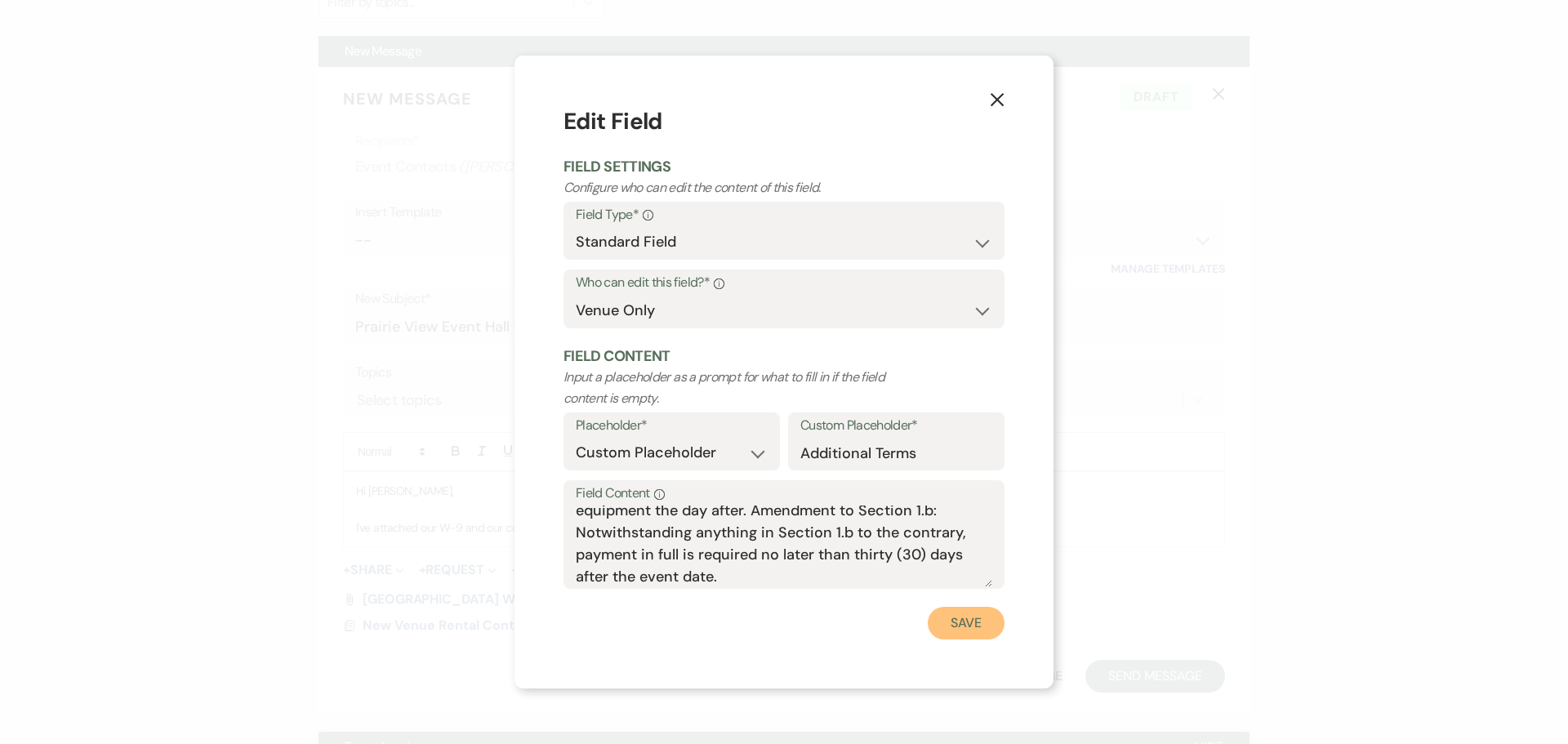
click at [978, 626] on button "Save" at bounding box center [966, 622] width 77 height 33
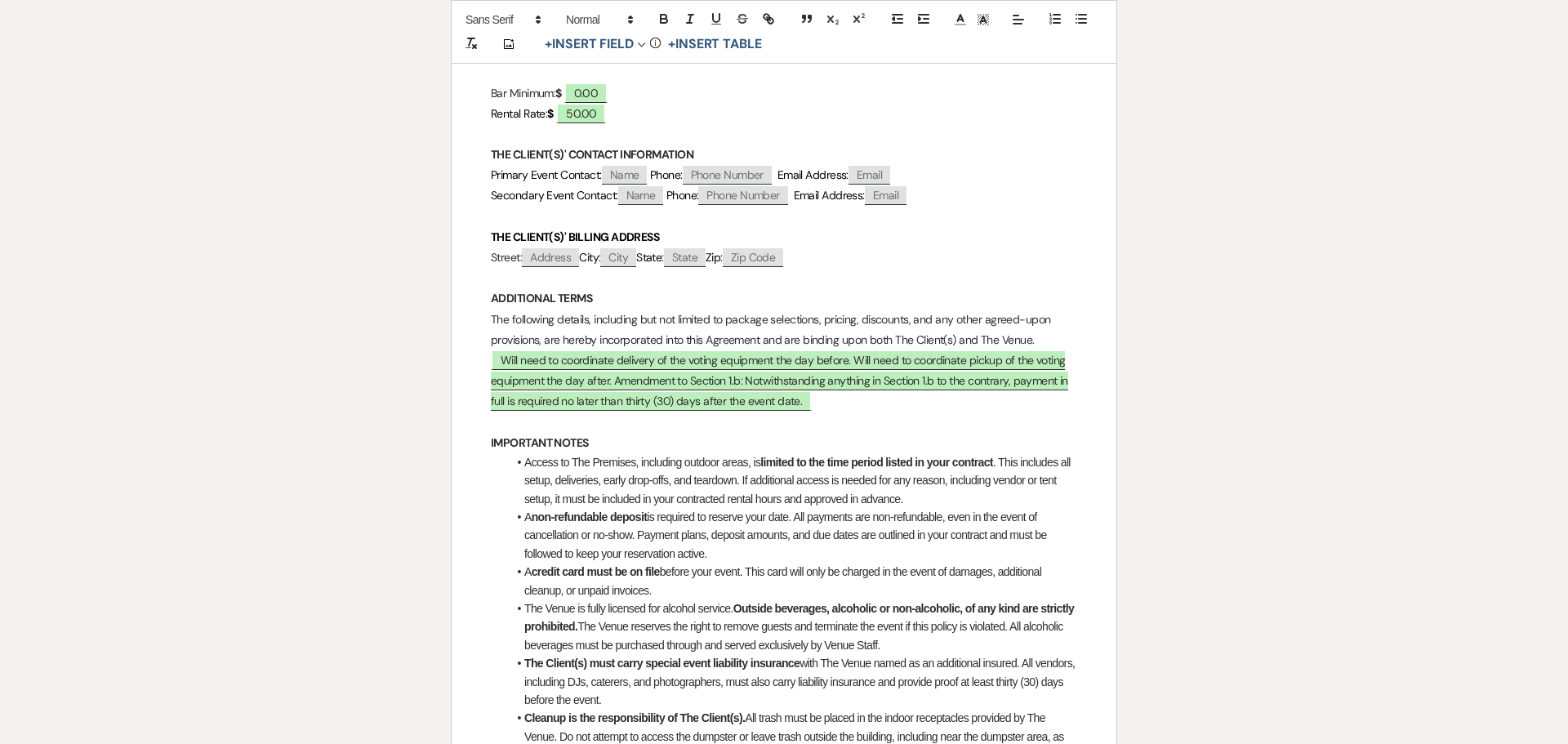
scroll to position [572, 0]
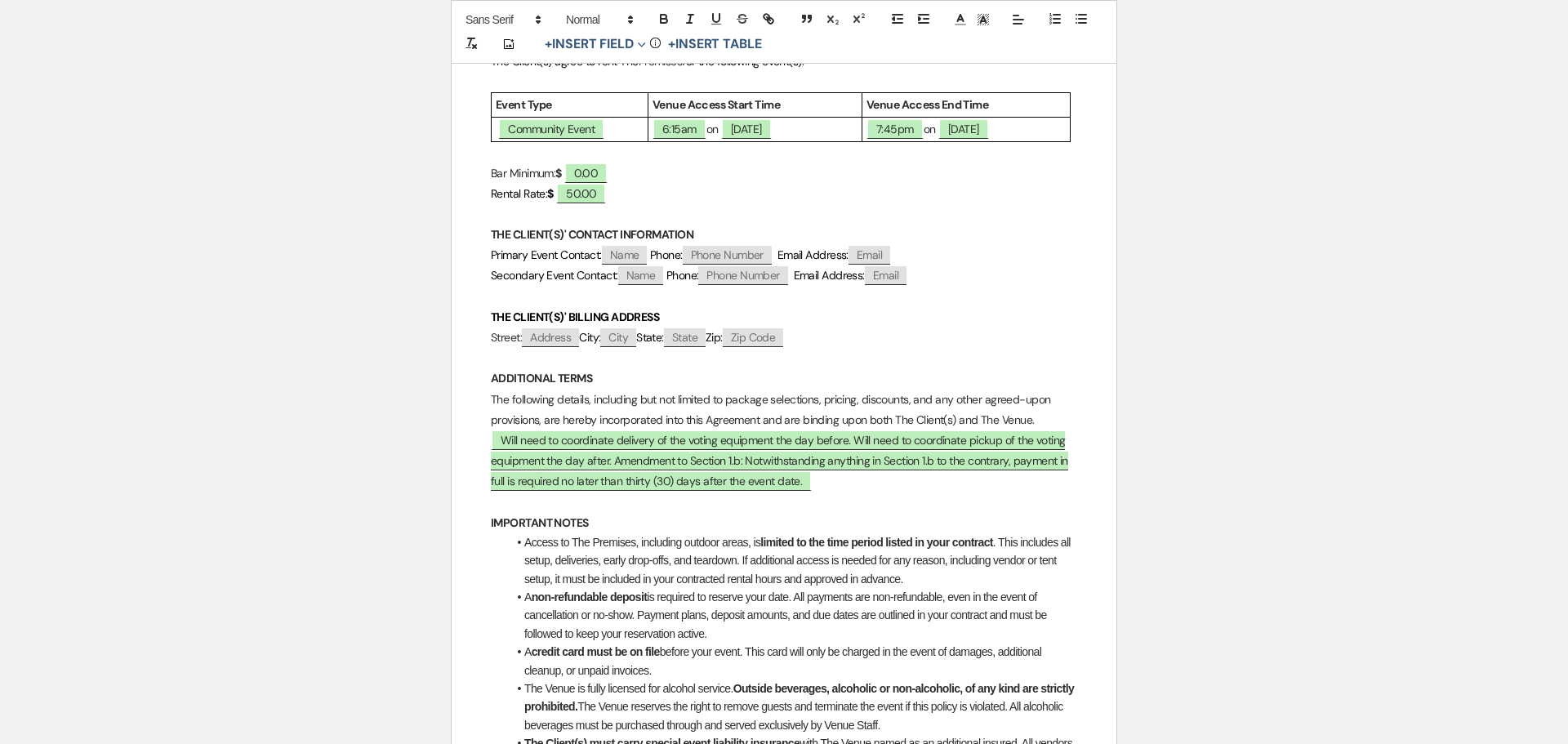
click at [812, 481] on p "Will need to coordinate delivery of the voting equipment the day before. Will n…" at bounding box center [784, 461] width 587 height 62
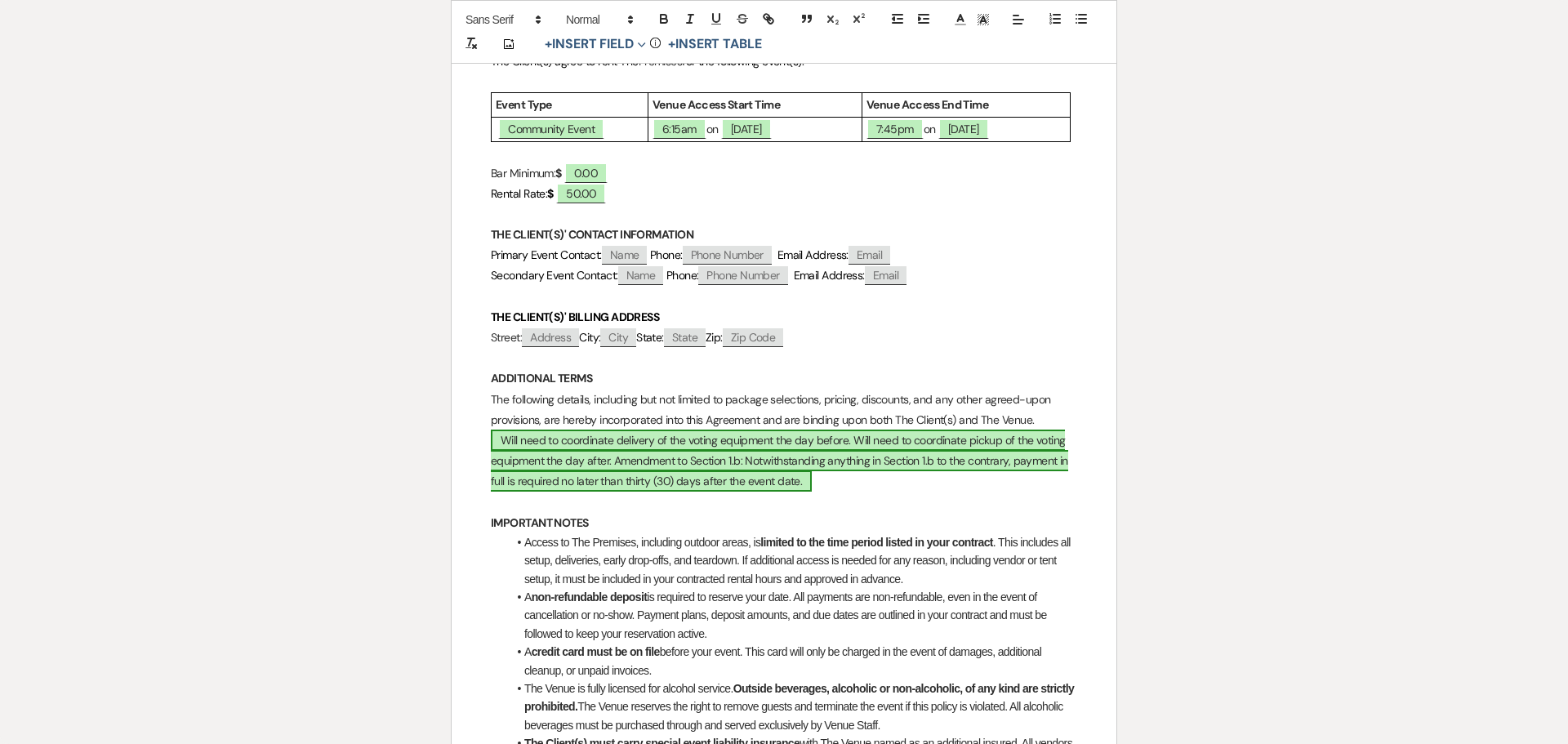
click at [794, 481] on span "Will need to coordinate delivery of the voting equipment the day before. Will n…" at bounding box center [780, 460] width 578 height 62
select select "owner"
select select "custom_placeholder"
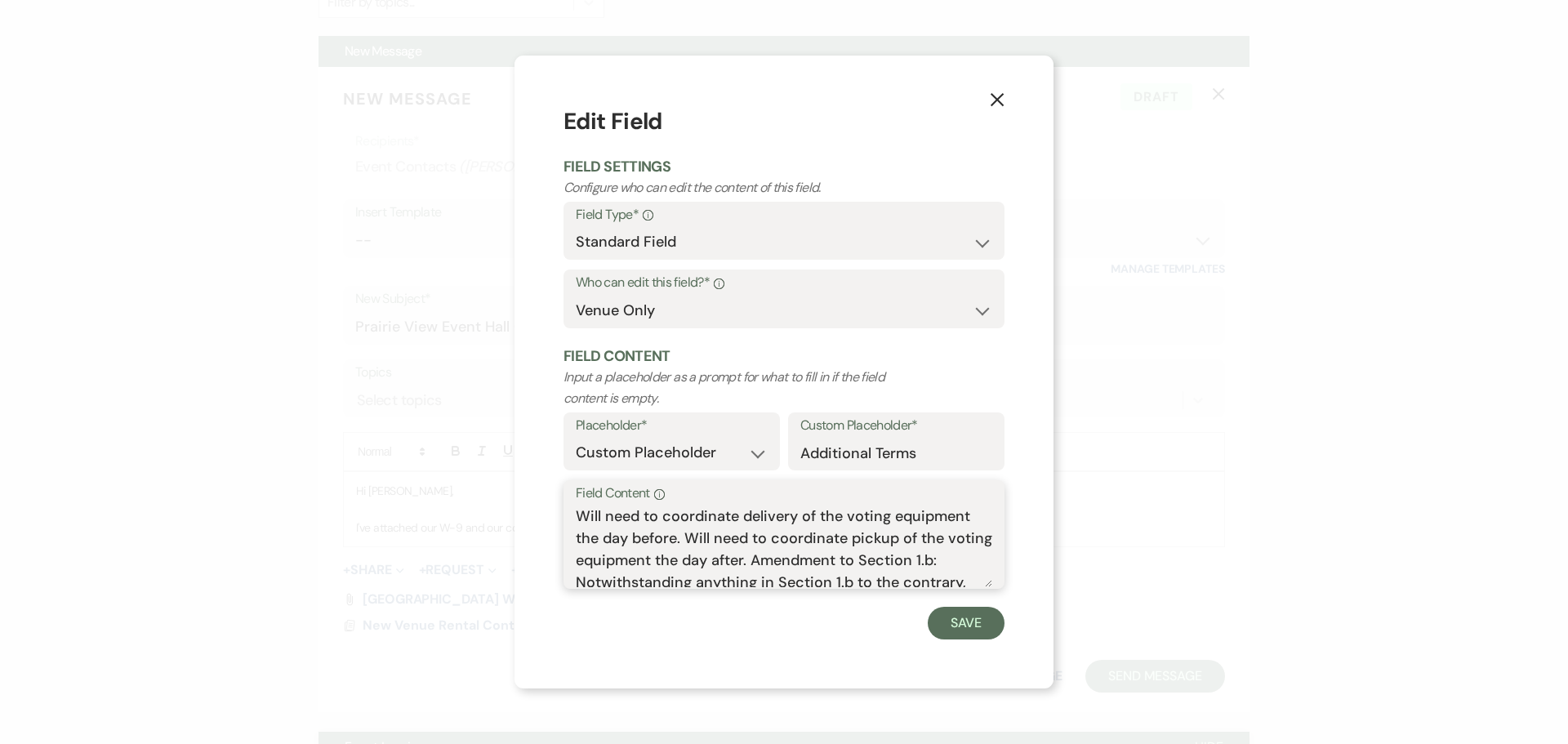
click at [962, 579] on textarea "Will need to coordinate delivery of the voting equipment the day before. Will n…" at bounding box center [784, 546] width 417 height 82
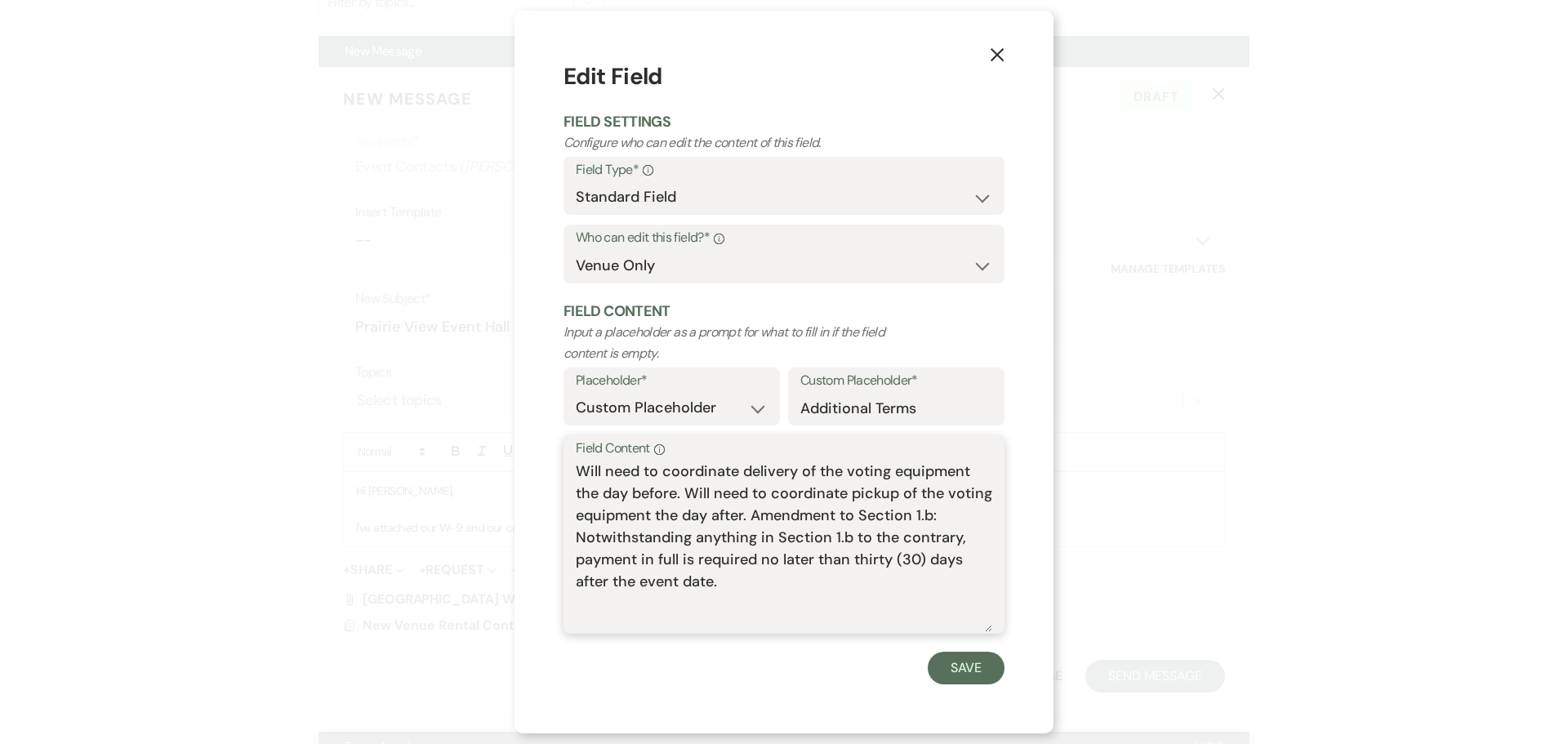
scroll to position [0, 0]
drag, startPoint x: 990, startPoint y: 610, endPoint x: 1011, endPoint y: 781, distance: 172.3
click at [1011, 743] on html "Dashboard Manage Venues Expand Prairie View Event Hall Bookings To Do Analytics…" at bounding box center [784, 412] width 1568 height 1968
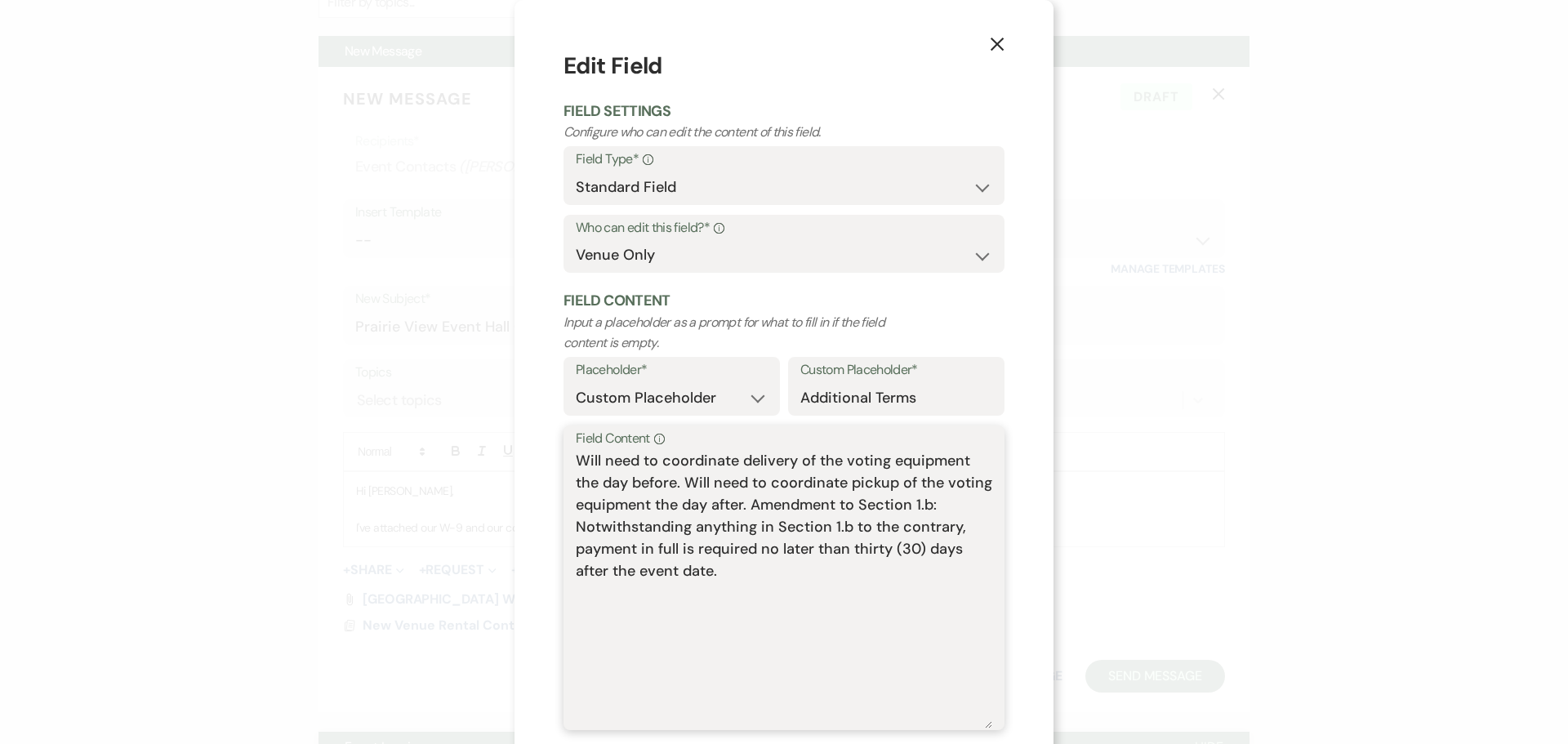
click at [848, 573] on textarea "Will need to coordinate delivery of the voting equipment the day before. Will n…" at bounding box center [784, 590] width 417 height 279
paste textarea "Amendment – Omission of Sections 1.a and 1.g: Notwithstanding anything in Secti…"
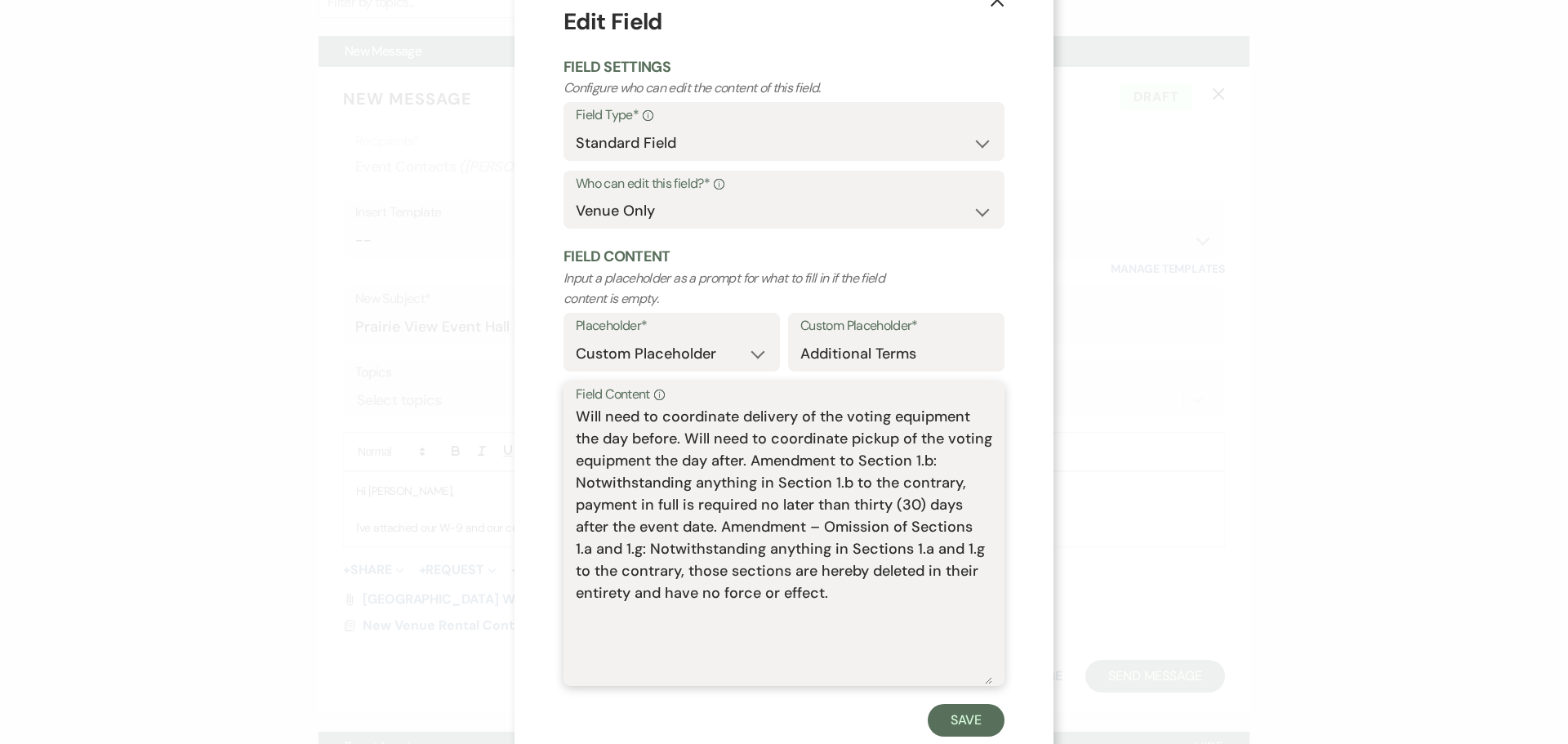
scroll to position [86, 0]
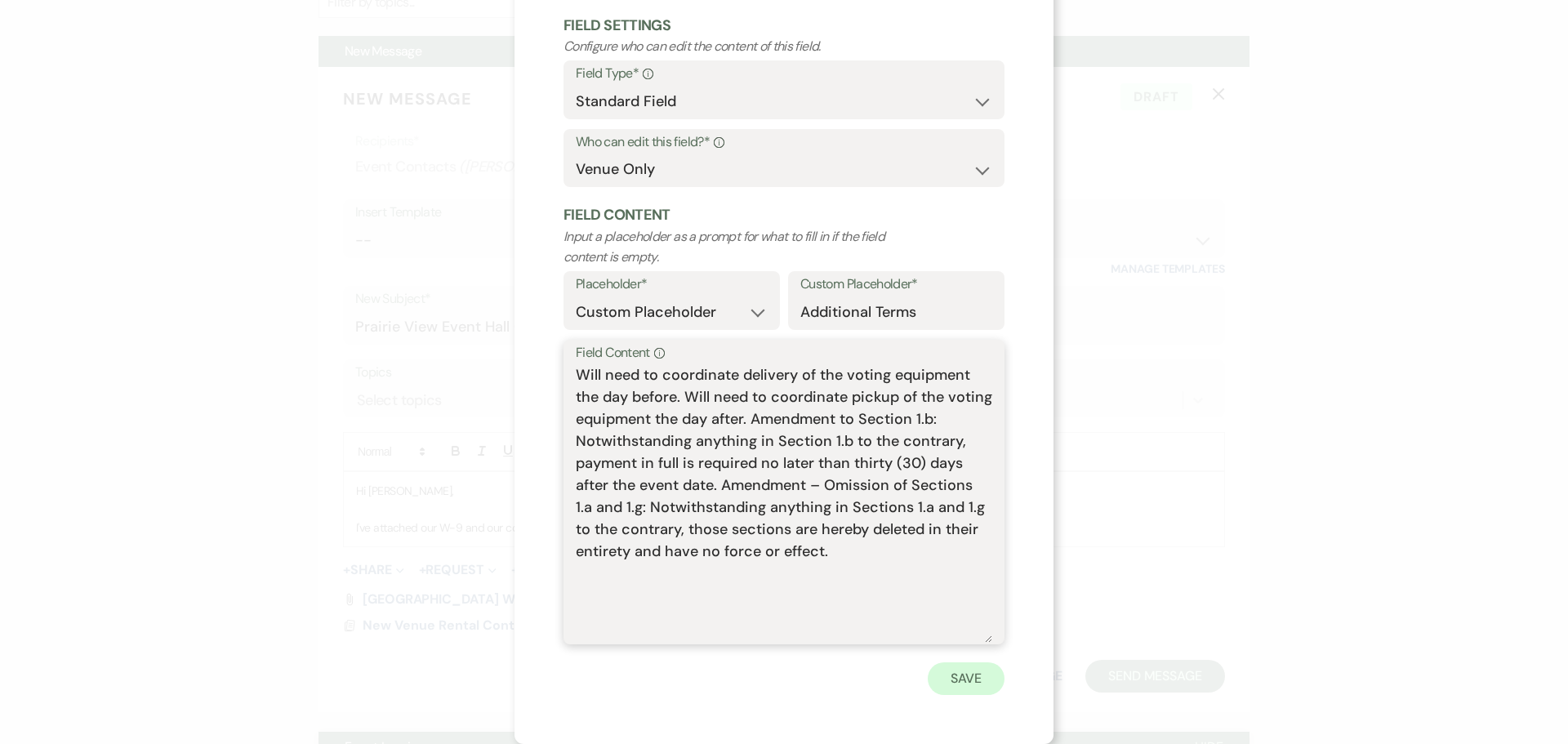
type textarea "Will need to coordinate delivery of the voting equipment the day before. Will n…"
click at [958, 683] on button "Save" at bounding box center [966, 678] width 77 height 33
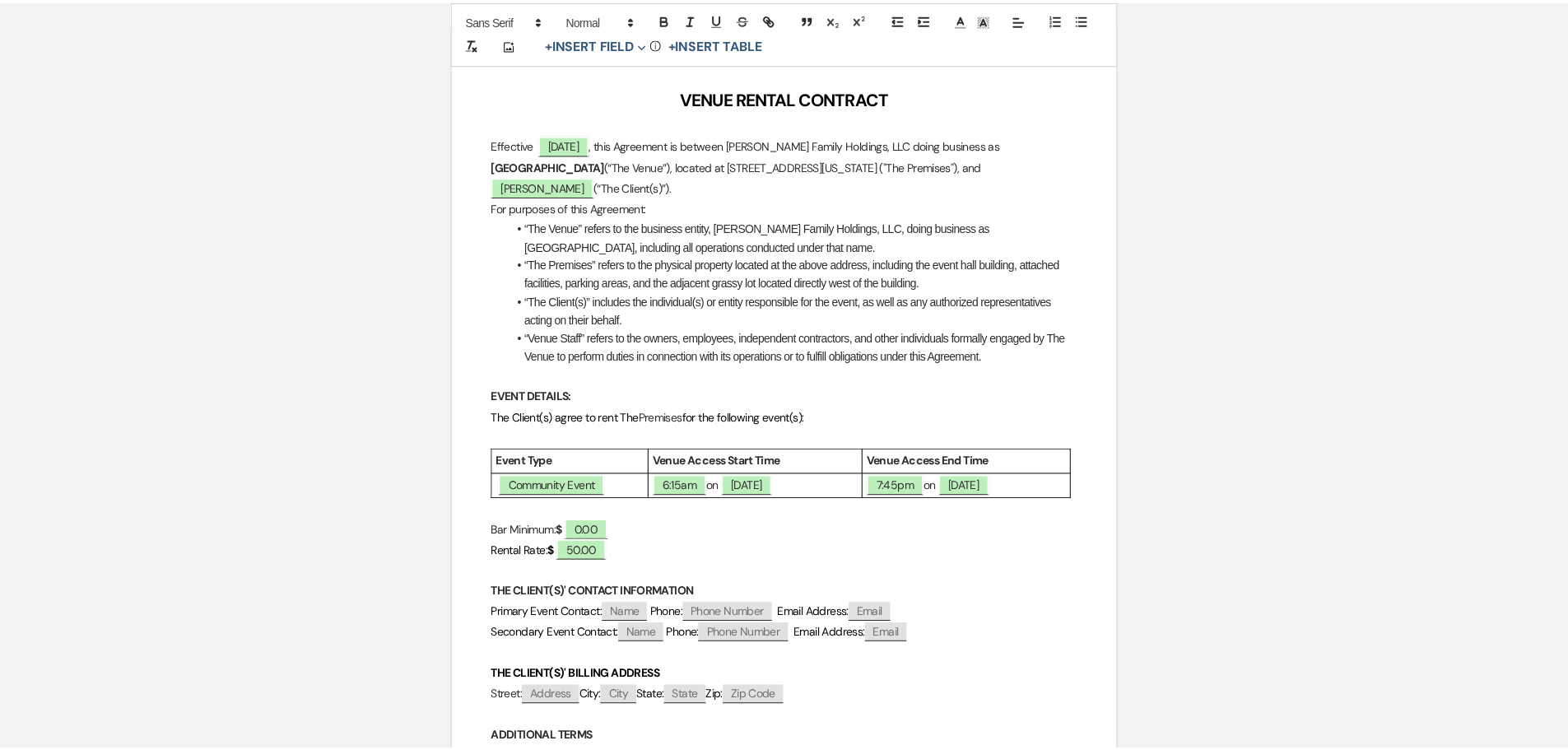
scroll to position [0, 0]
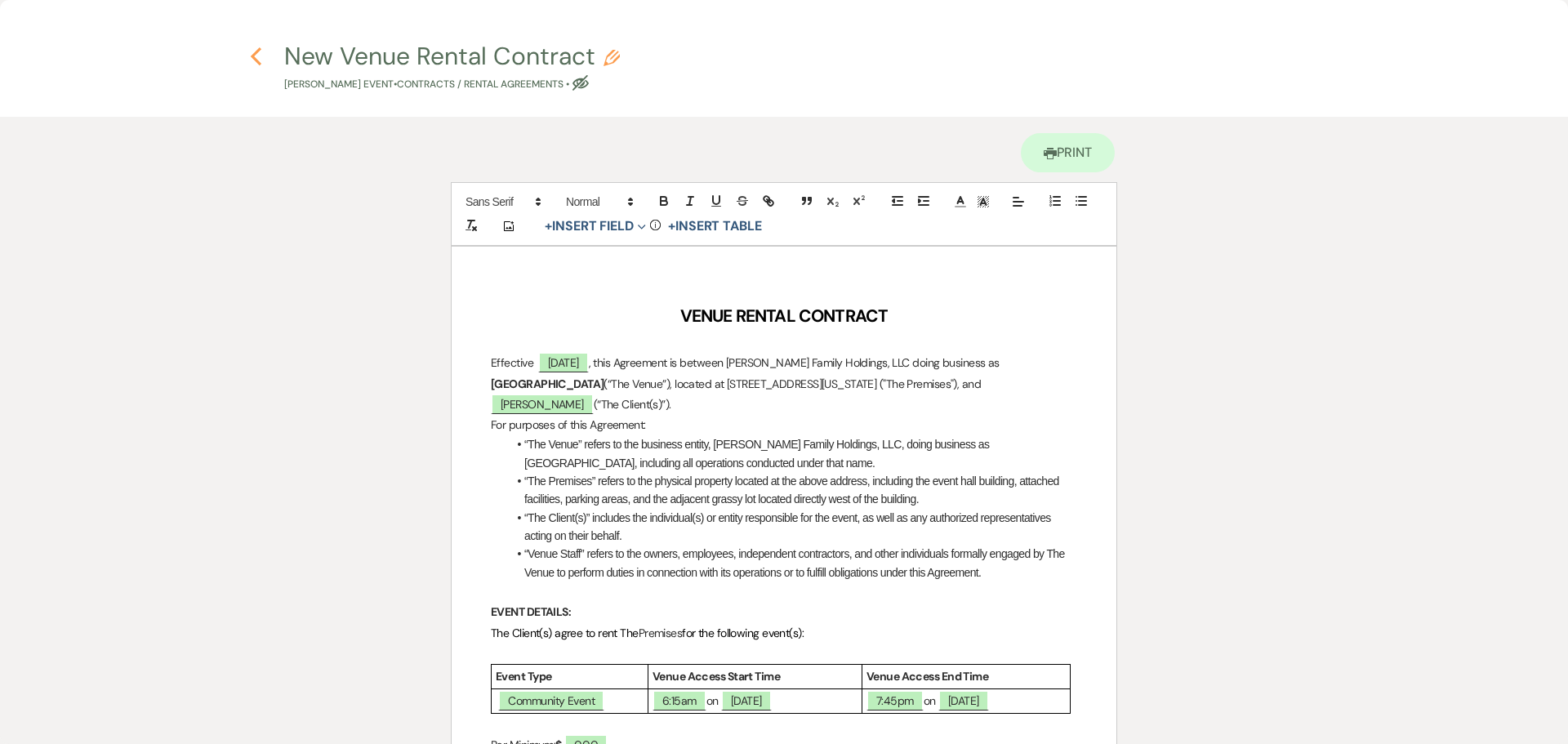
click at [252, 48] on icon "Previous" at bounding box center [256, 56] width 12 height 20
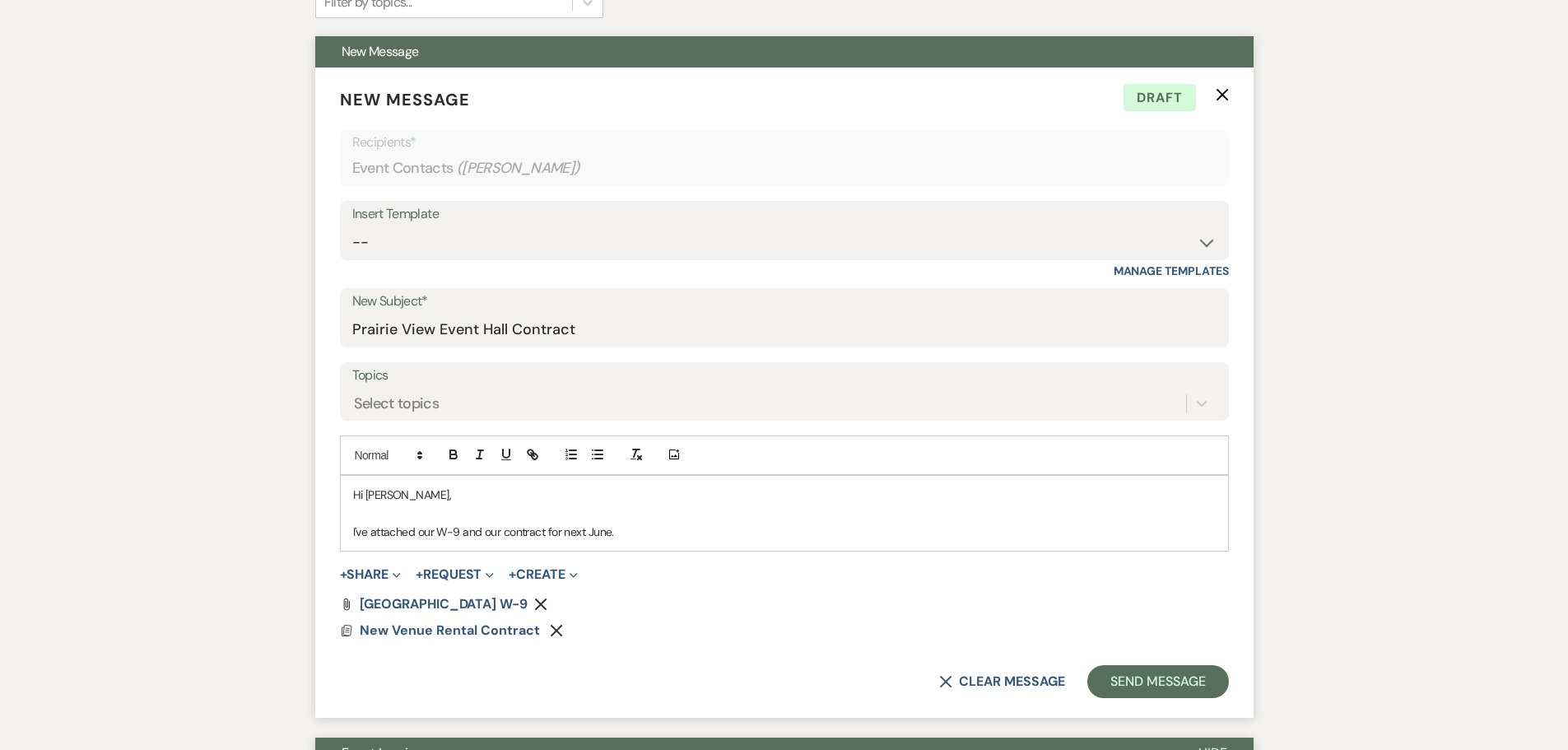
click at [659, 525] on p "I've attached our W-9 and our contract for next June." at bounding box center [784, 532] width 862 height 18
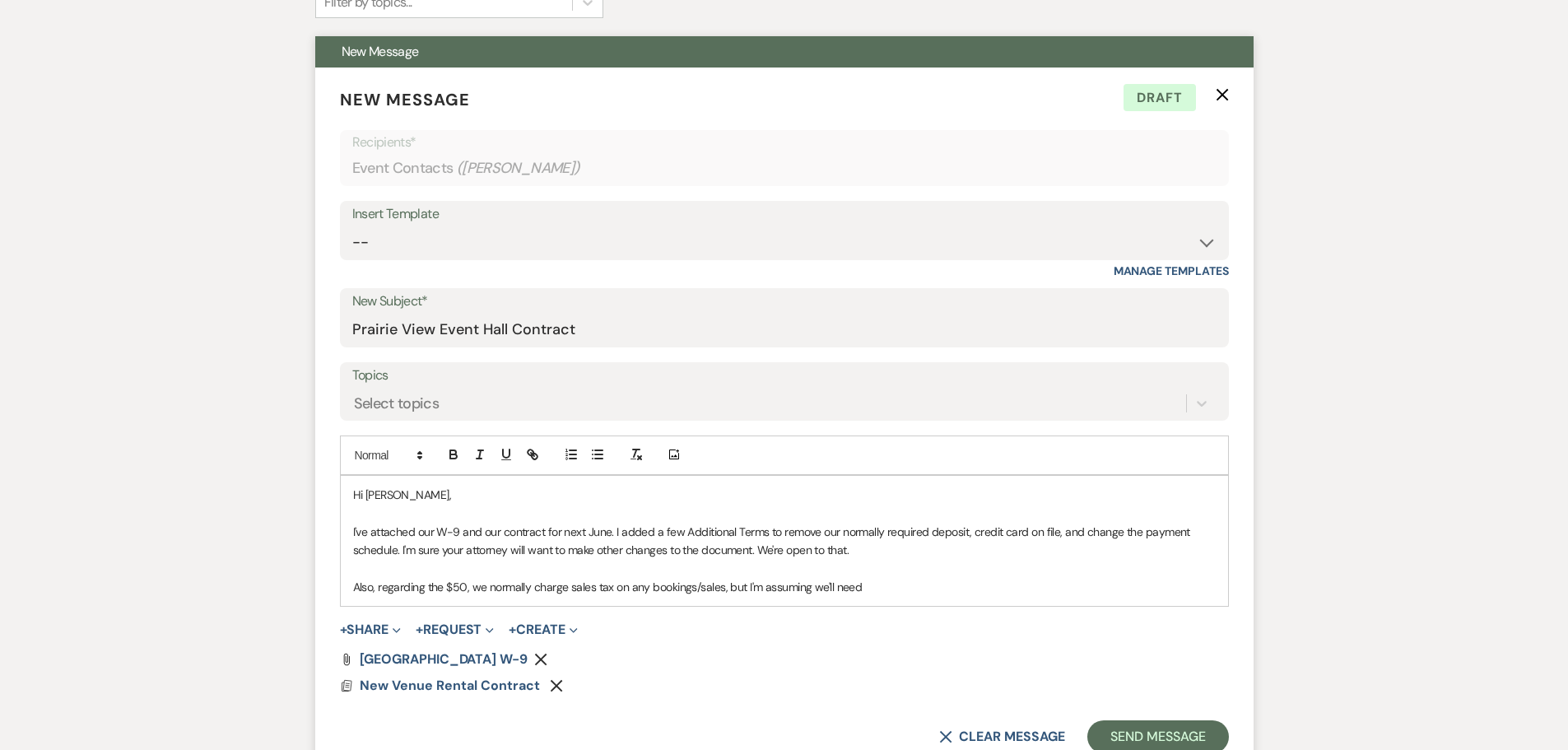
click at [893, 586] on p "Also, regarding the $50, we normally charge sales tax on any bookings/sales, bu…" at bounding box center [784, 587] width 862 height 18
click at [1079, 534] on p "I've attached our W-9 and our contract for next June. I added a few Additional …" at bounding box center [784, 541] width 862 height 37
click at [1159, 595] on p "Also, regarding the $50, we normally charge sales tax on any bookings/sales, bu…" at bounding box center [784, 587] width 862 height 18
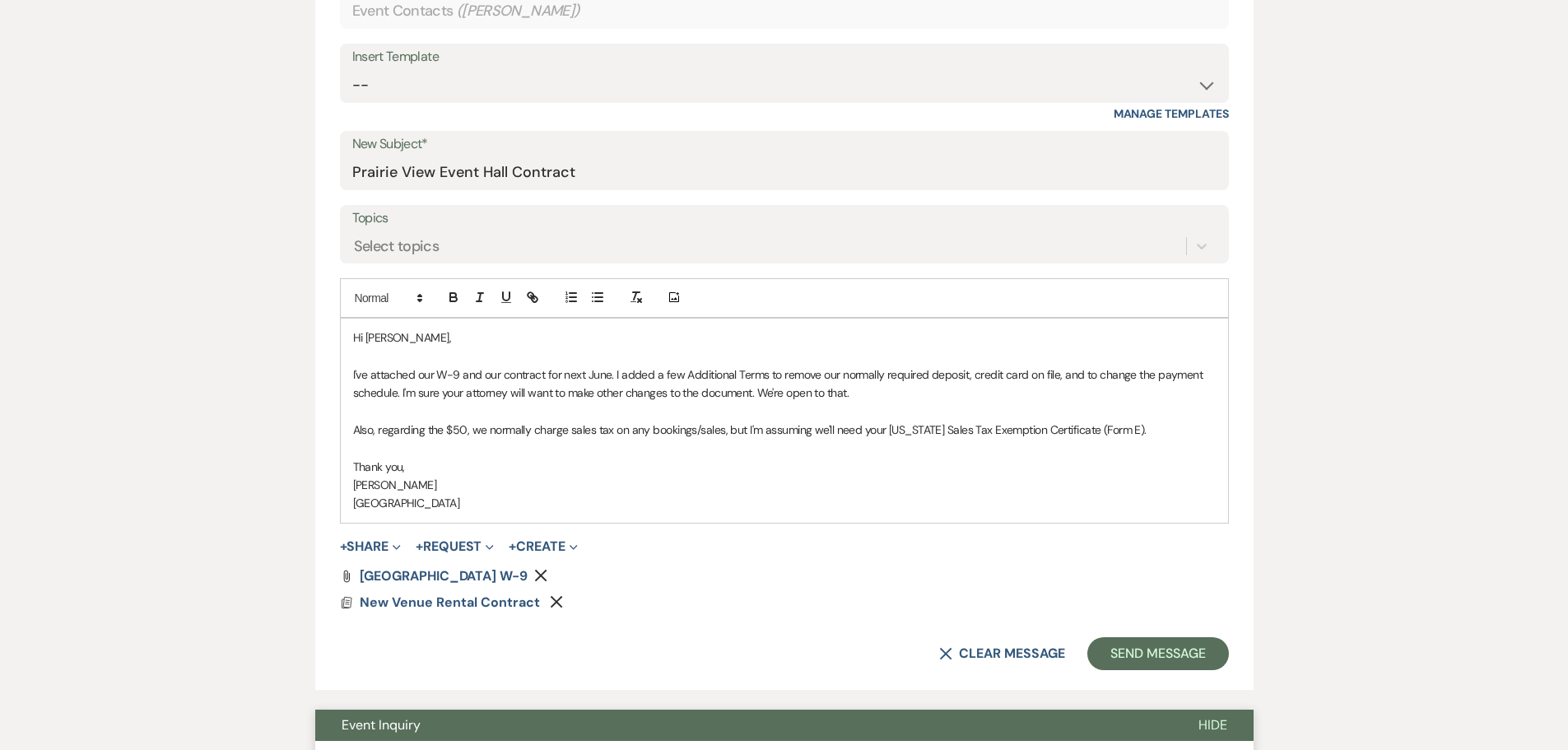
scroll to position [741, 0]
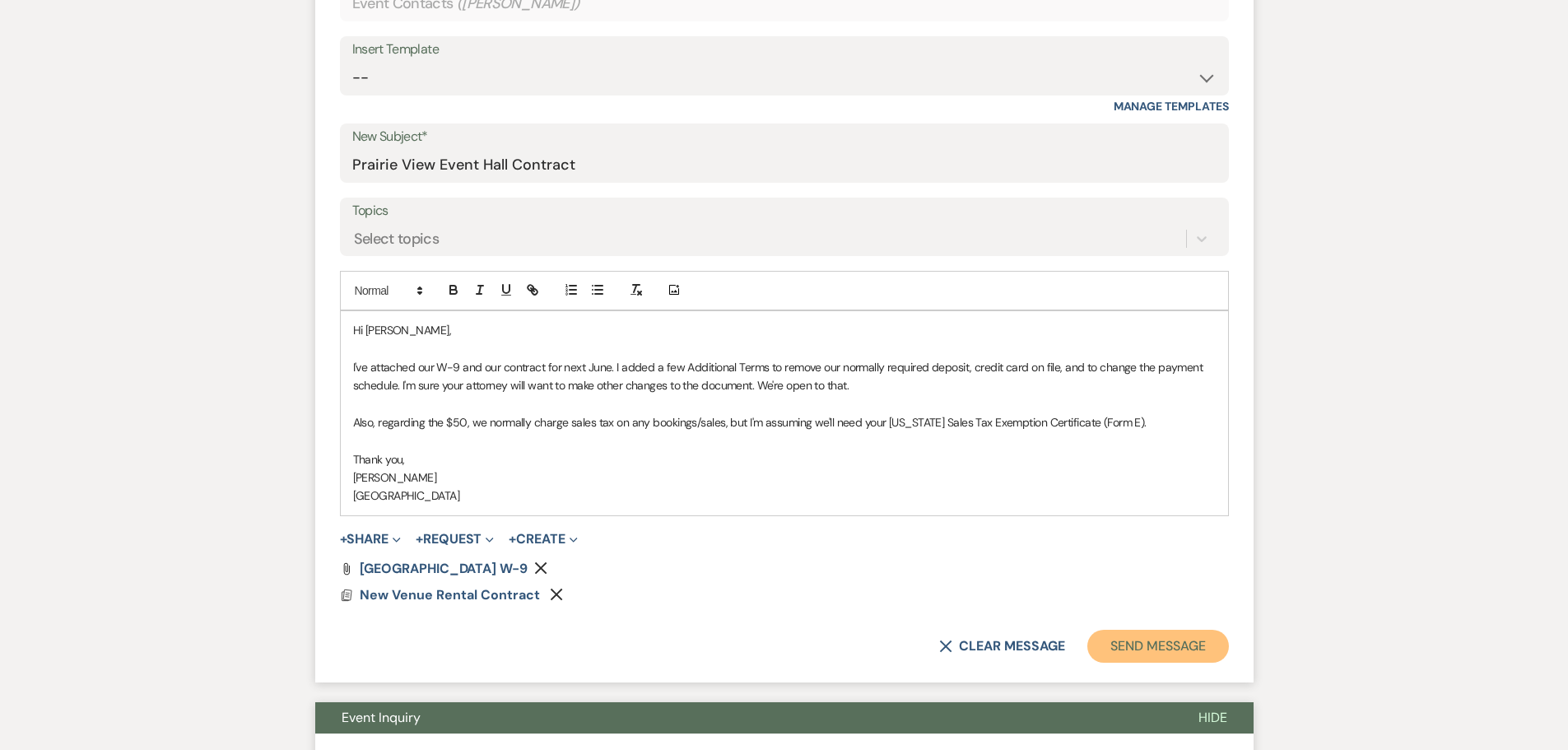
click at [1159, 651] on button "Send Message" at bounding box center [1157, 645] width 140 height 33
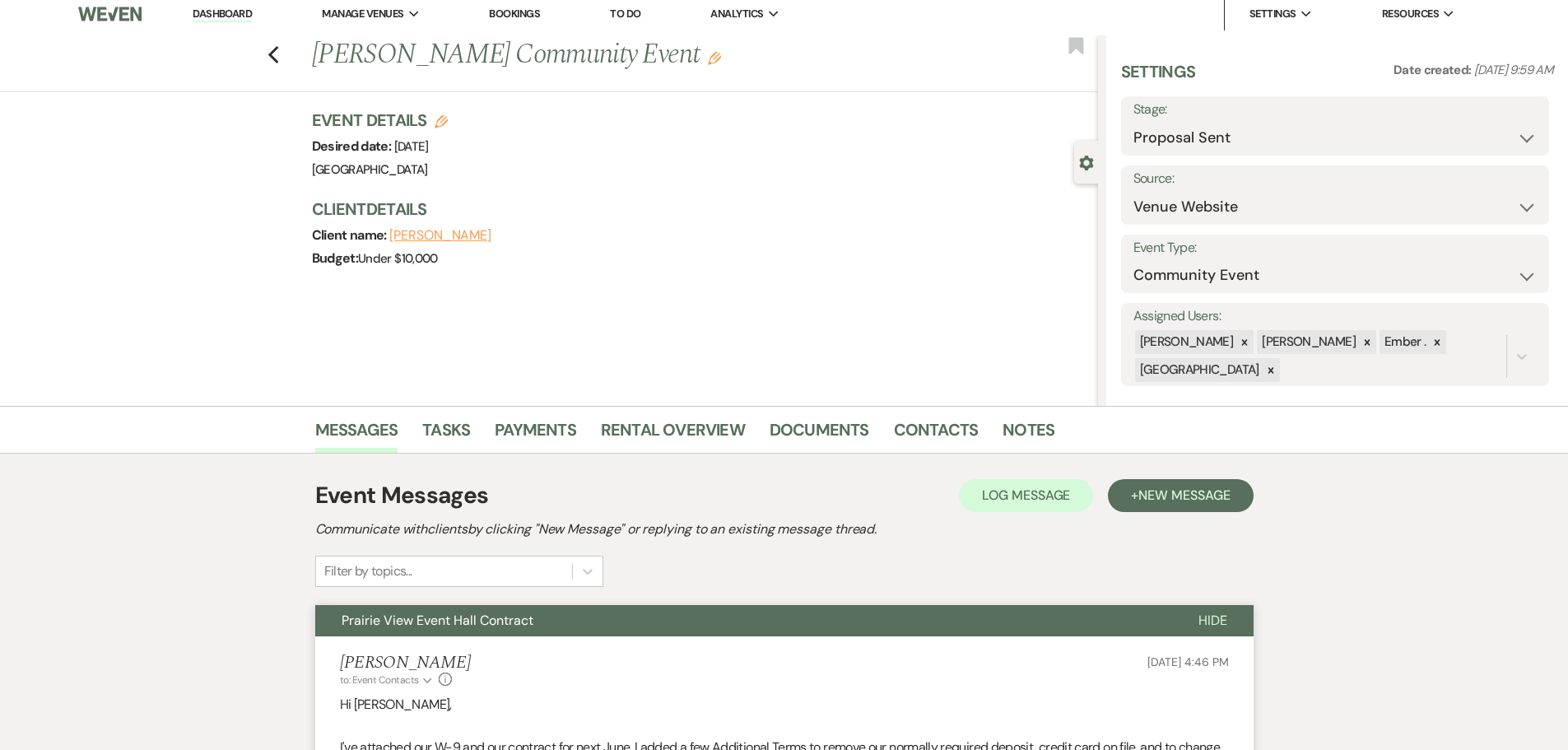
scroll to position [0, 0]
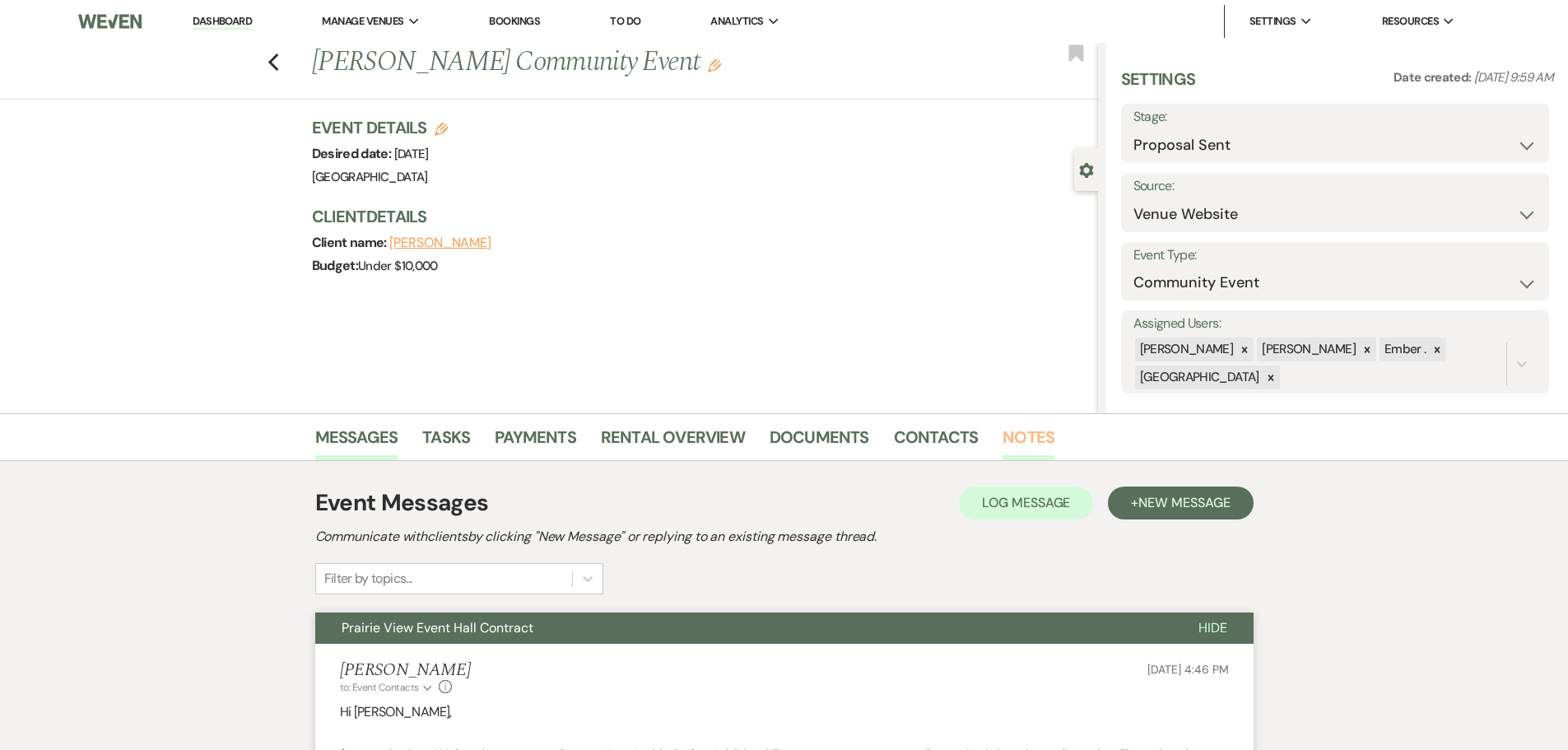
click at [1021, 444] on link "Notes" at bounding box center [1028, 442] width 52 height 36
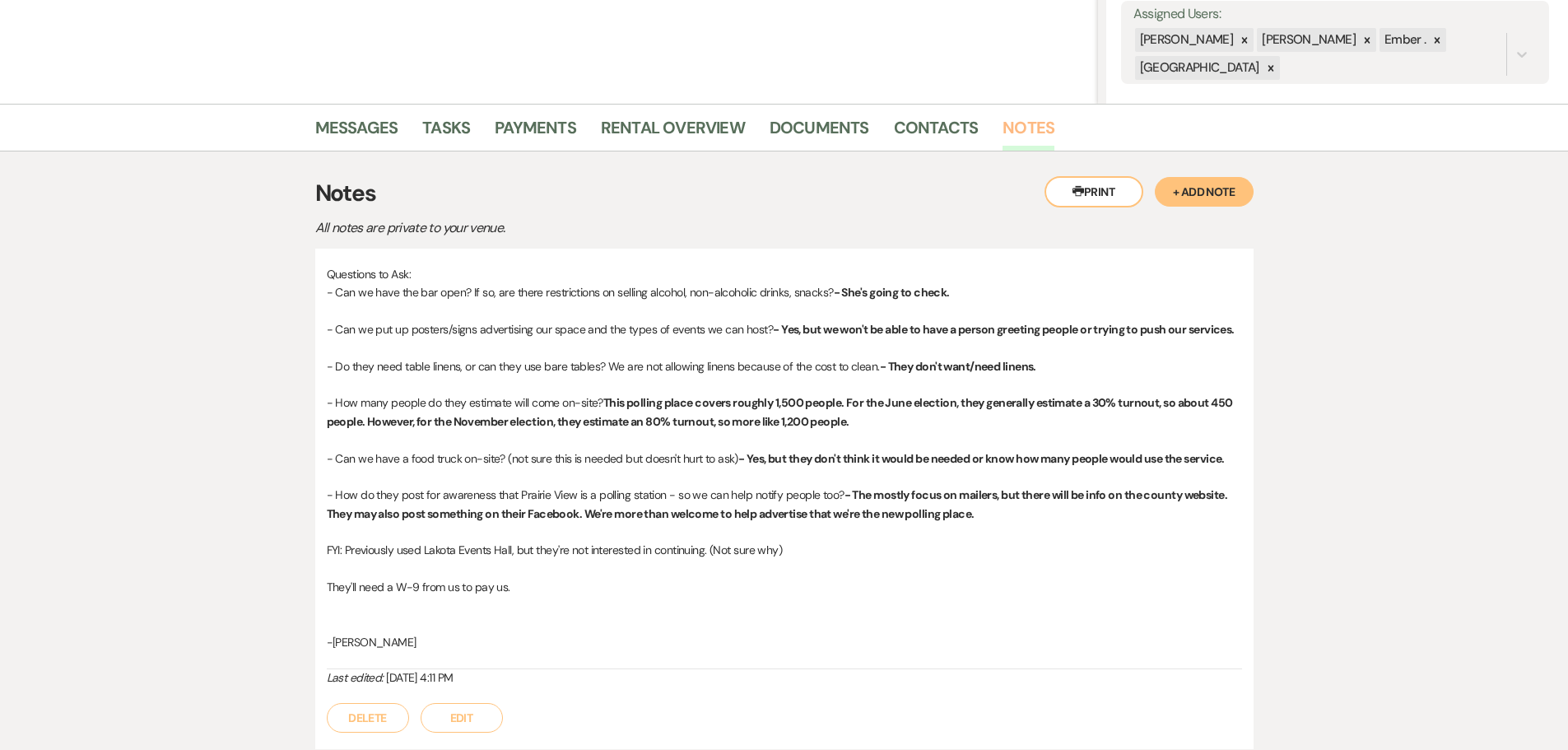
scroll to position [439, 0]
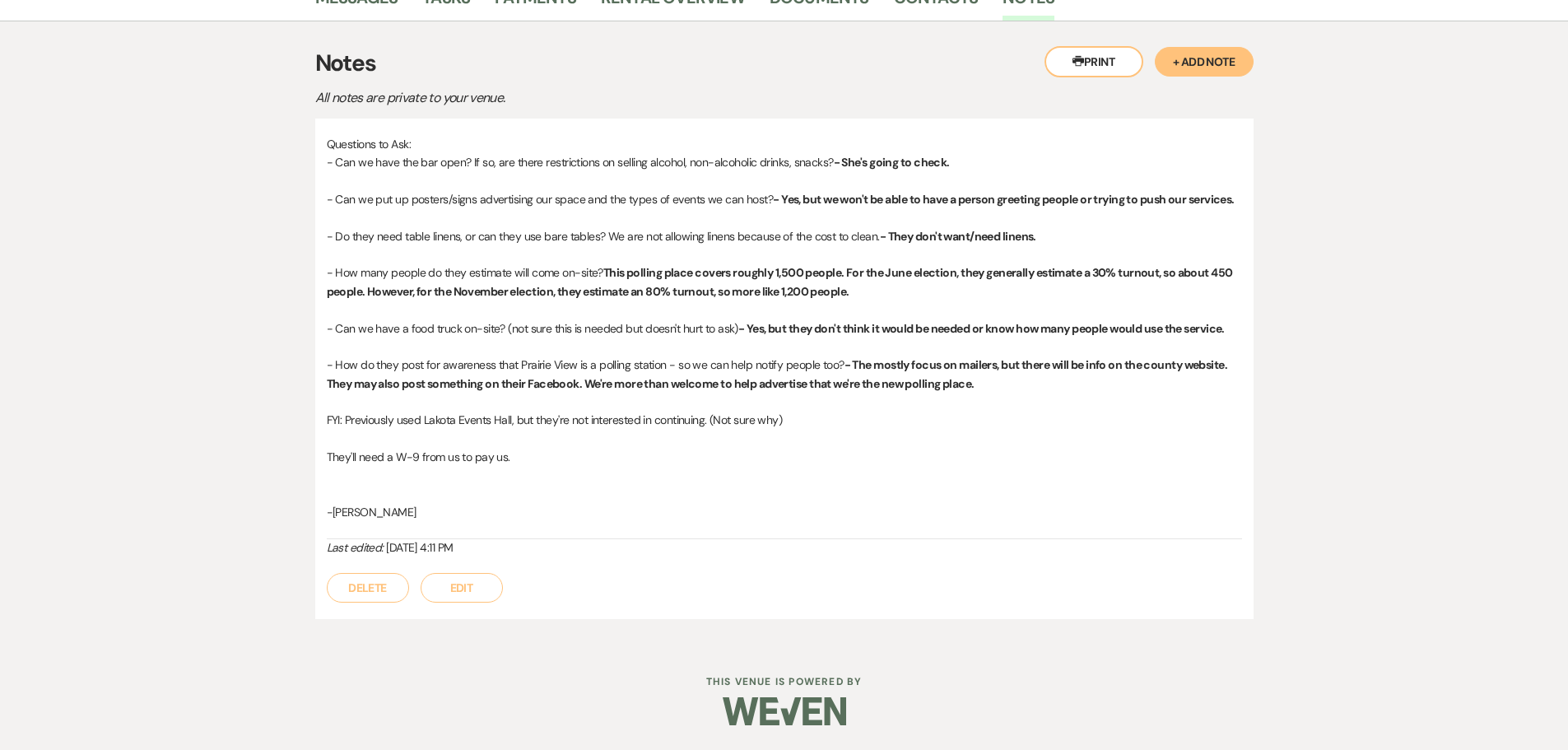
click at [455, 583] on button "Edit" at bounding box center [461, 588] width 83 height 30
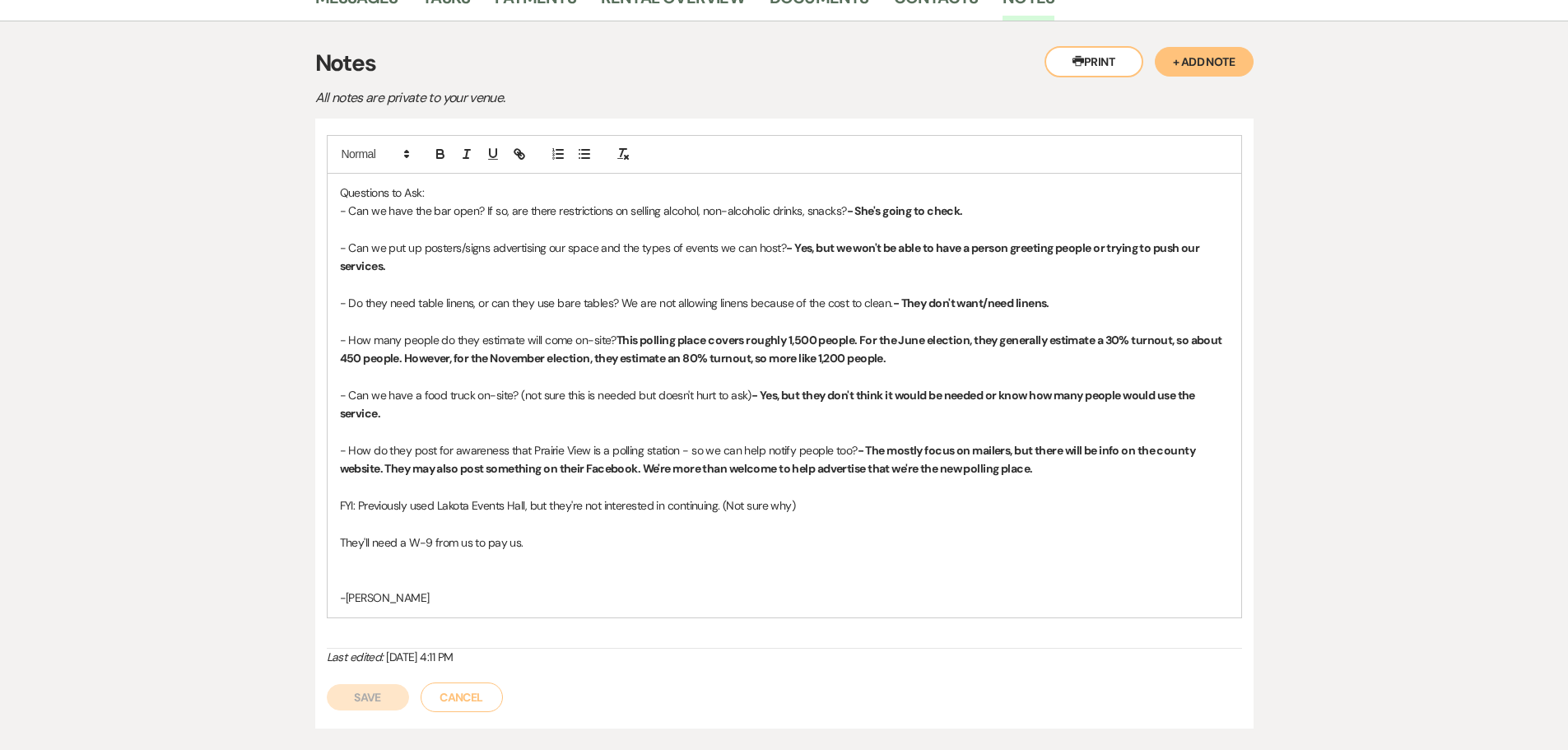
click at [718, 561] on p at bounding box center [784, 561] width 889 height 18
click at [839, 486] on p at bounding box center [784, 487] width 889 height 18
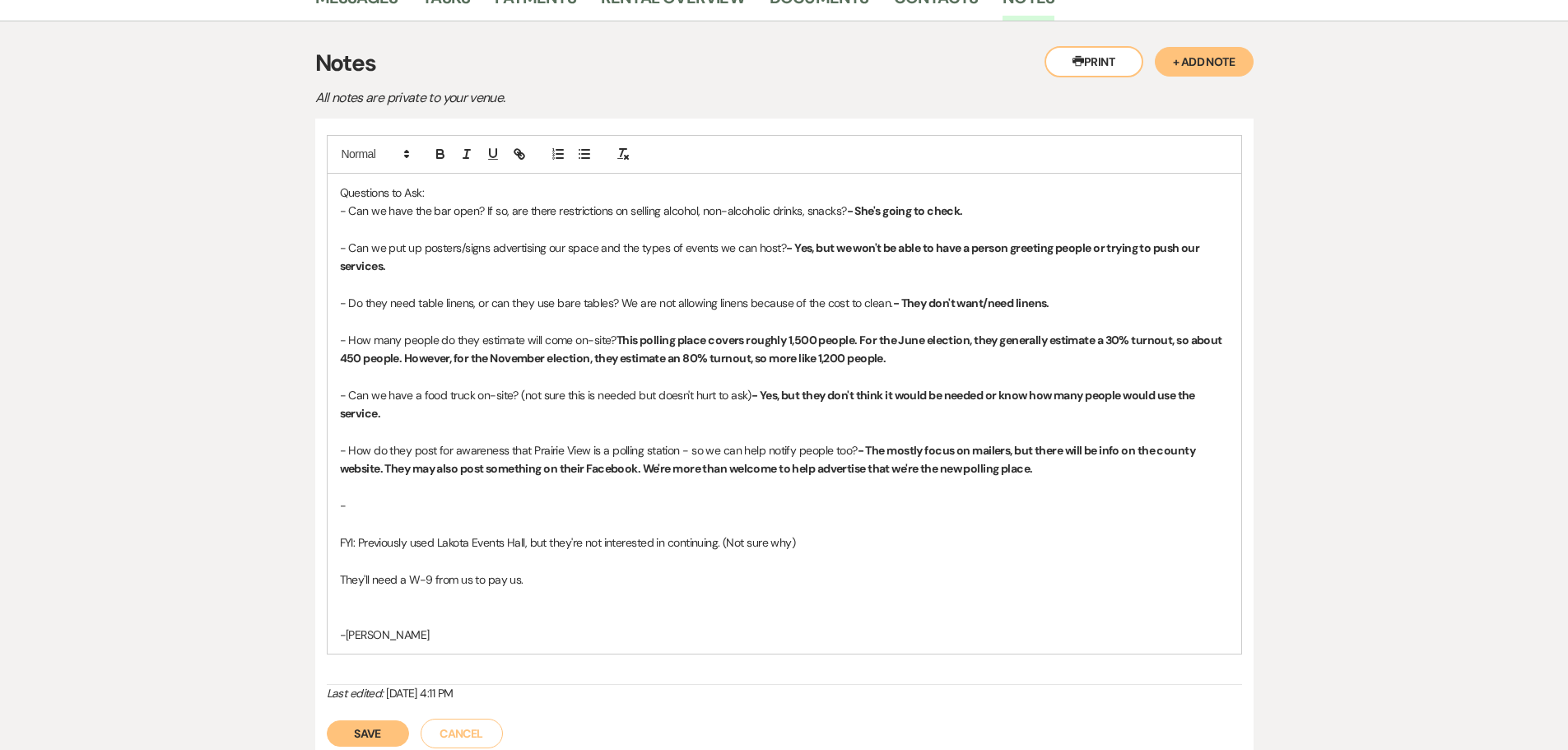
click at [464, 510] on p "-" at bounding box center [784, 506] width 889 height 18
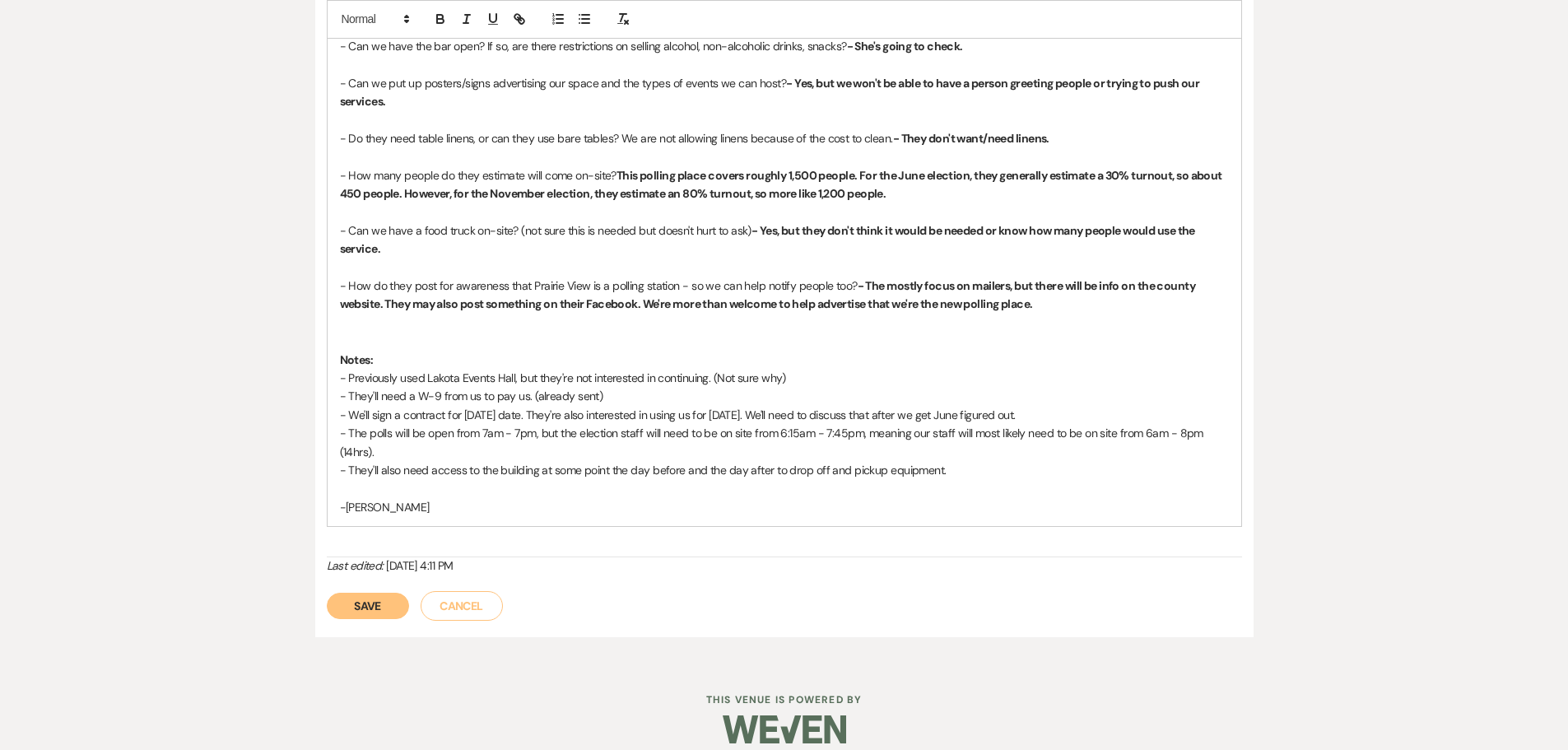
click at [367, 606] on button "Save" at bounding box center [367, 606] width 83 height 26
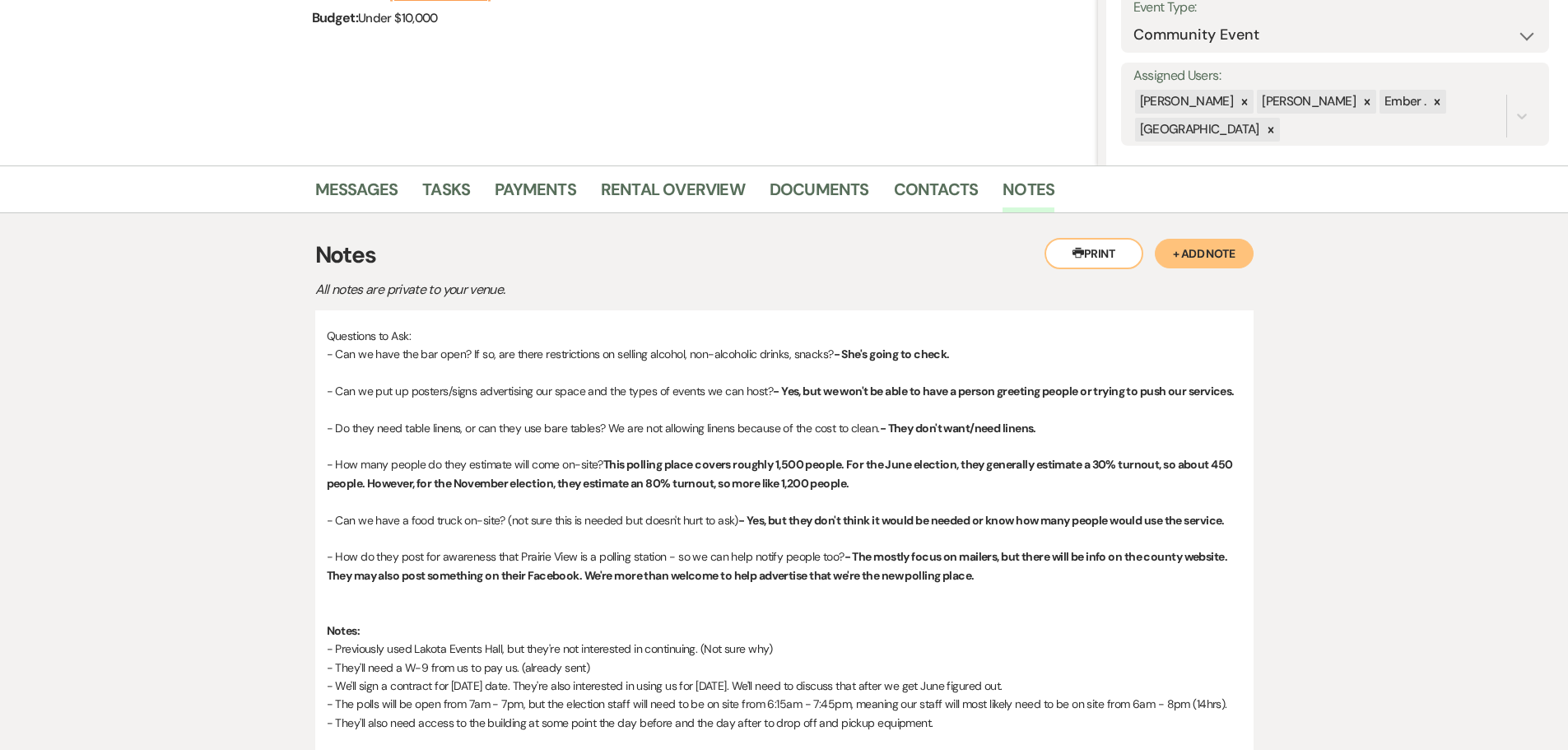
scroll to position [165, 0]
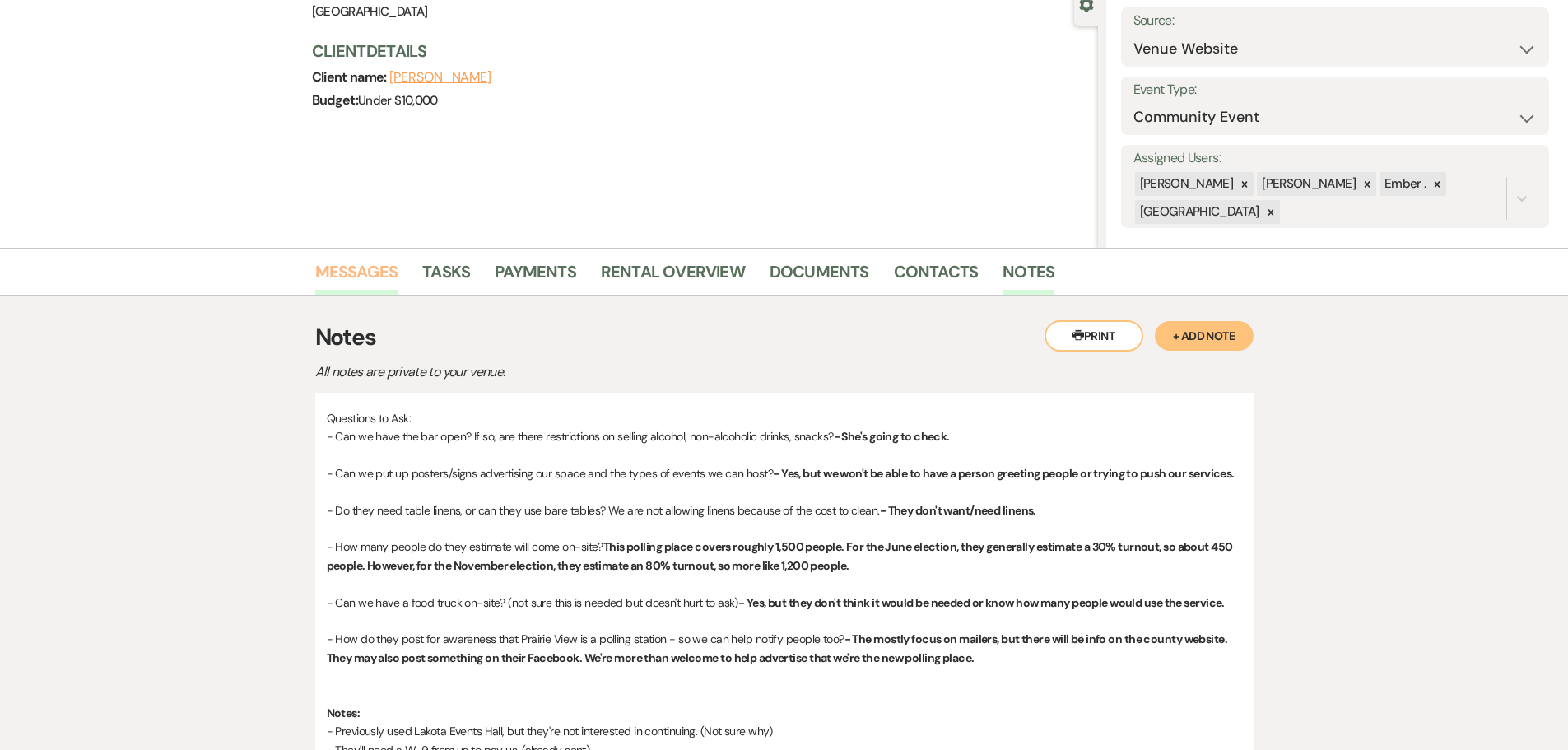
click at [358, 290] on link "Messages" at bounding box center [357, 277] width 84 height 36
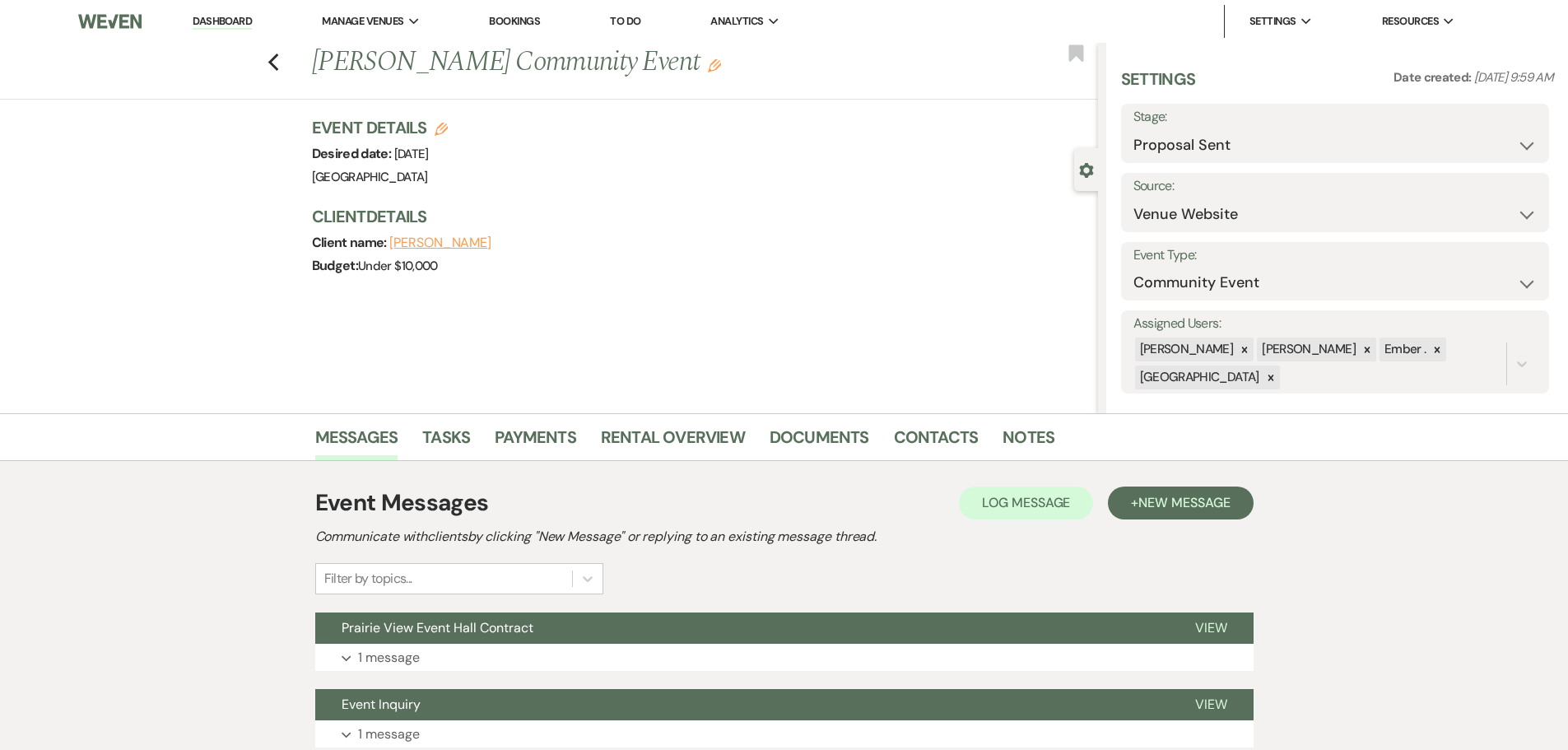
click at [214, 22] on link "Dashboard" at bounding box center [222, 22] width 60 height 16
select select "6"
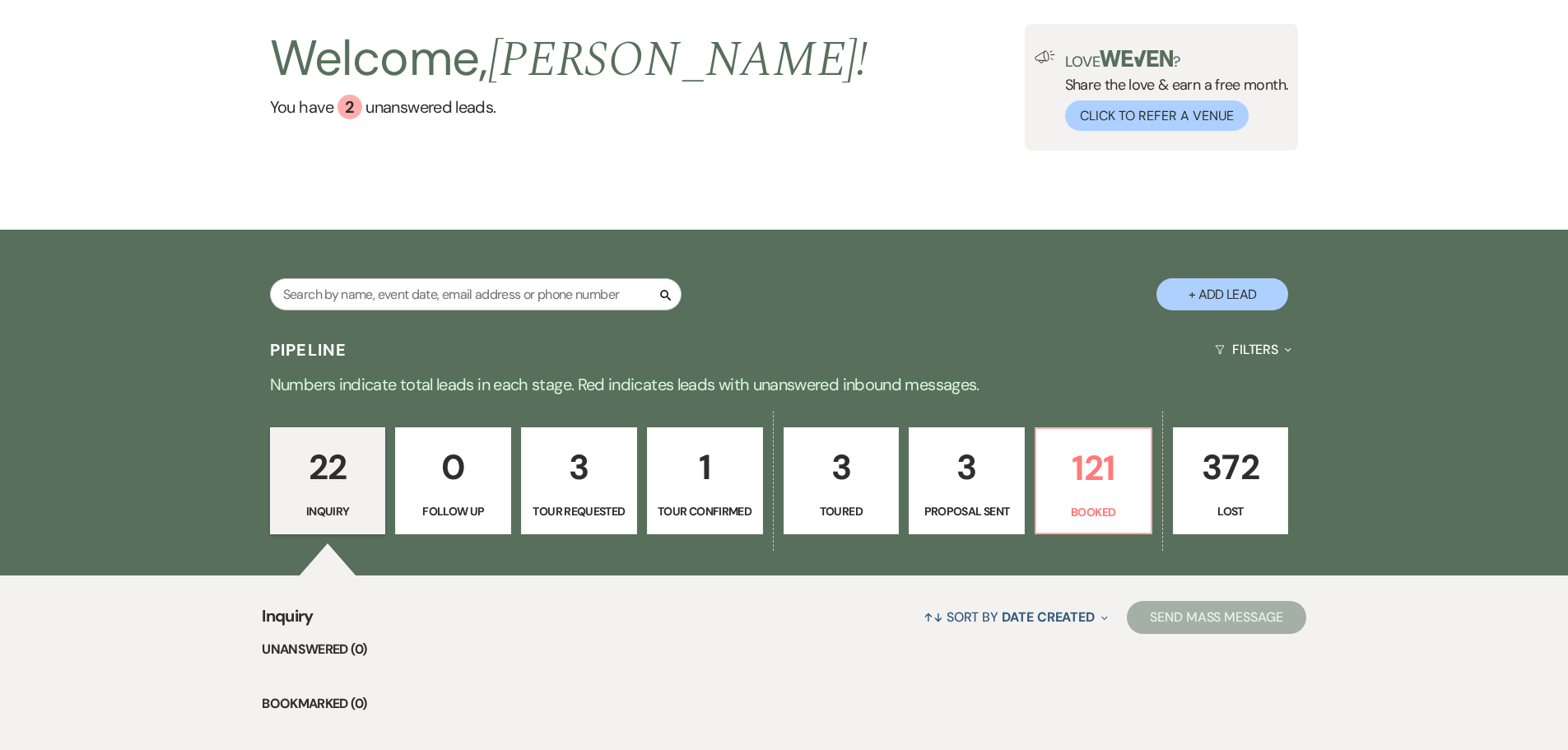
scroll to position [247, 0]
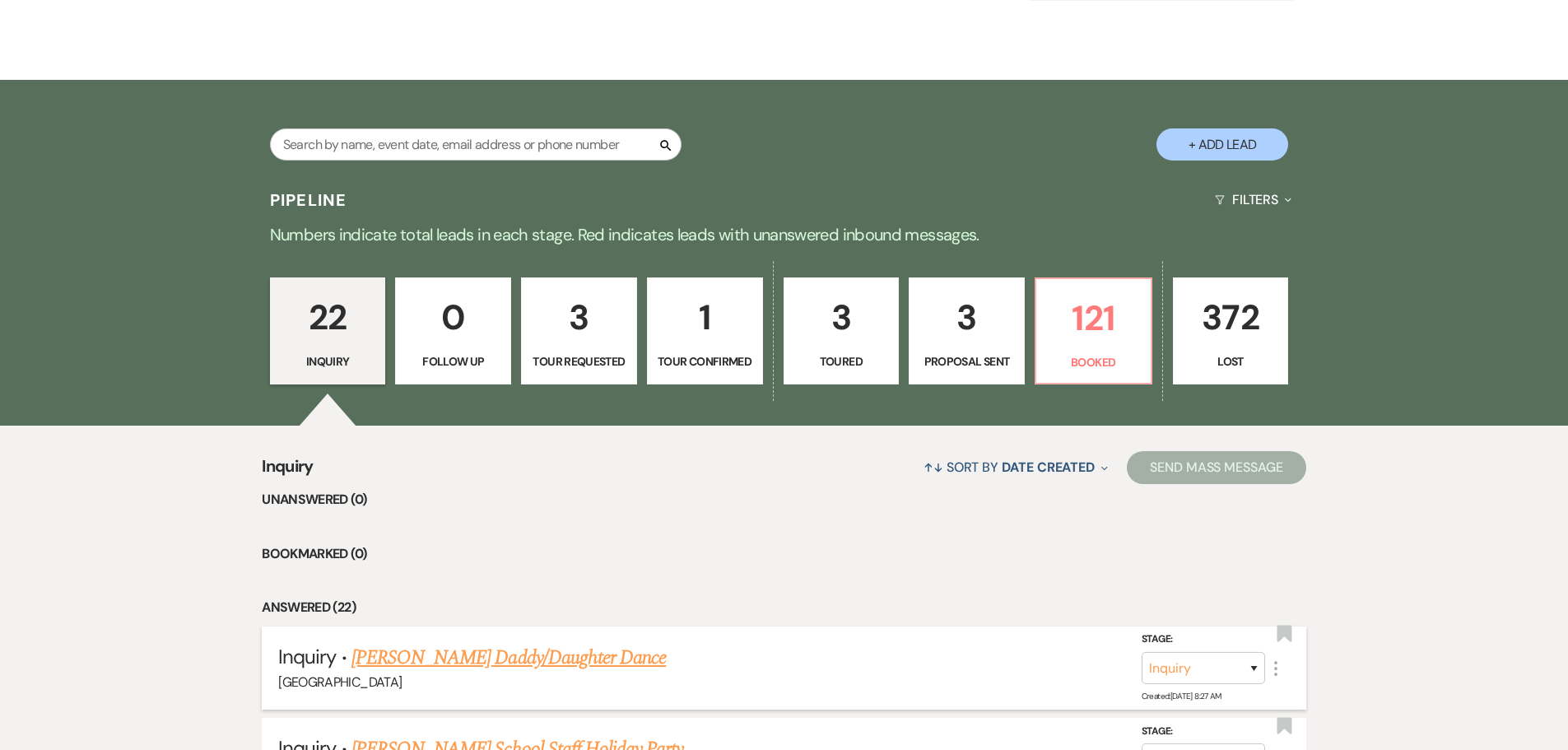
click at [516, 657] on link "[PERSON_NAME] Daddy/Daughter Dance" at bounding box center [509, 658] width 315 height 30
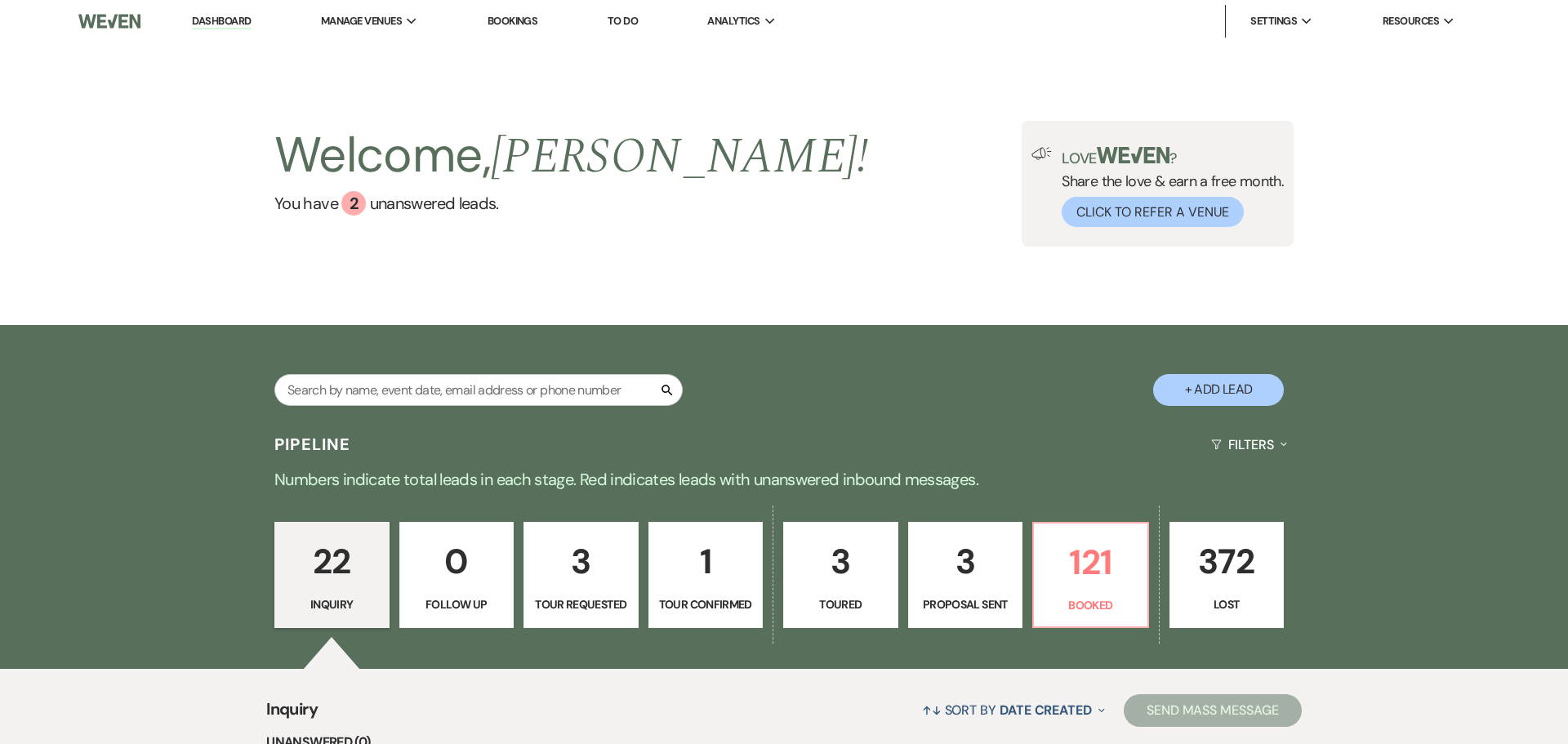
select select "22"
select select "13"
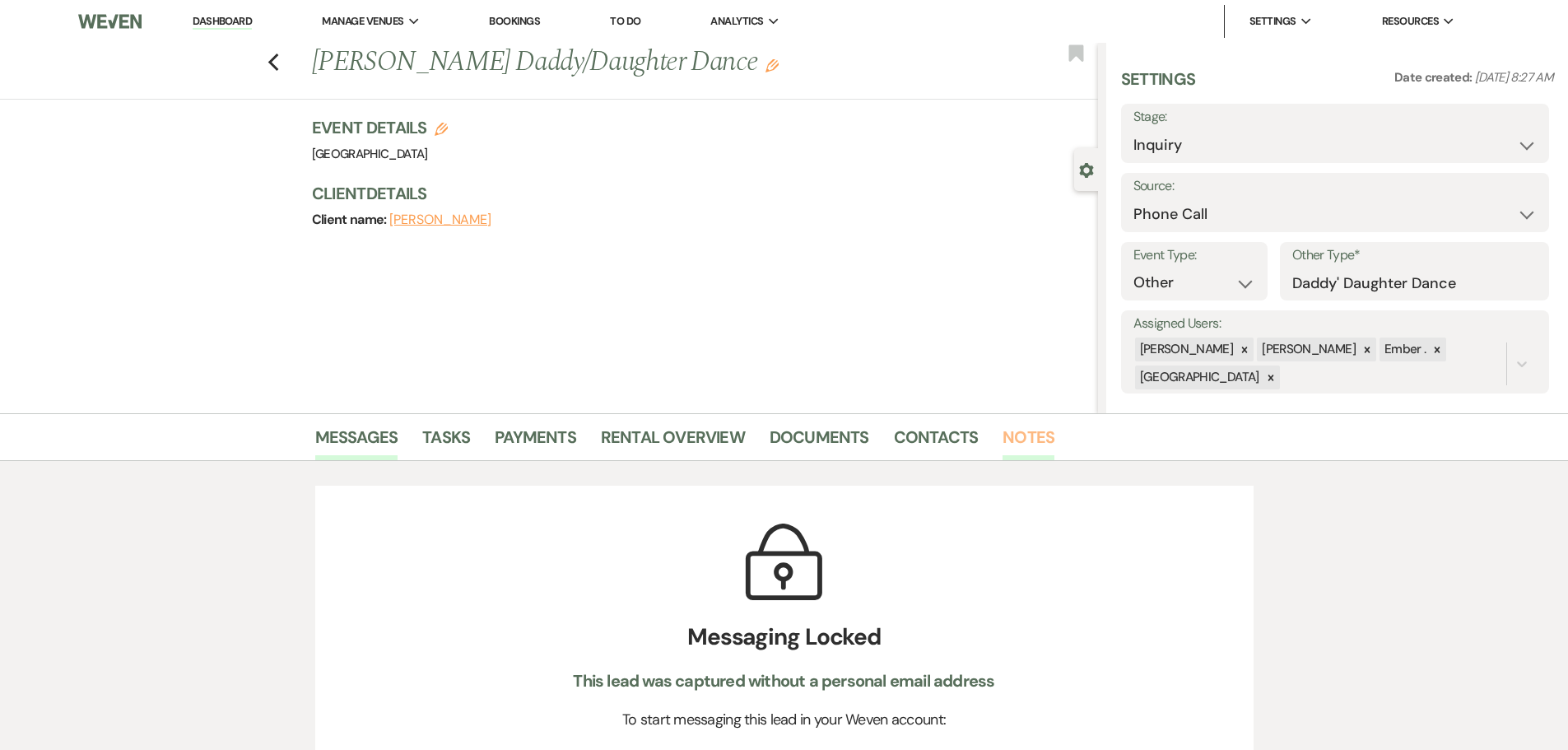
click at [1010, 429] on link "Notes" at bounding box center [1028, 442] width 52 height 36
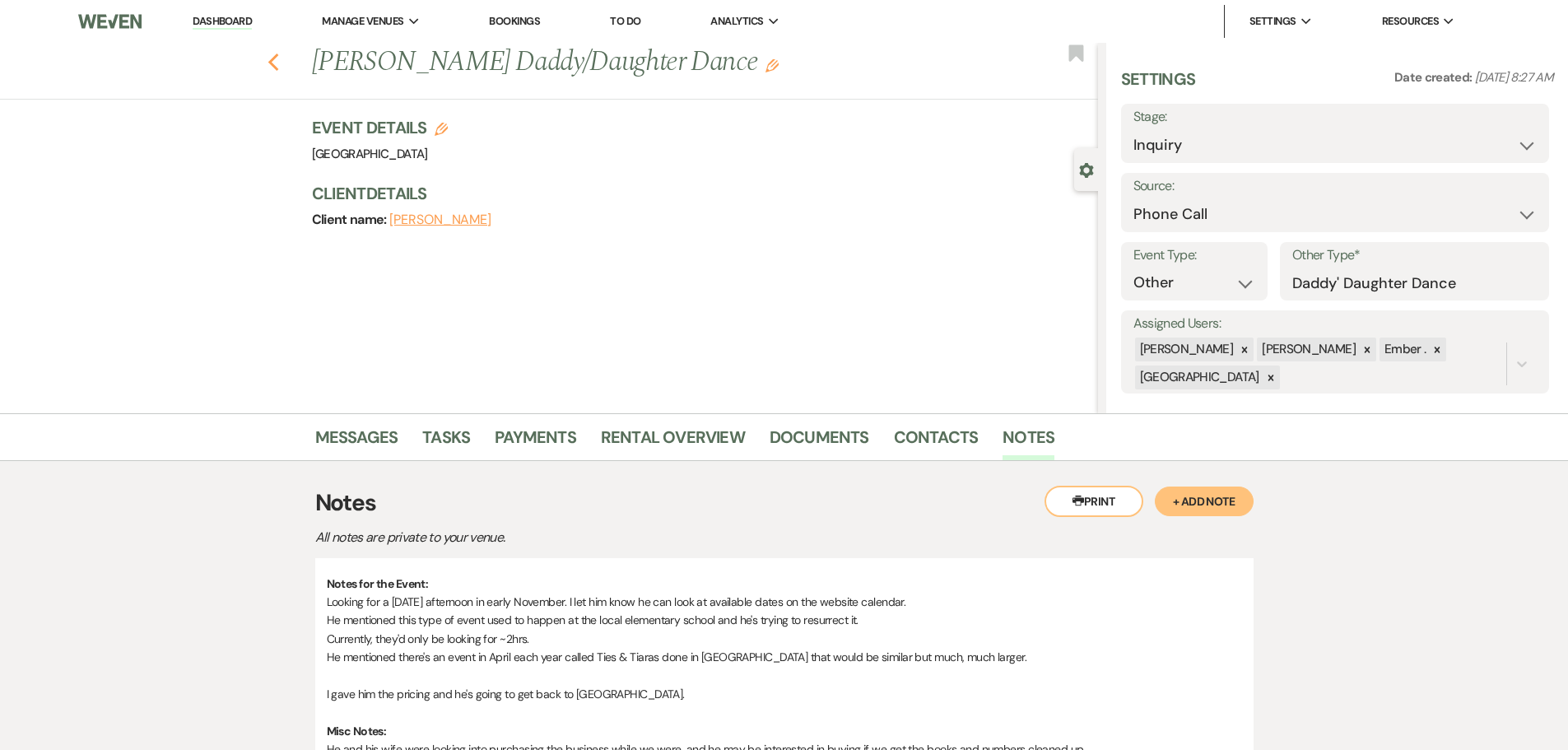
click at [275, 62] on use "button" at bounding box center [273, 63] width 11 height 18
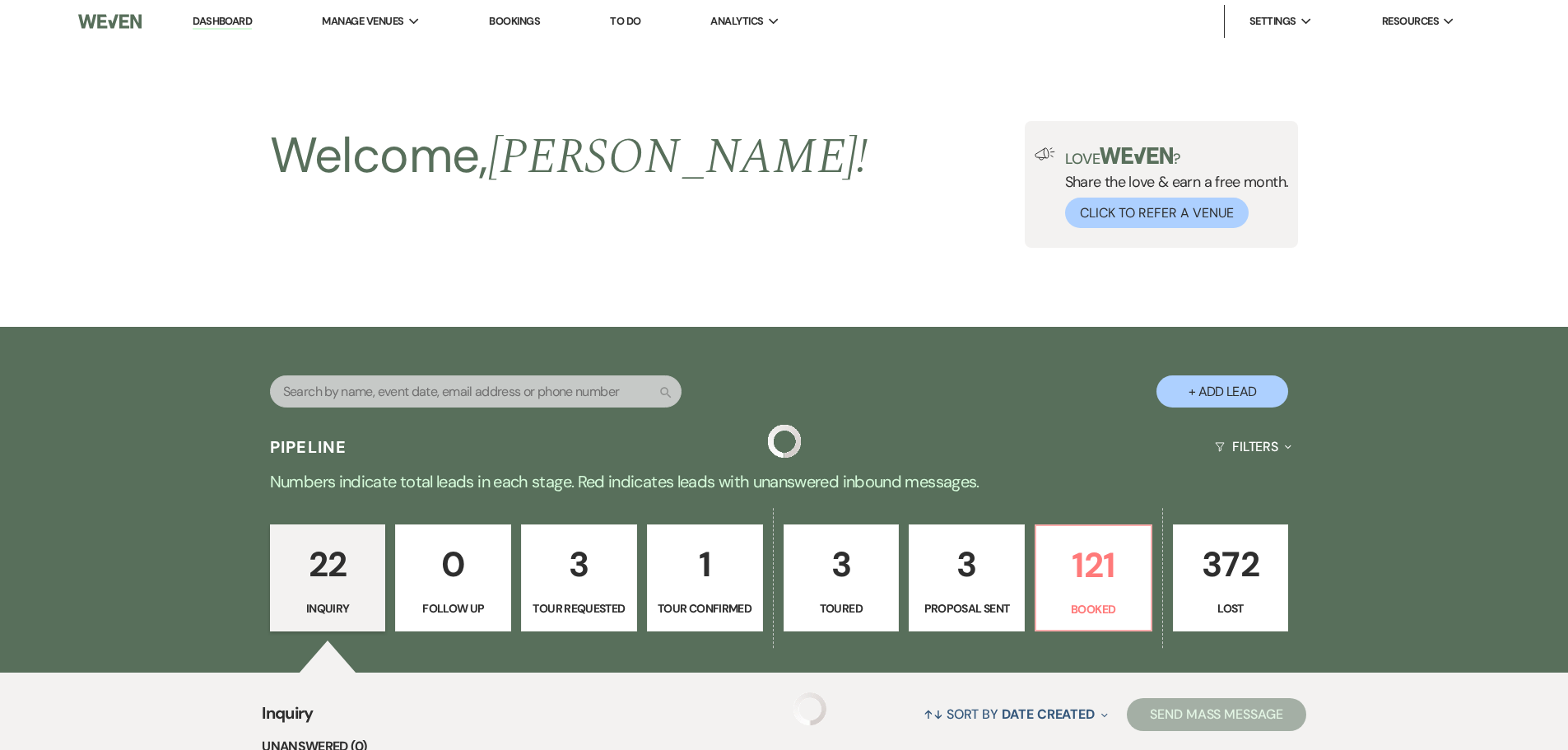
scroll to position [247, 0]
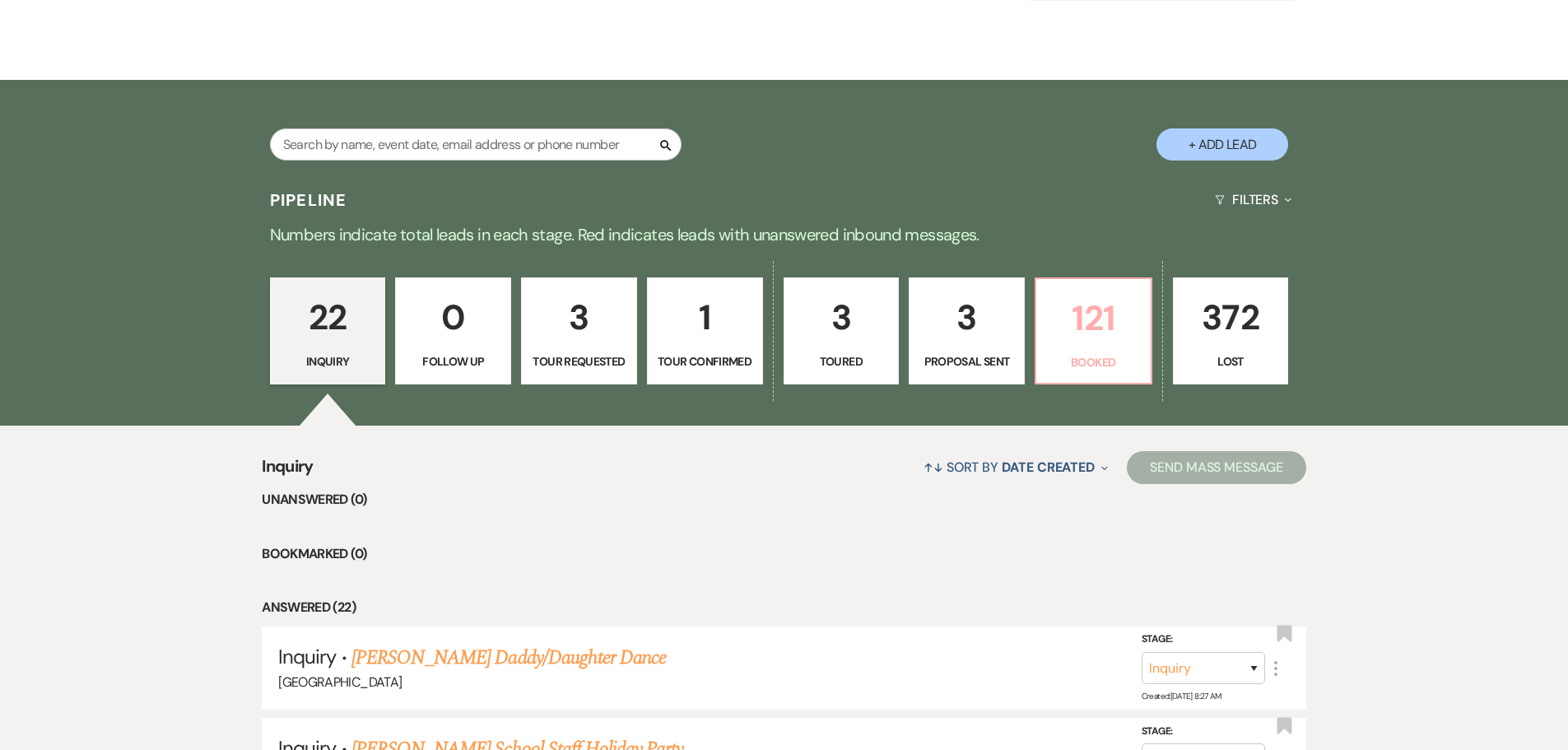
click at [1116, 331] on p "121" at bounding box center [1093, 318] width 95 height 55
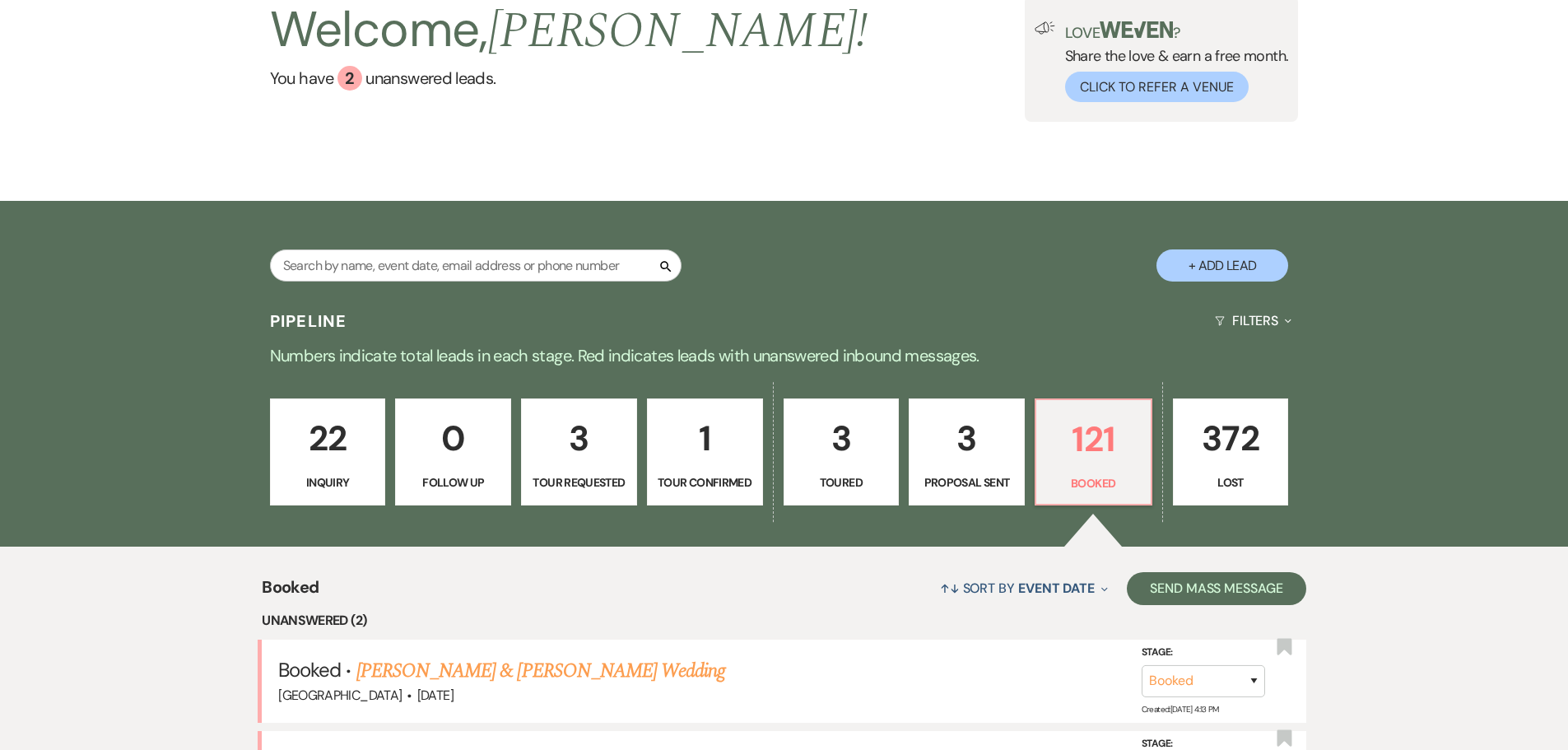
scroll to position [247, 0]
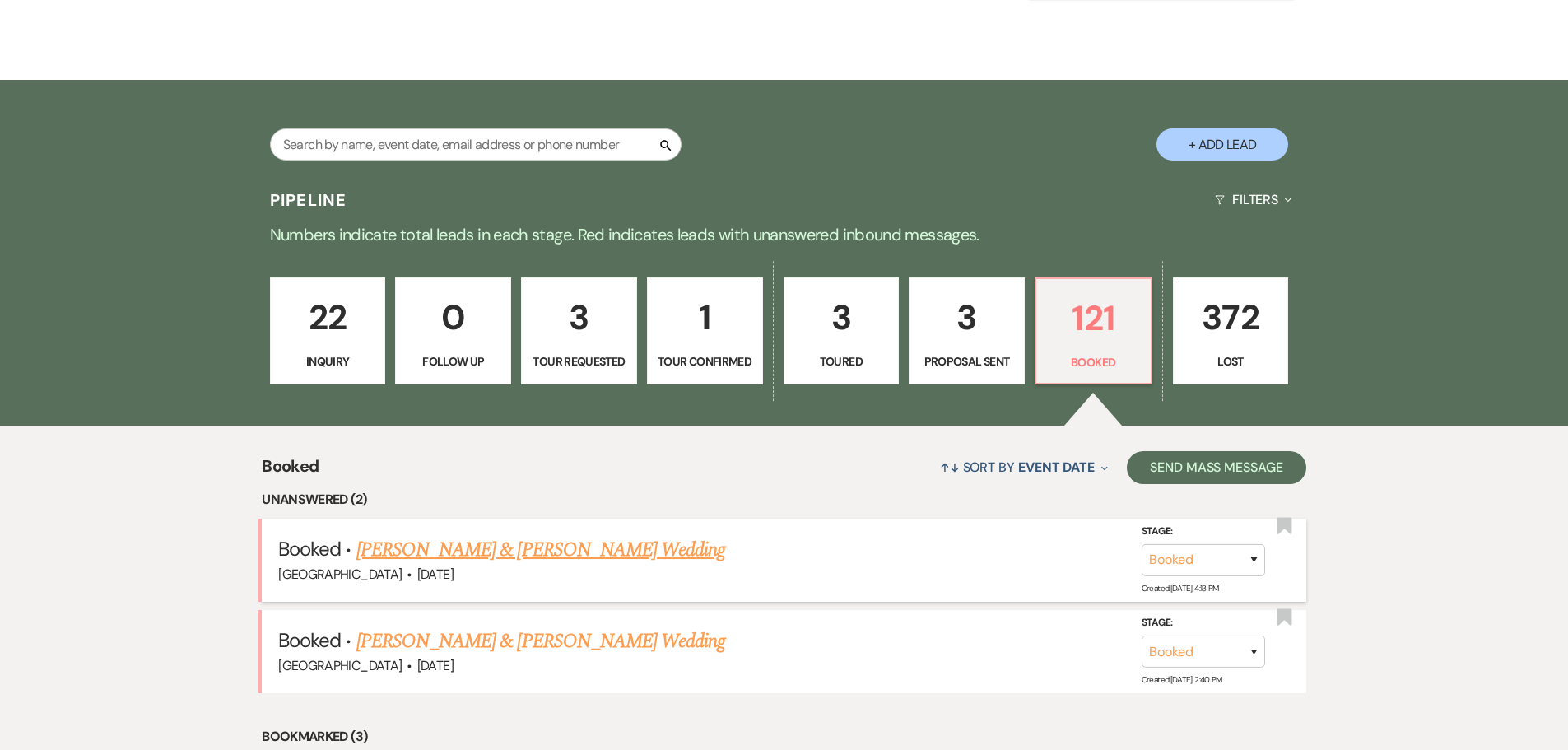
click at [472, 550] on link "[PERSON_NAME] & [PERSON_NAME] Wedding" at bounding box center [541, 550] width 368 height 30
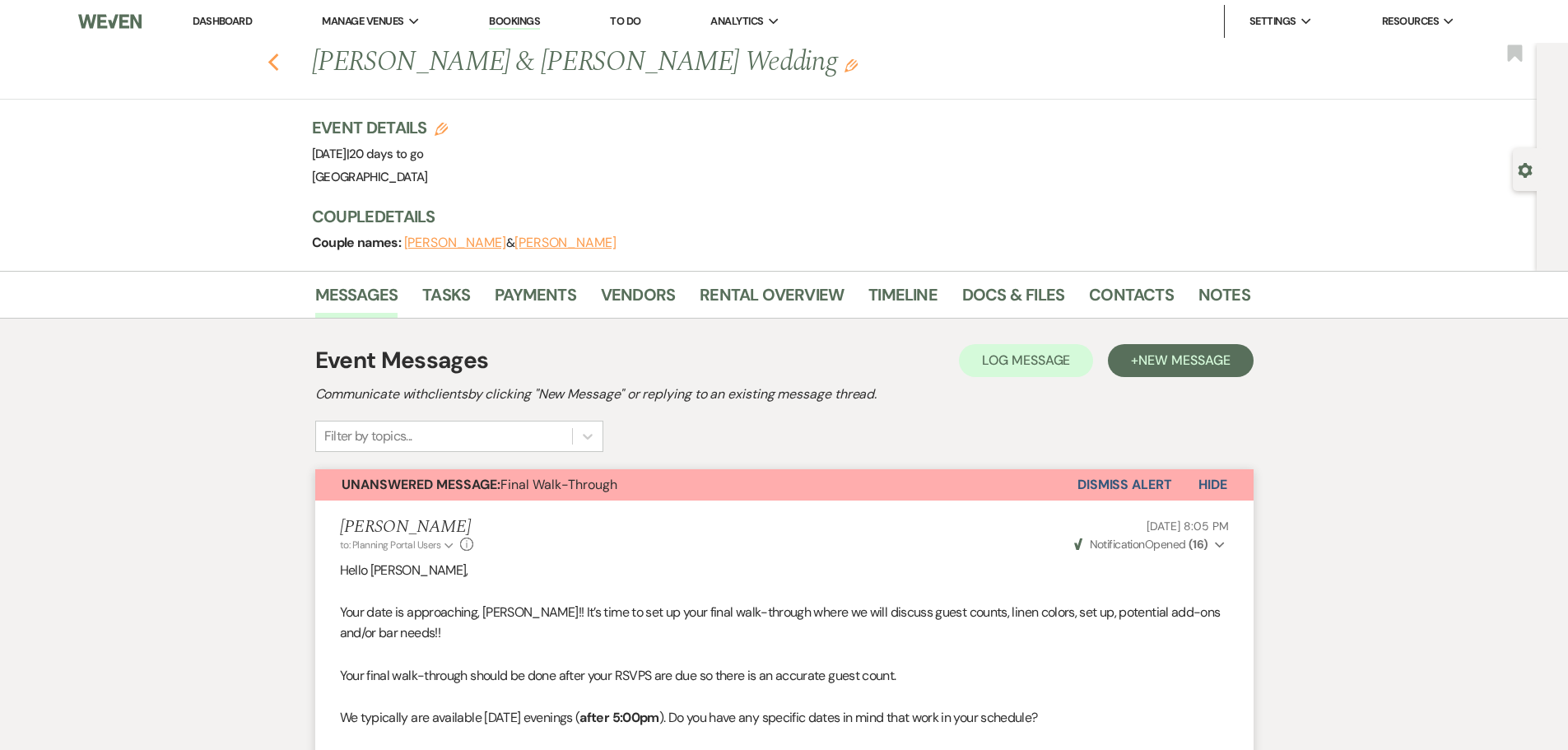
click at [277, 58] on icon "Previous" at bounding box center [274, 63] width 12 height 20
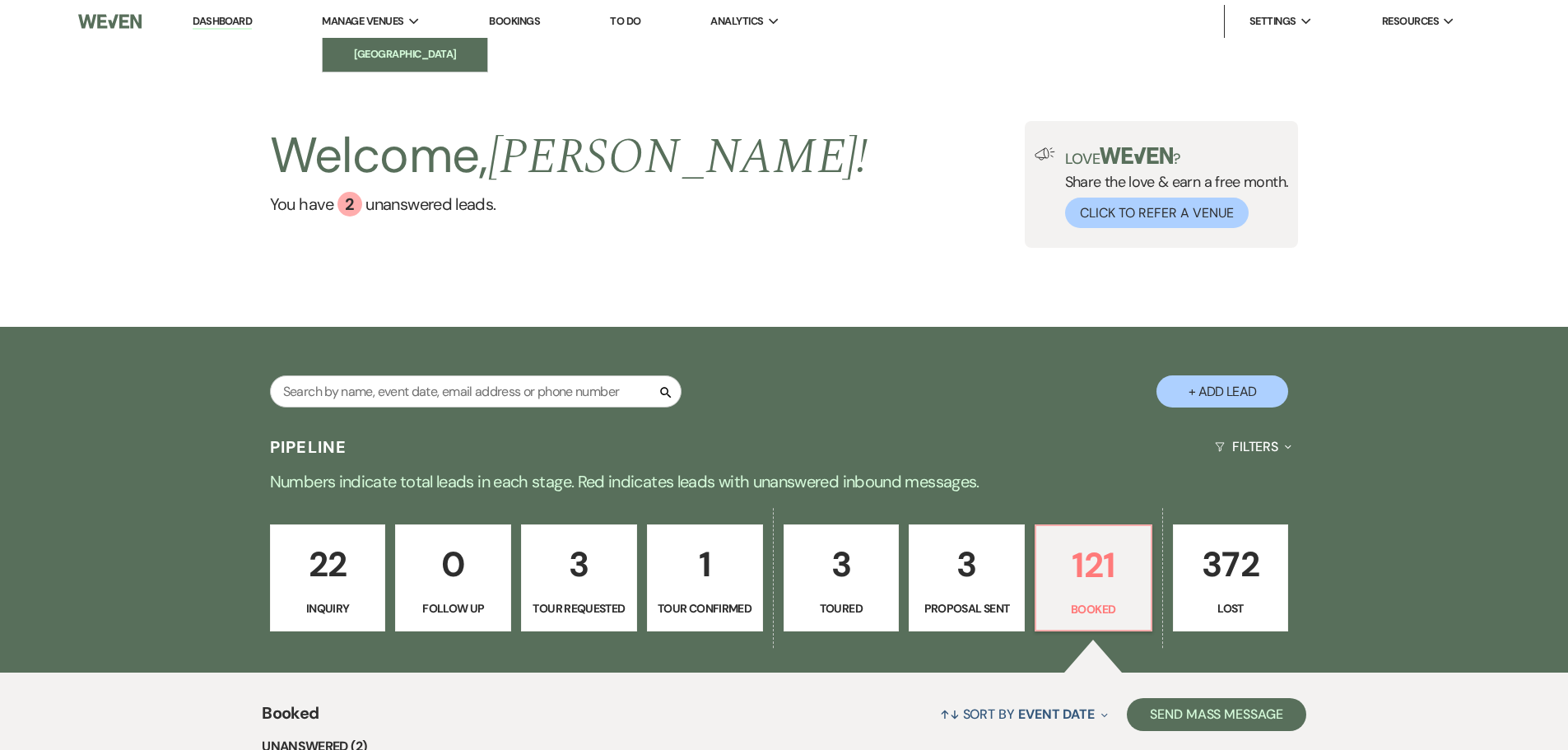
click at [385, 51] on li "[GEOGRAPHIC_DATA]" at bounding box center [404, 54] width 148 height 17
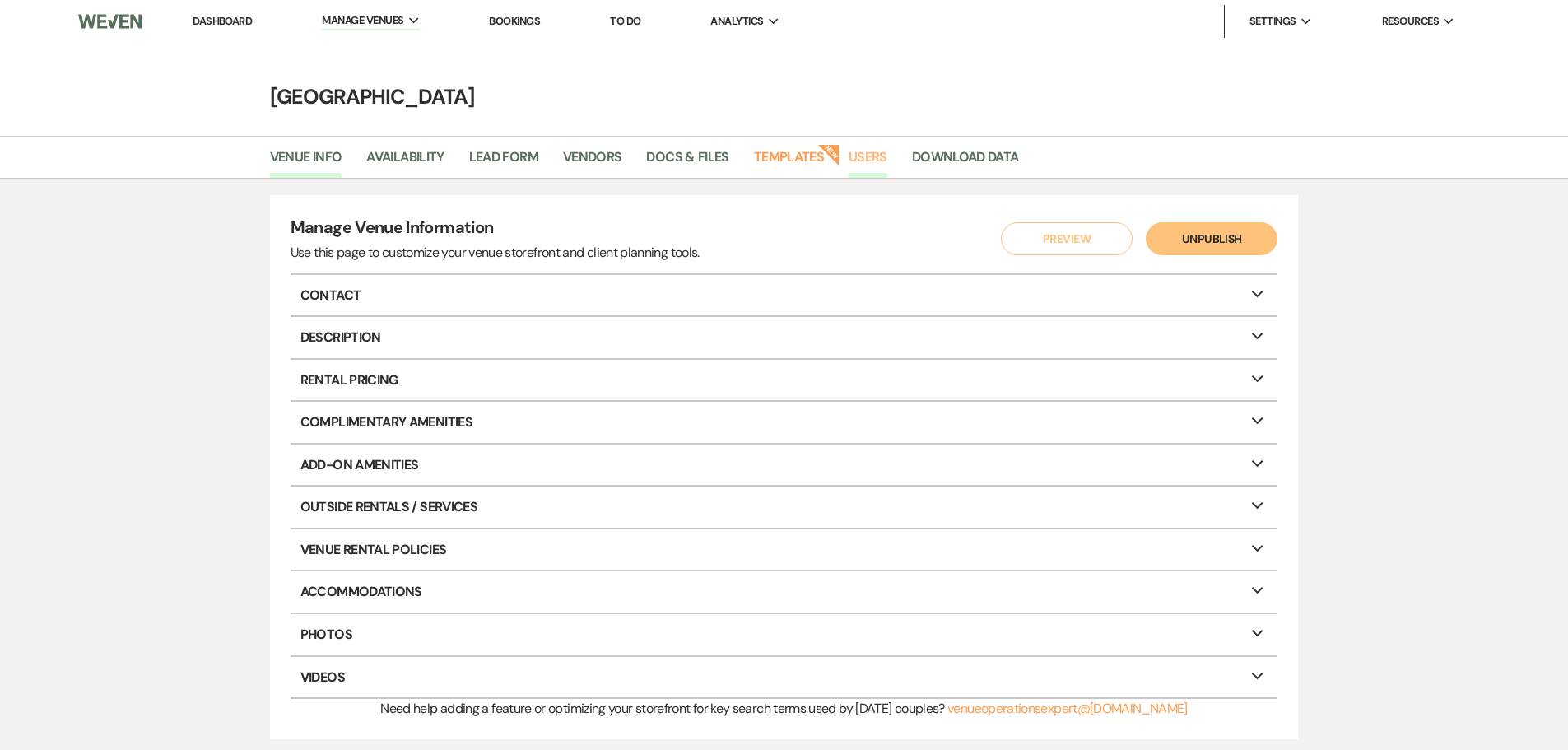
click at [854, 154] on link "Users" at bounding box center [867, 161] width 39 height 31
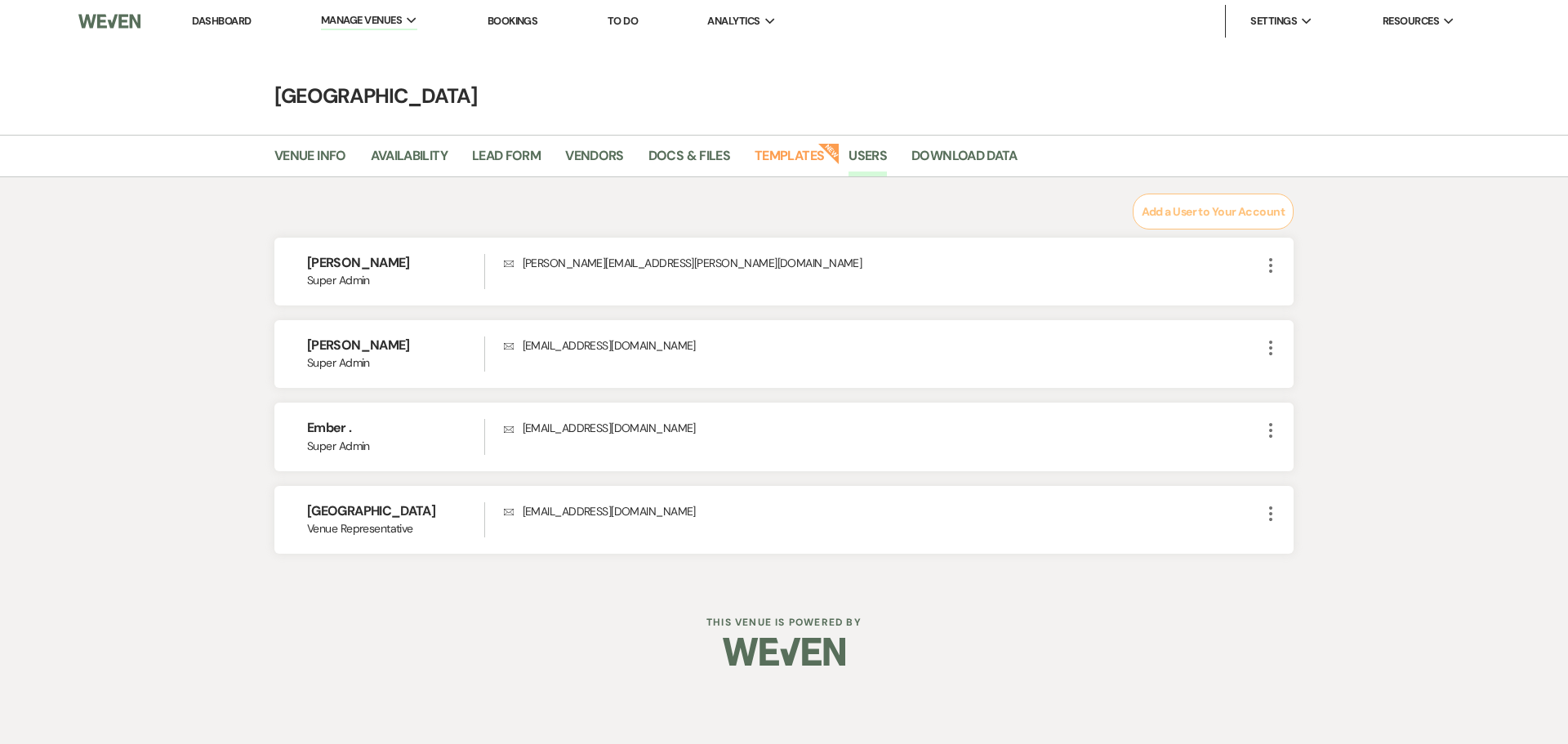
click at [206, 17] on link "Dashboard" at bounding box center [221, 21] width 59 height 14
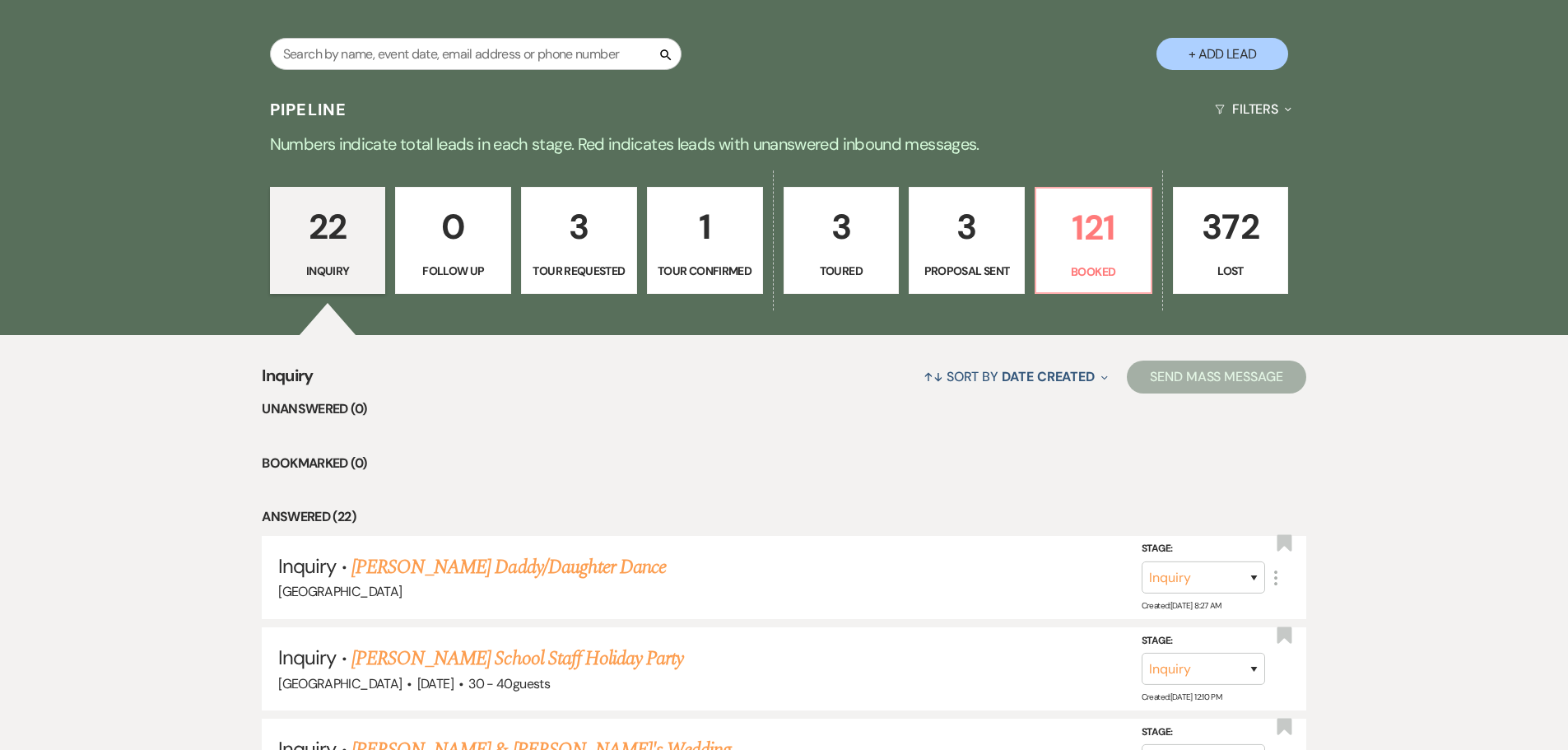
scroll to position [330, 0]
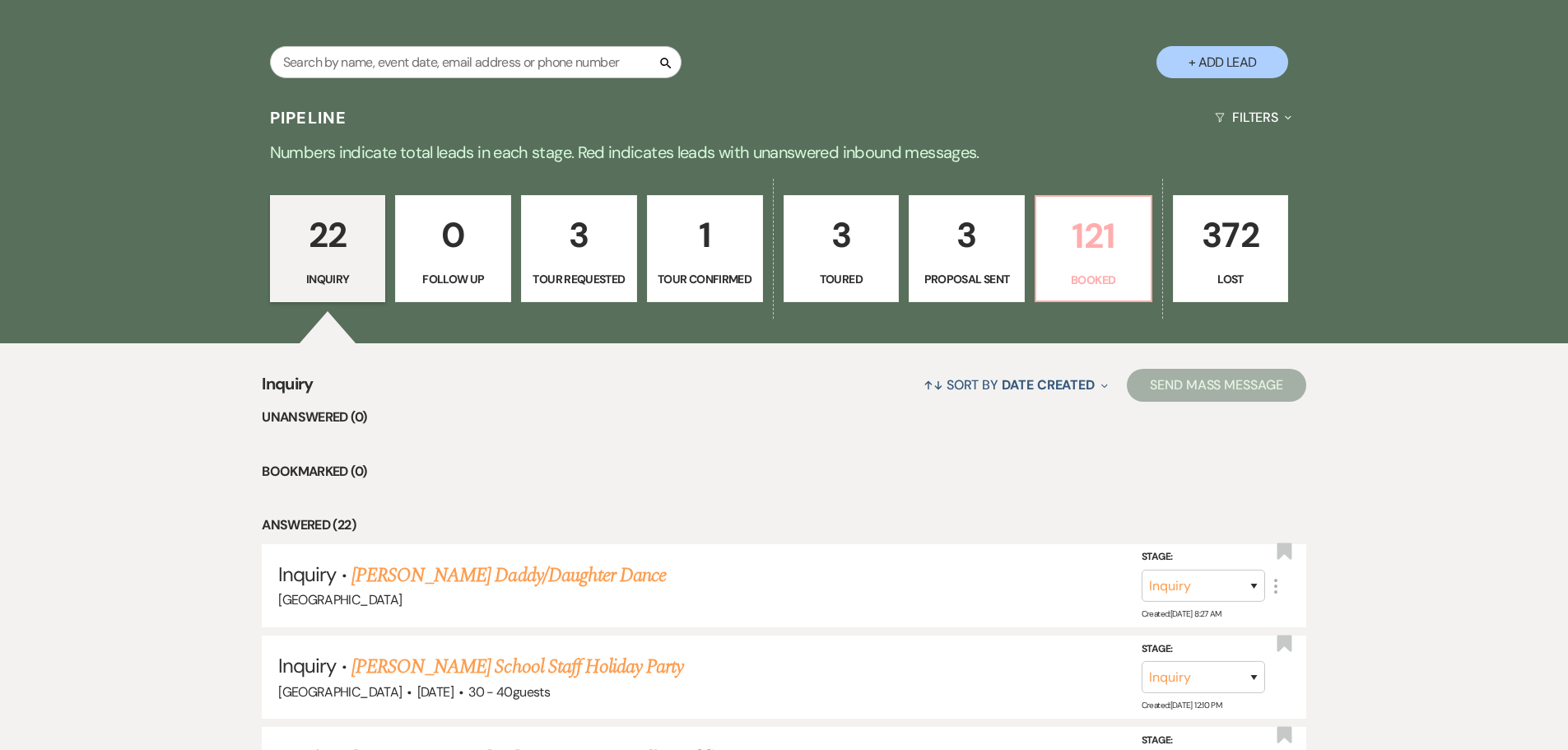
click at [1067, 234] on p "121" at bounding box center [1093, 235] width 95 height 55
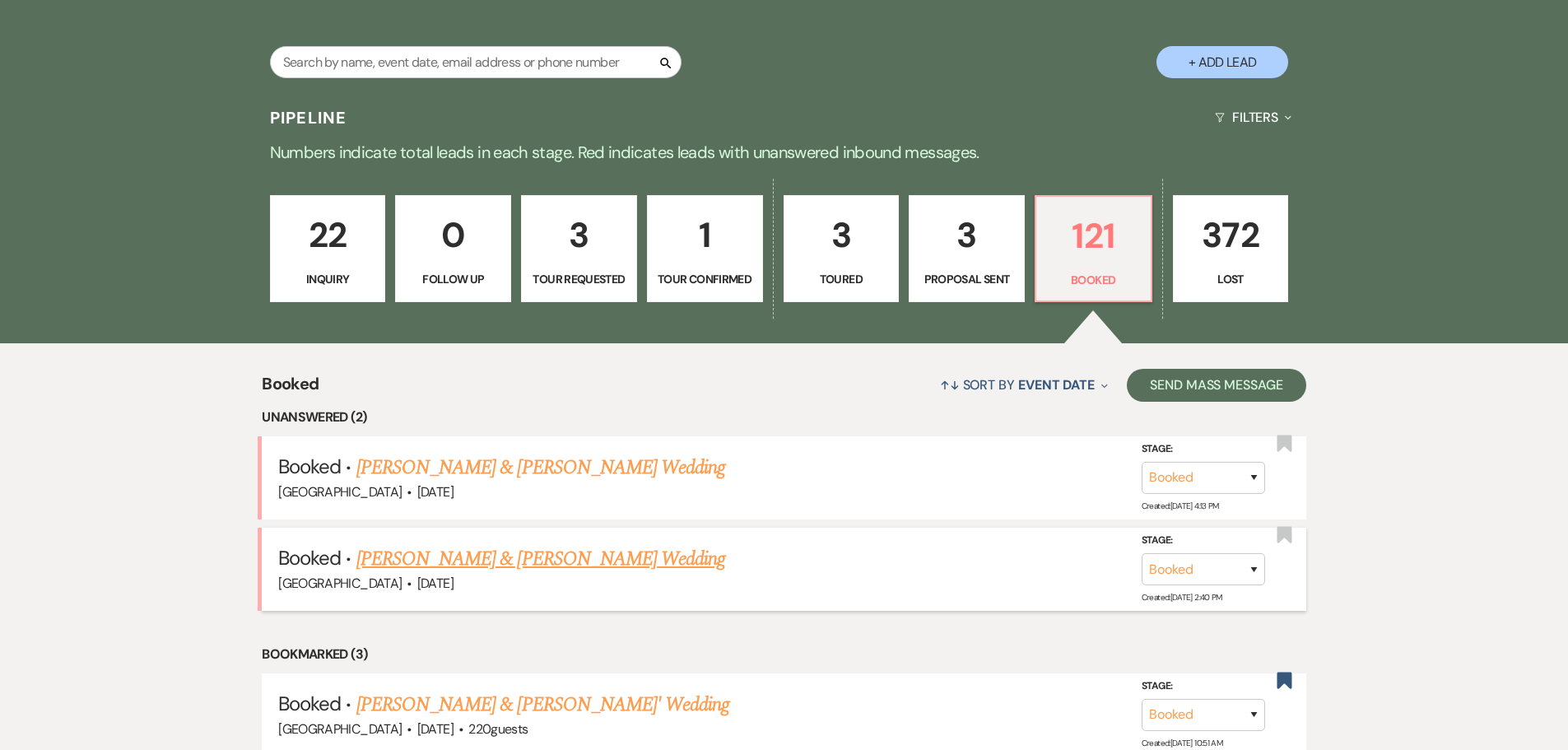
click at [478, 554] on link "[PERSON_NAME] & [PERSON_NAME] Wedding" at bounding box center [541, 559] width 368 height 30
